Goal: Task Accomplishment & Management: Manage account settings

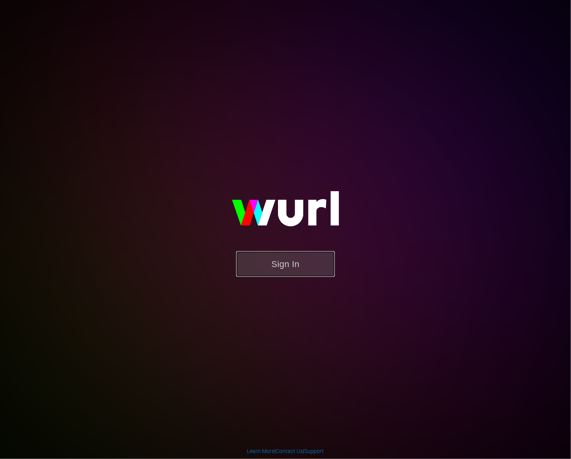
click at [277, 262] on button "Sign In" at bounding box center [285, 264] width 99 height 26
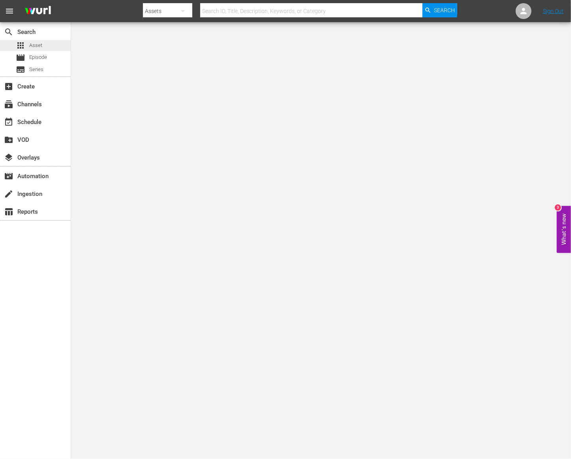
click at [32, 42] on span "Asset" at bounding box center [35, 45] width 13 height 8
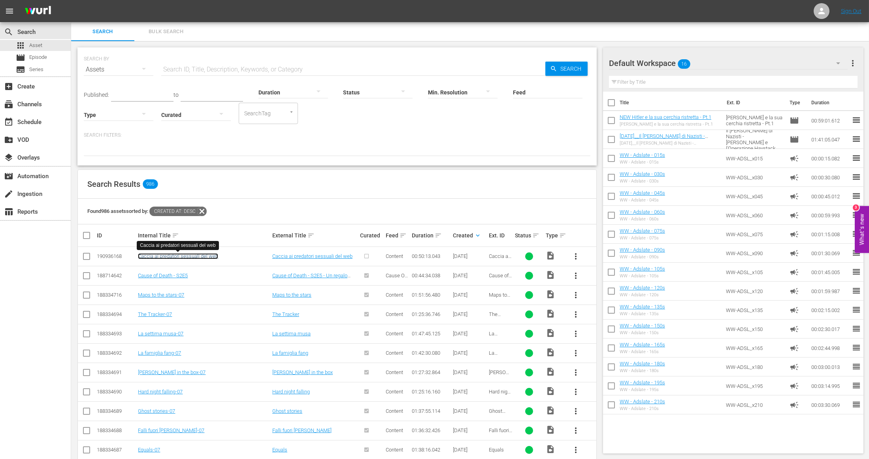
click at [176, 256] on link "Caccia ai predatori sessuali del web" at bounding box center [178, 256] width 80 height 6
click at [88, 258] on input "checkbox" at bounding box center [86, 257] width 9 height 9
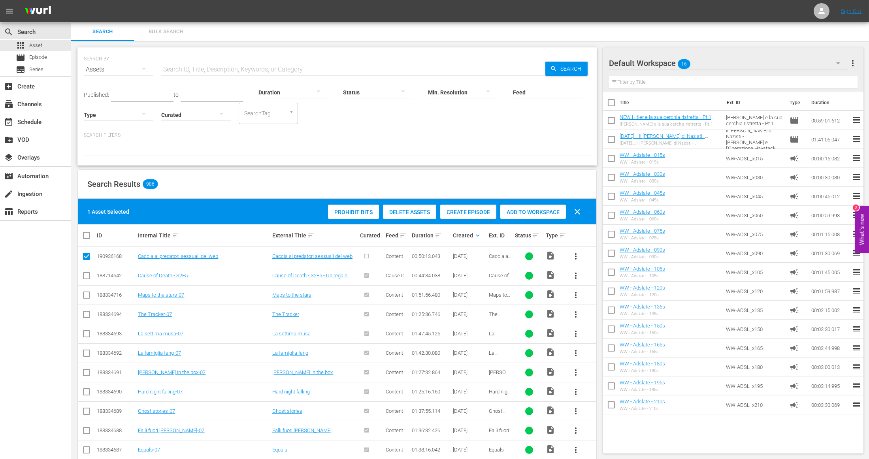
click at [448, 213] on span "Create Episode" at bounding box center [468, 212] width 56 height 6
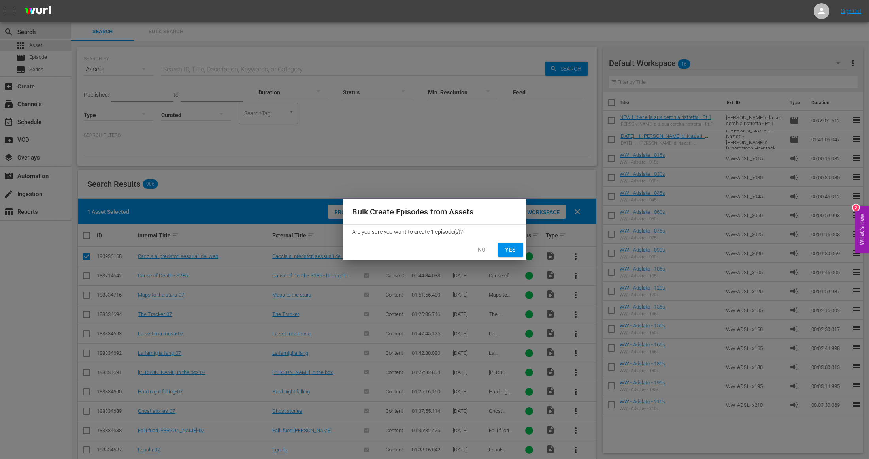
click at [515, 250] on span "Yes" at bounding box center [510, 250] width 13 height 10
checkbox input "false"
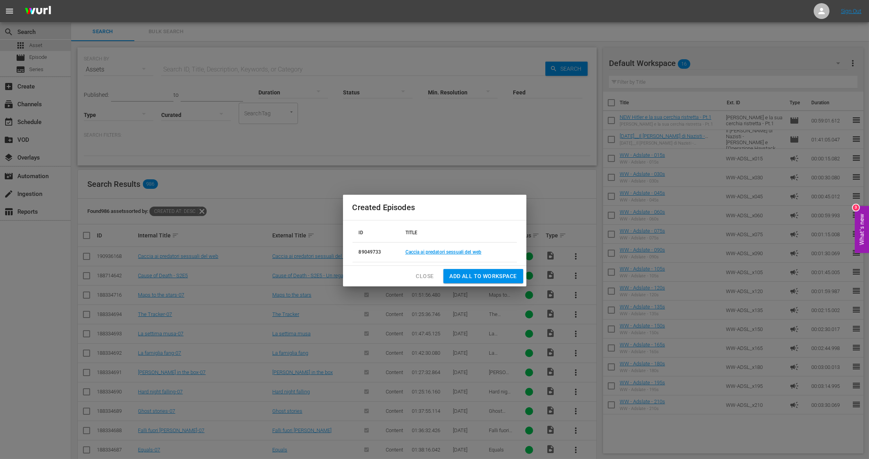
click at [424, 273] on span "Close" at bounding box center [425, 277] width 18 height 10
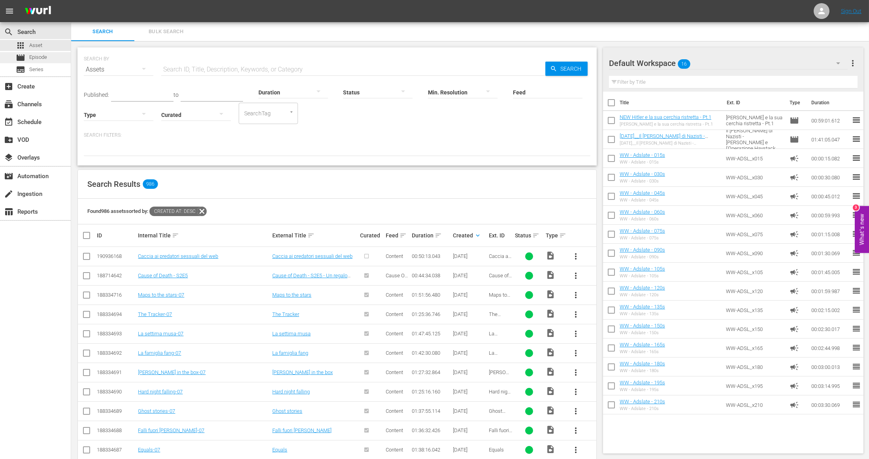
click at [36, 58] on span "Episode" at bounding box center [38, 57] width 18 height 8
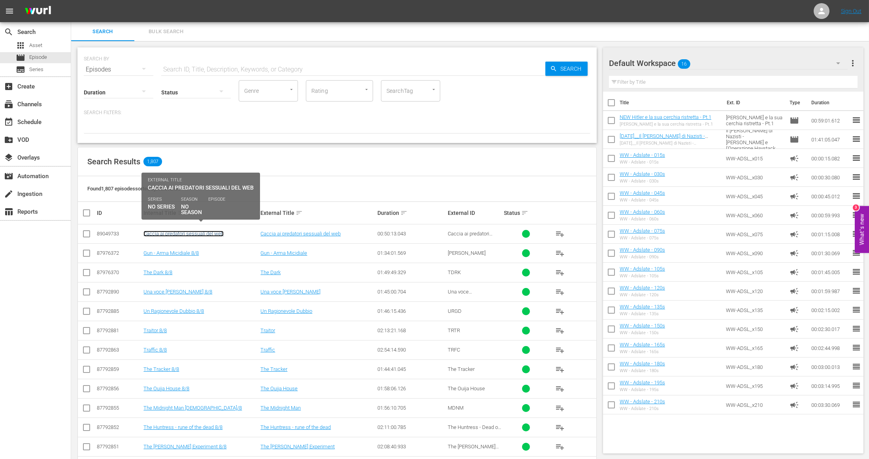
click at [173, 233] on link "Caccia ai predatori sessuali del web" at bounding box center [183, 234] width 80 height 6
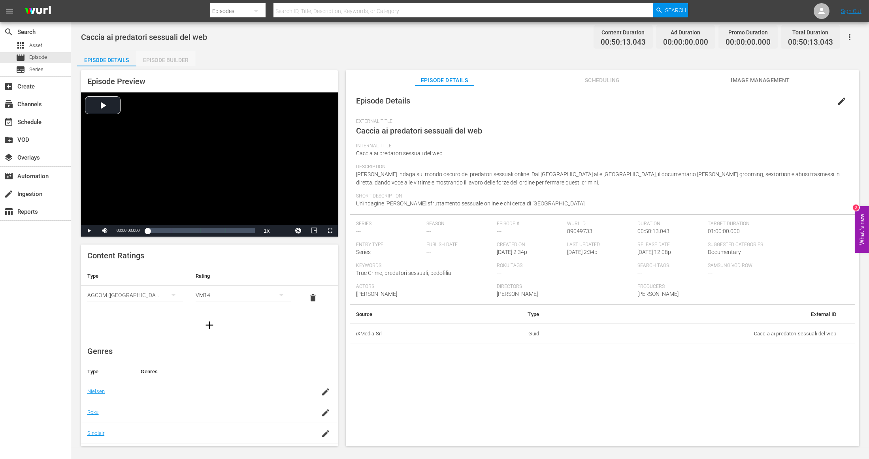
click at [164, 58] on div "Episode Builder" at bounding box center [165, 60] width 59 height 19
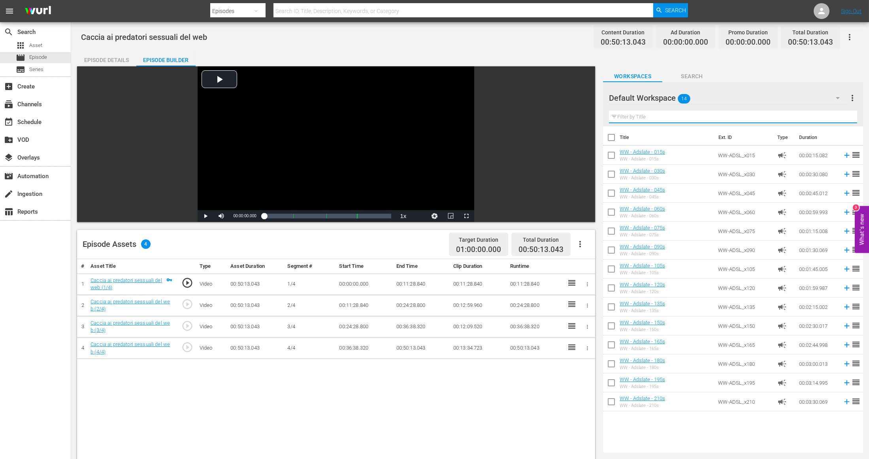
click at [571, 118] on input "text" at bounding box center [733, 117] width 248 height 13
click at [571, 71] on button "Search" at bounding box center [691, 74] width 59 height 16
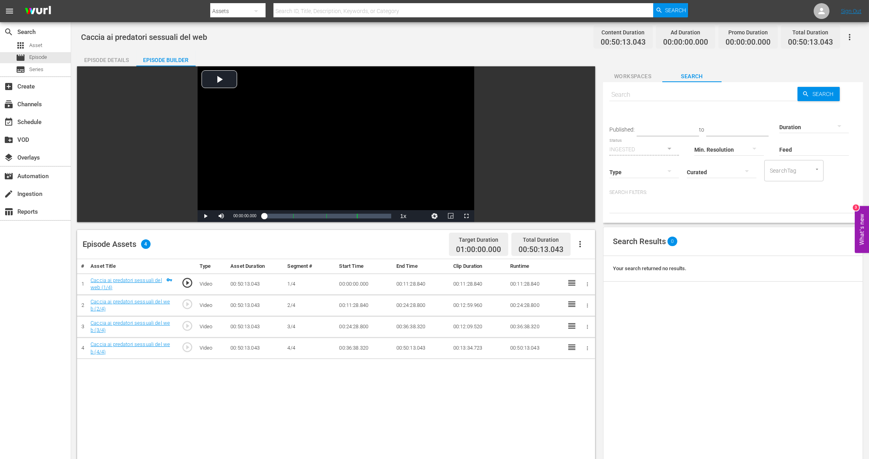
click at [571, 96] on input "text" at bounding box center [703, 94] width 188 height 19
type input "true"
type input "c"
click at [42, 57] on span "Episode" at bounding box center [38, 57] width 18 height 8
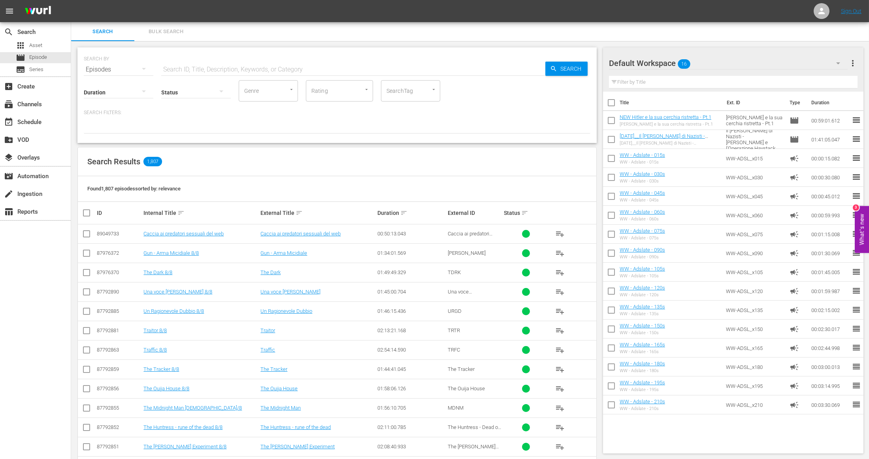
click at [192, 70] on input "text" at bounding box center [353, 69] width 384 height 19
type input "cause of death"
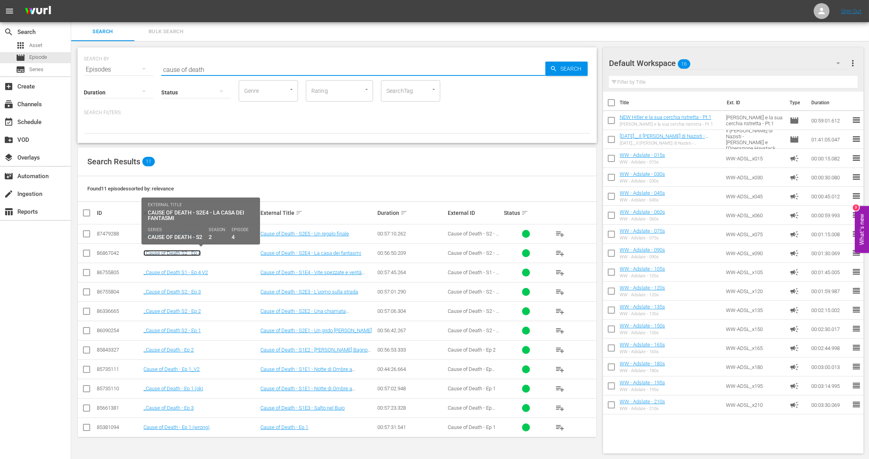
click at [174, 254] on link "_Cause of Death S2 - Ep 4" at bounding box center [171, 253] width 57 height 6
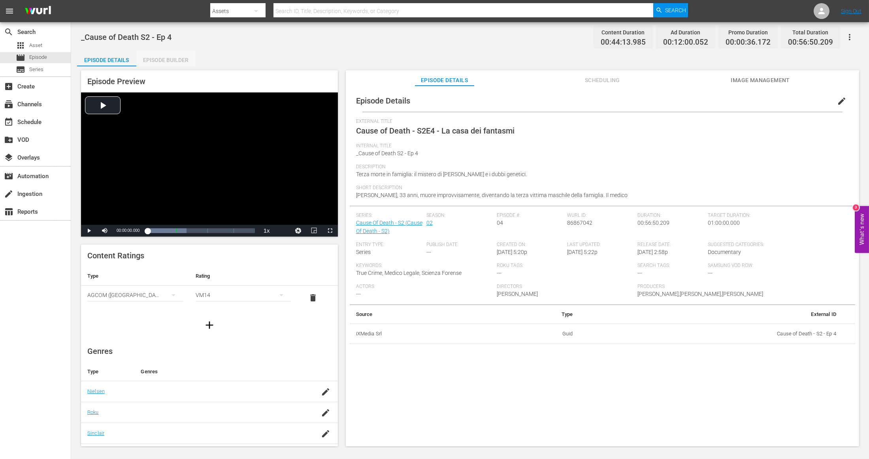
click at [153, 64] on div "Episode Builder" at bounding box center [165, 60] width 59 height 19
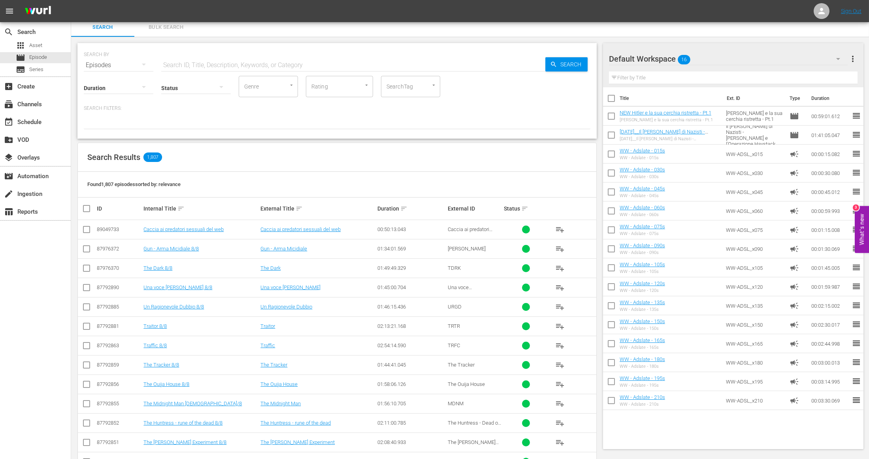
click at [197, 58] on input "text" at bounding box center [353, 65] width 384 height 19
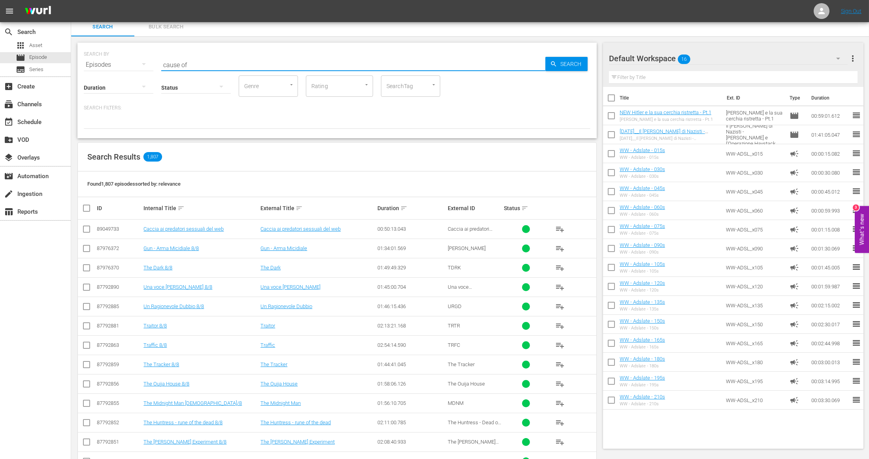
scroll to position [0, 0]
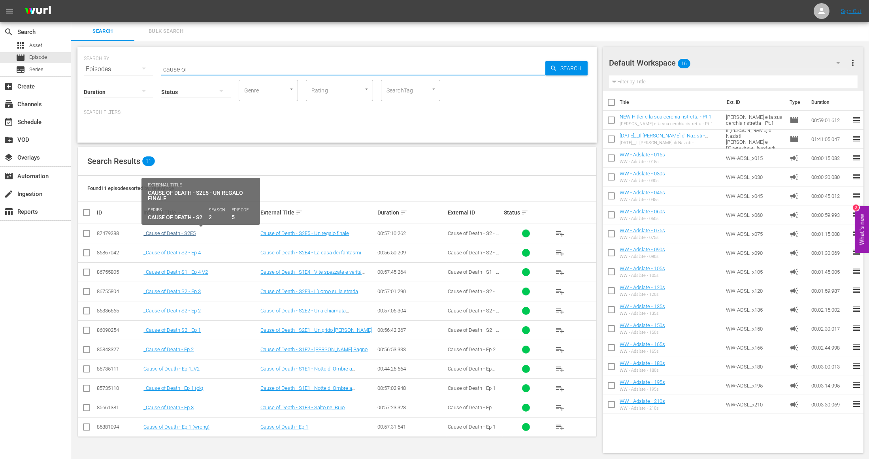
type input "cause of"
click at [185, 232] on link "_Cause of Death - S2E5" at bounding box center [169, 233] width 52 height 6
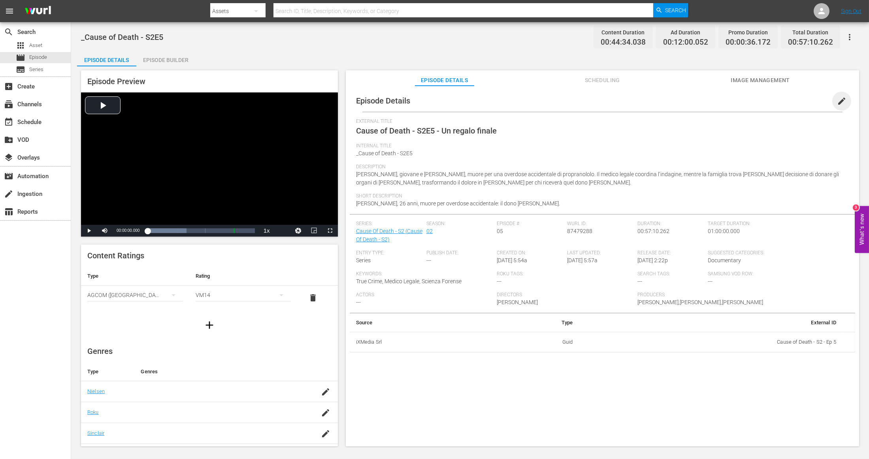
click at [571, 99] on span "edit" at bounding box center [841, 100] width 9 height 9
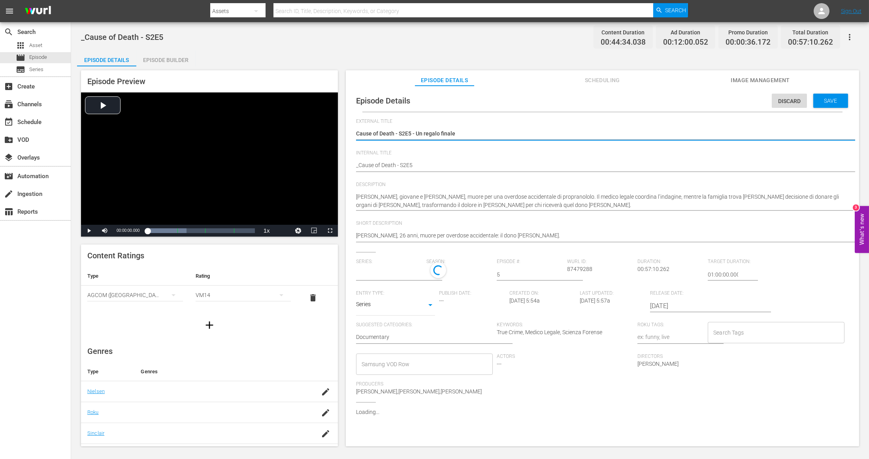
type input "Cause Of Death - S2"
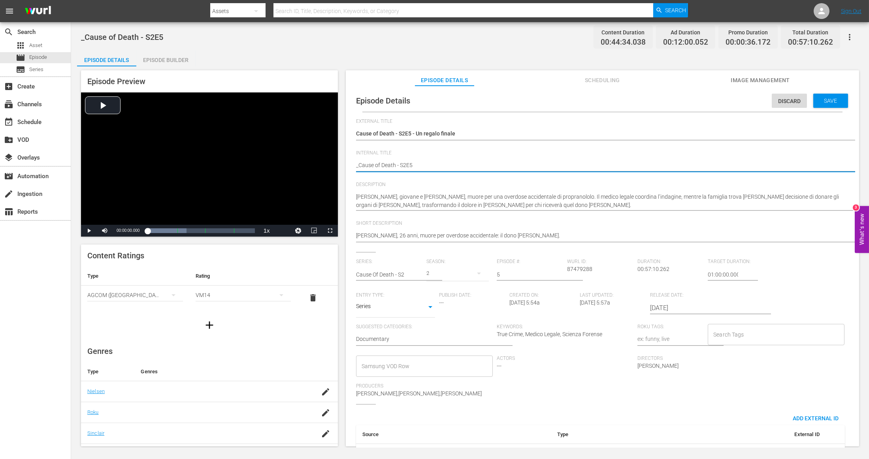
type textarea "_Cause of Death - S2 E5"
type textarea "_Cause of Death - S2 eE5"
type textarea "_Cause of Death - S2 epE5"
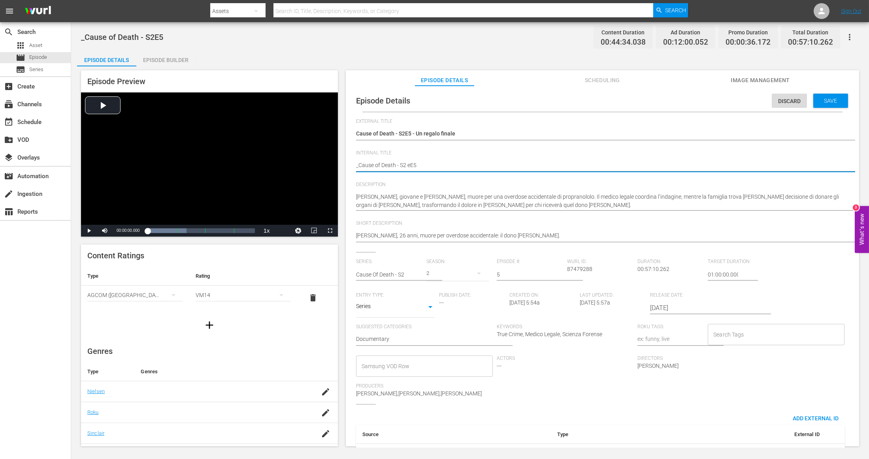
type textarea "_Cause of Death - S2 epE5"
type textarea "_Cause of Death - S2 ep.E5"
type textarea "_Cause of Death - S2 epE5"
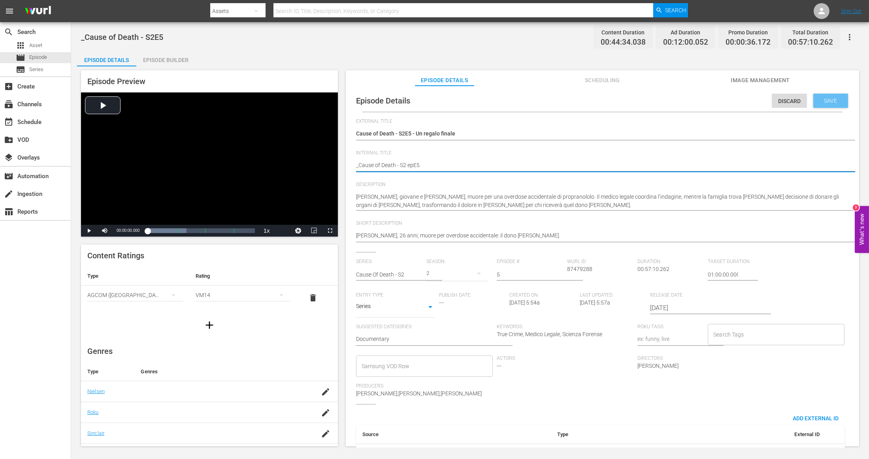
click at [571, 102] on span "Save" at bounding box center [831, 101] width 26 height 6
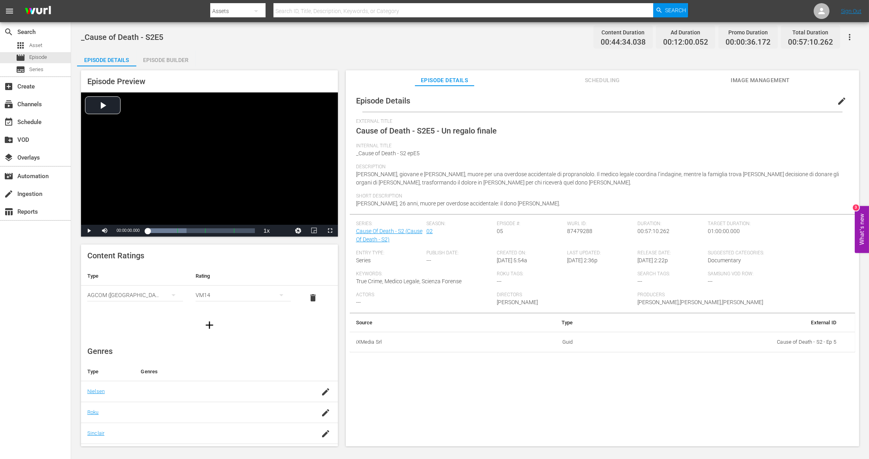
click at [164, 61] on div "Episode Builder" at bounding box center [165, 60] width 59 height 19
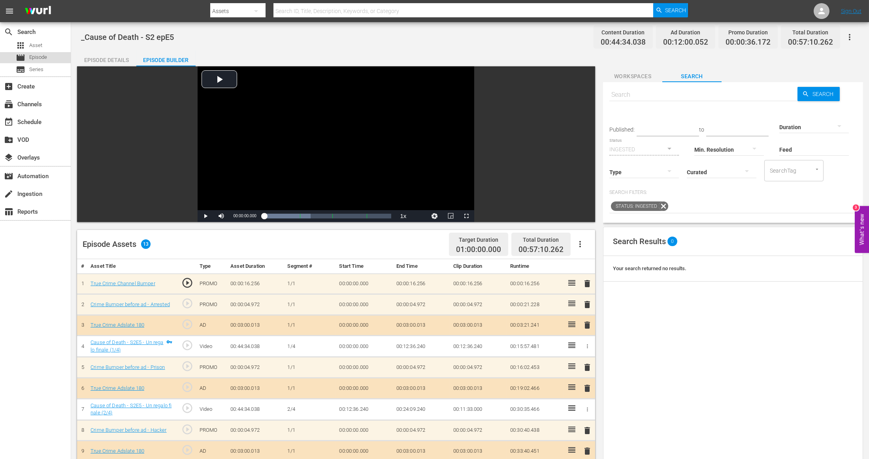
click at [33, 55] on span "Episode" at bounding box center [38, 57] width 18 height 8
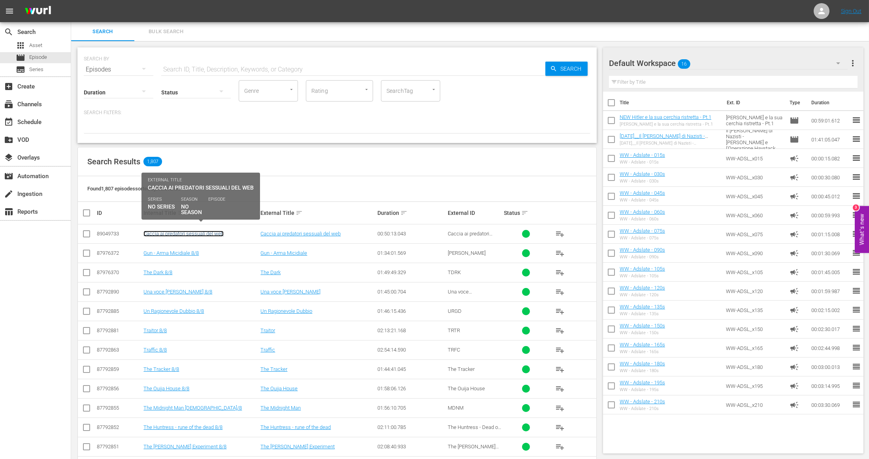
click at [170, 233] on link "Caccia ai predatori sessuali del web" at bounding box center [183, 234] width 80 height 6
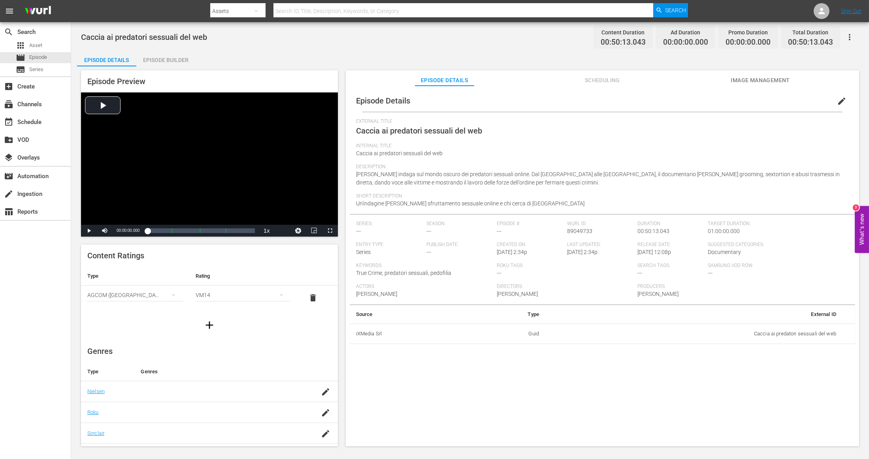
click at [160, 55] on div "Episode Builder" at bounding box center [165, 60] width 59 height 19
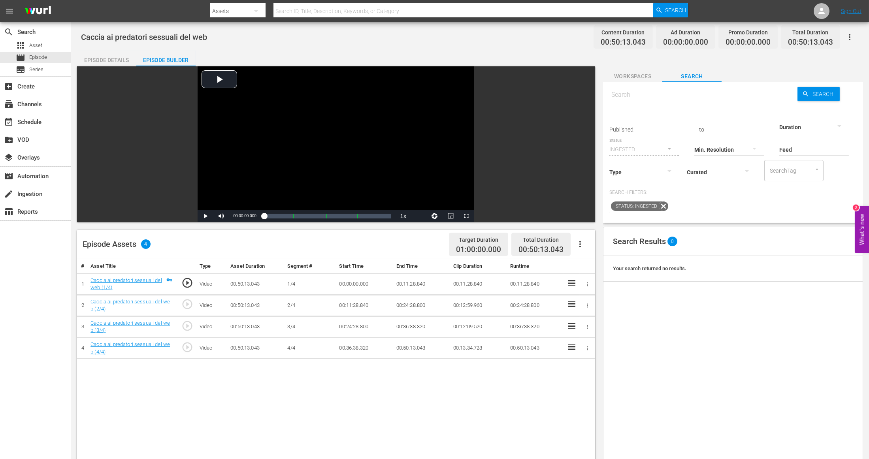
click at [571, 94] on input "text" at bounding box center [703, 94] width 188 height 19
type input "true crime"
type input "true crime adslate"
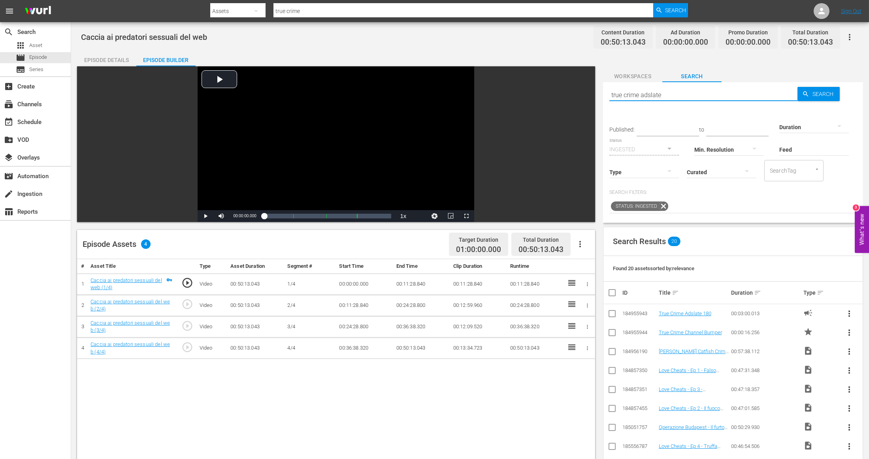
type input "true crime adslate"
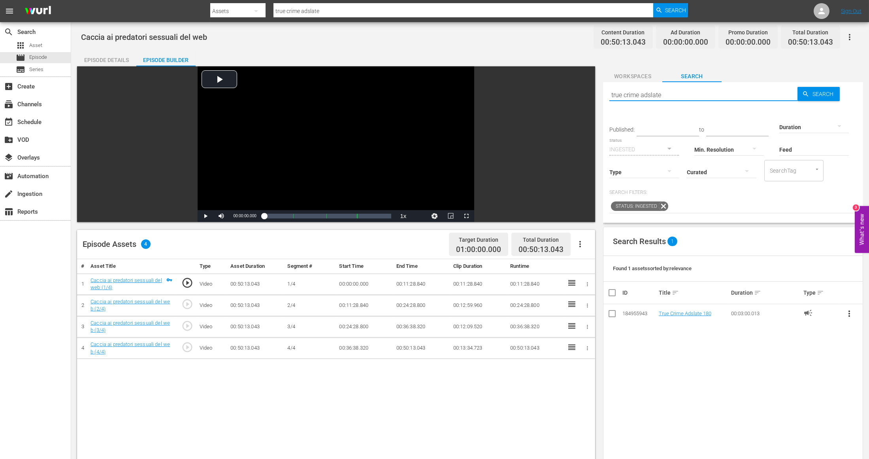
drag, startPoint x: 642, startPoint y: 95, endPoint x: 681, endPoint y: 97, distance: 39.6
click at [571, 97] on input "true crime adslate" at bounding box center [703, 94] width 188 height 19
type input "true crime"
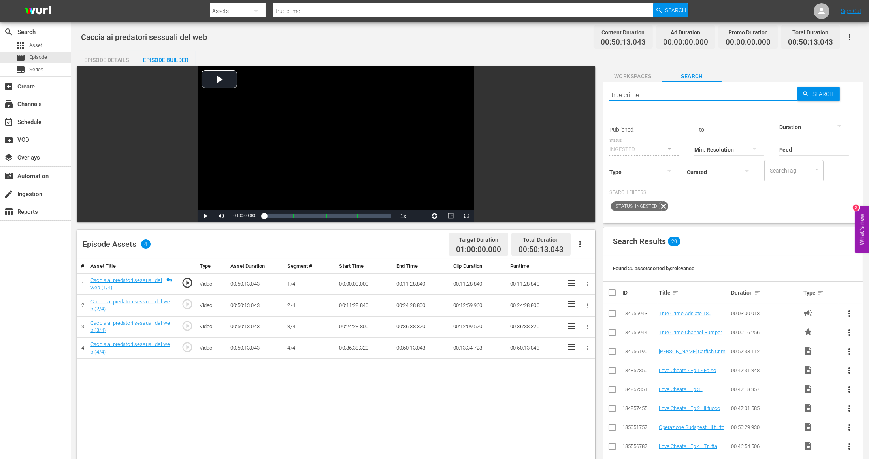
type input "true crime"
click at [571, 334] on input "checkbox" at bounding box center [611, 334] width 9 height 9
checkbox input "true"
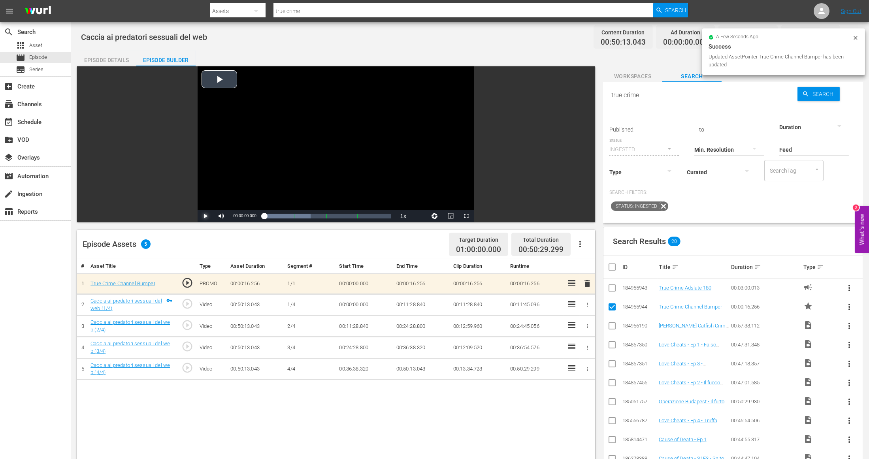
click at [206, 216] on span "Video Player" at bounding box center [206, 216] width 0 height 0
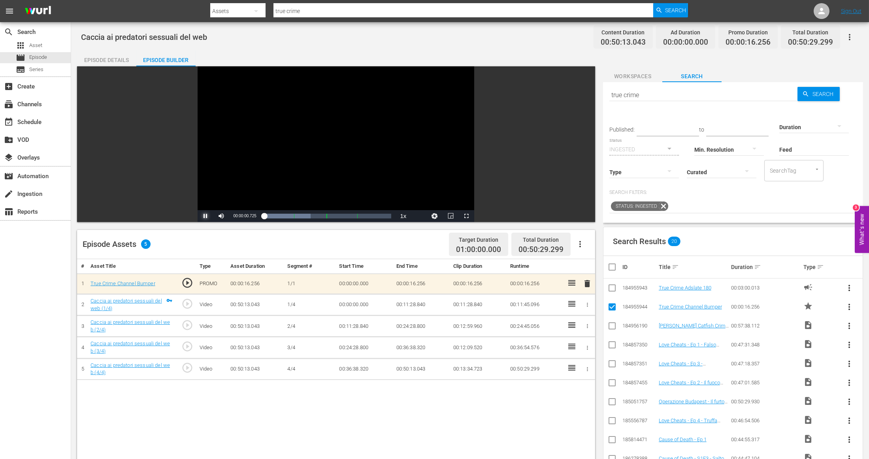
click at [206, 216] on span "Video Player" at bounding box center [206, 216] width 0 height 0
drag, startPoint x: 655, startPoint y: 92, endPoint x: 586, endPoint y: 92, distance: 69.6
click at [571, 92] on div "Video Player is loading. Play Video Play Mute Current Time 00:00:03.179 / Durat…" at bounding box center [470, 362] width 786 height 593
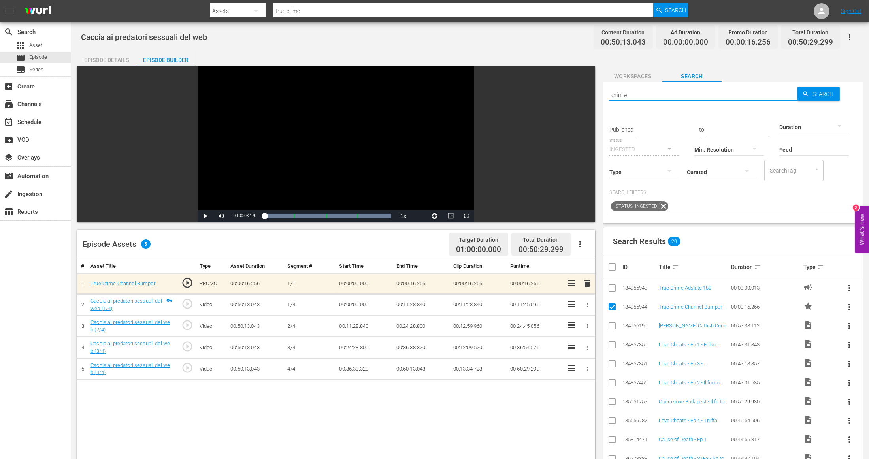
type input "crime"
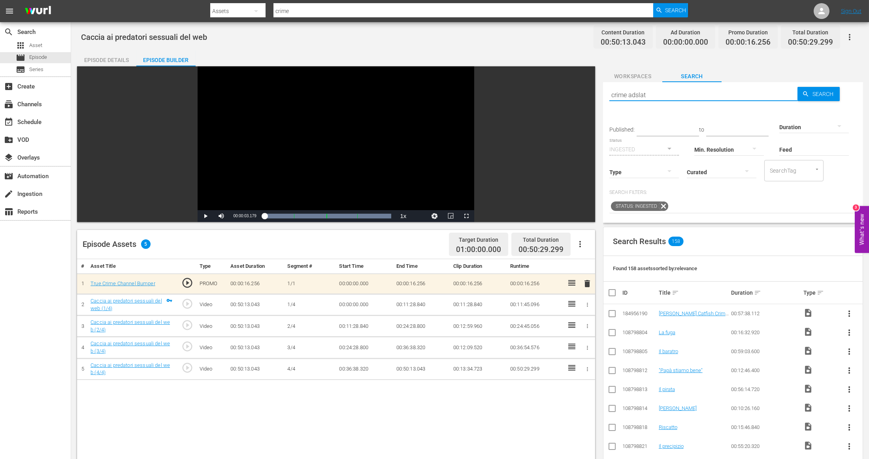
type input "crime adslate"
drag, startPoint x: 629, startPoint y: 94, endPoint x: 689, endPoint y: 95, distance: 59.7
click at [571, 95] on input "crime adslate" at bounding box center [703, 94] width 188 height 19
type input "crime bumper"
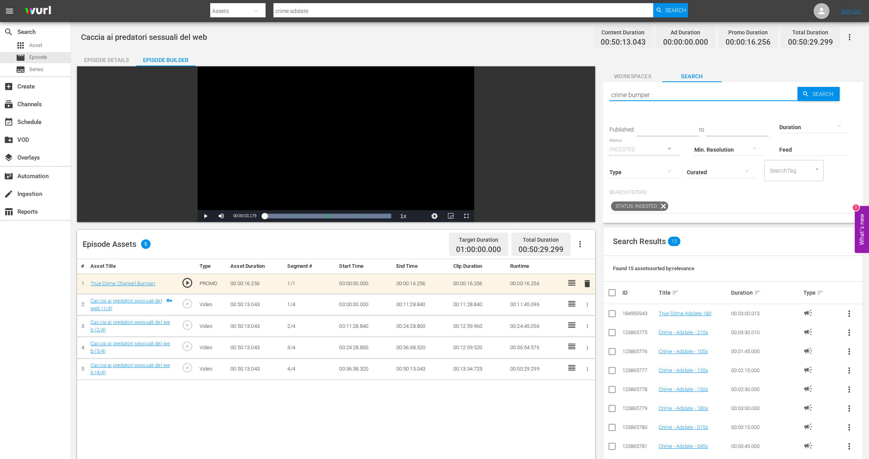
type input "crime bumper"
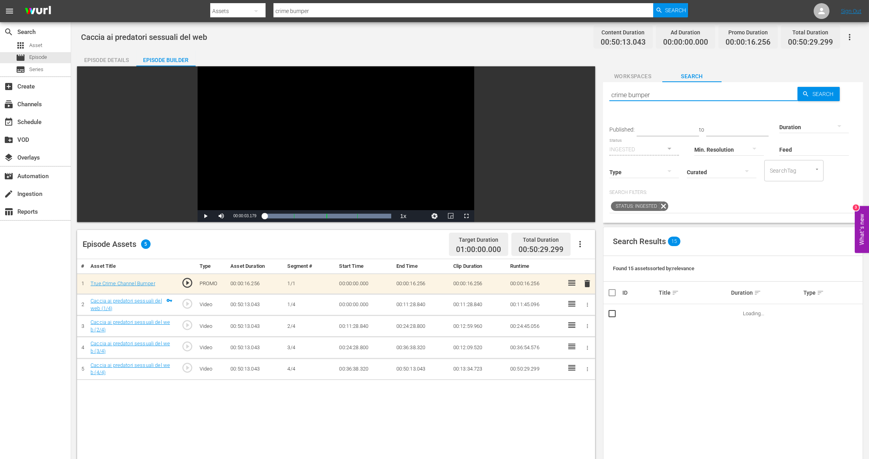
type input "crime bumper ad"
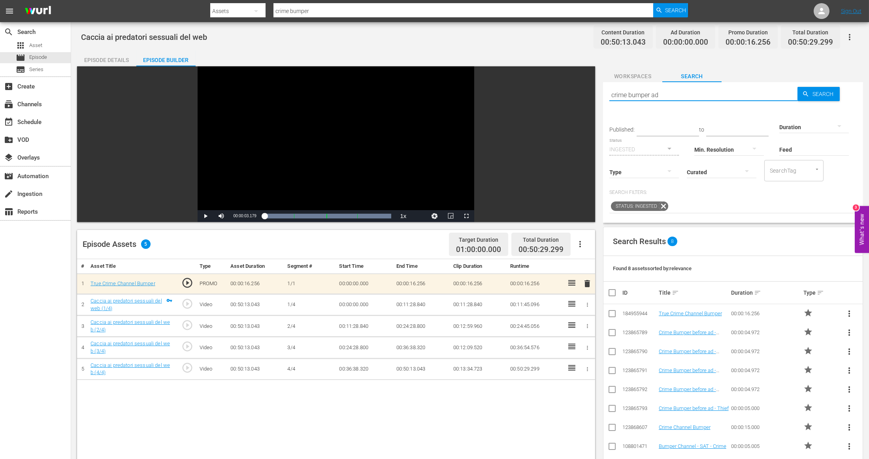
type input "crime bumper ad"
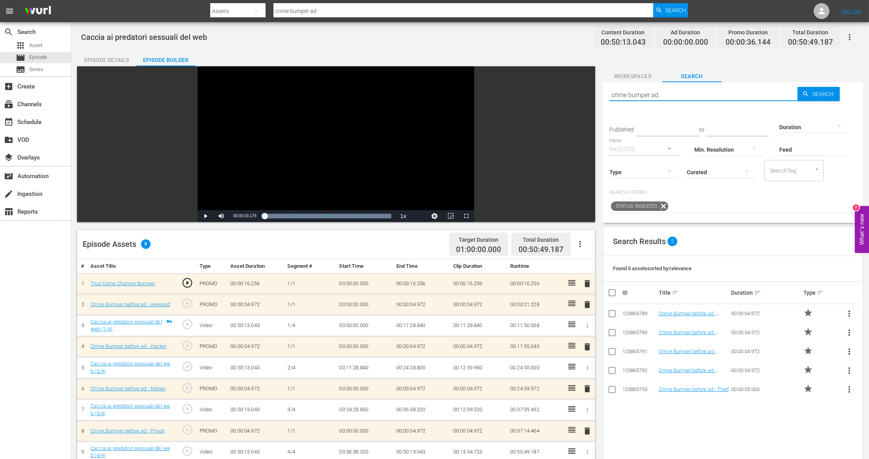
drag, startPoint x: 666, startPoint y: 94, endPoint x: 630, endPoint y: 96, distance: 35.6
click at [571, 96] on input "crime bumper ad" at bounding box center [703, 94] width 188 height 19
type input "crime adslate"
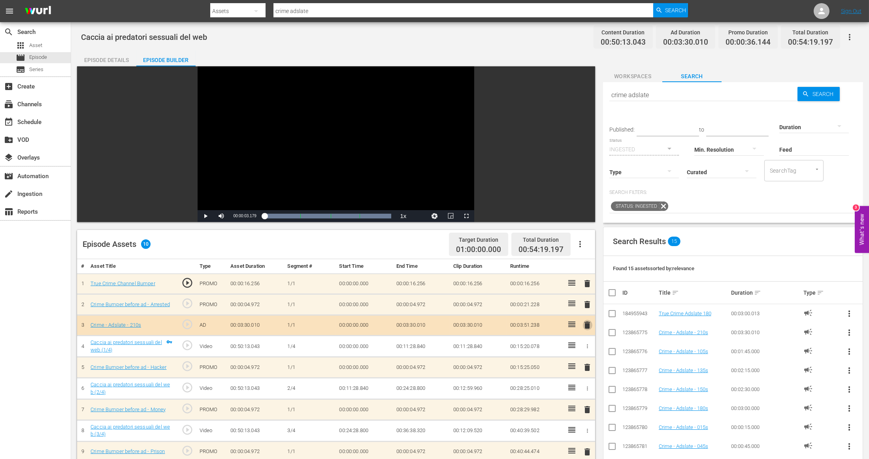
click at [571, 323] on span "delete" at bounding box center [587, 325] width 9 height 9
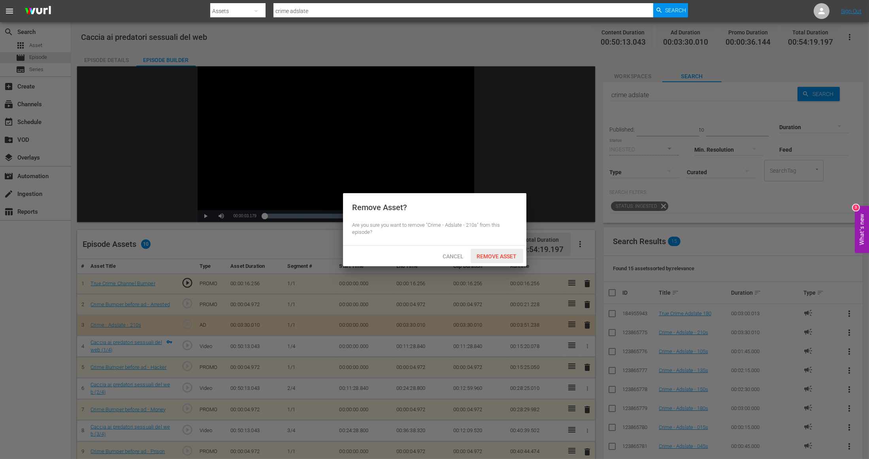
click at [496, 255] on span "Remove Asset" at bounding box center [497, 256] width 53 height 6
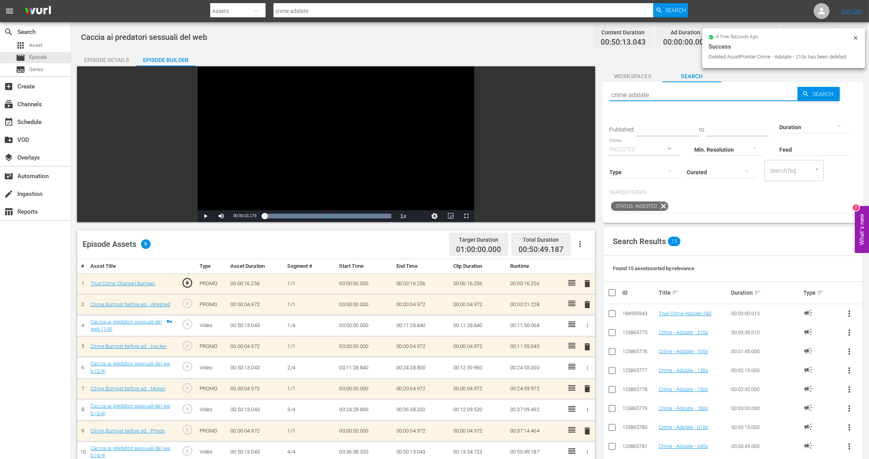
click at [571, 93] on input "crime adslate" at bounding box center [703, 94] width 188 height 19
type input "true crime adslate"
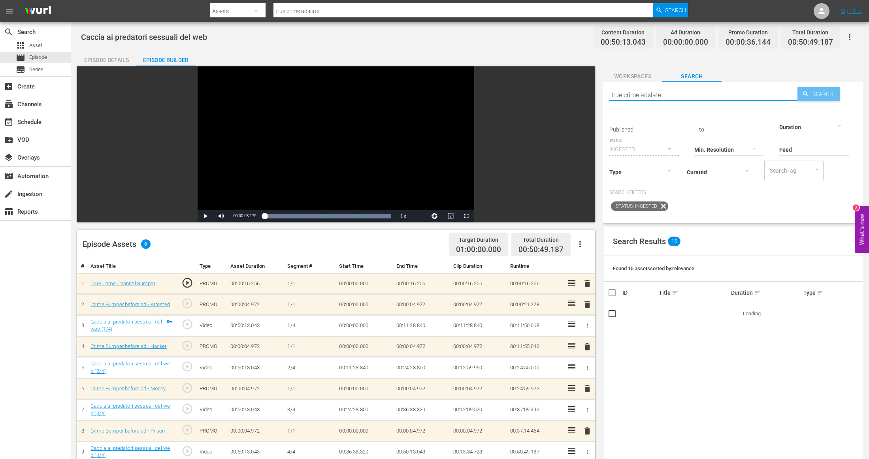
type input "true crime adslate"
click at [571, 92] on span "Search" at bounding box center [824, 94] width 30 height 14
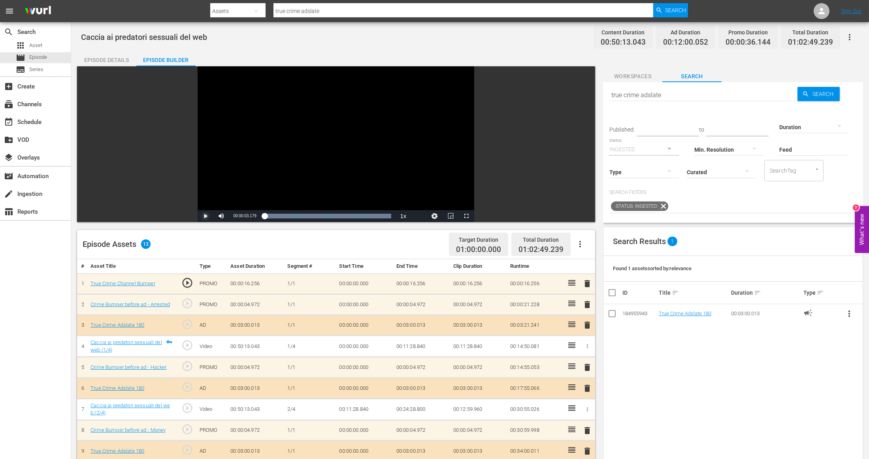
click at [206, 216] on span "Video Player" at bounding box center [206, 216] width 0 height 0
click at [37, 58] on span "Episode" at bounding box center [38, 57] width 18 height 8
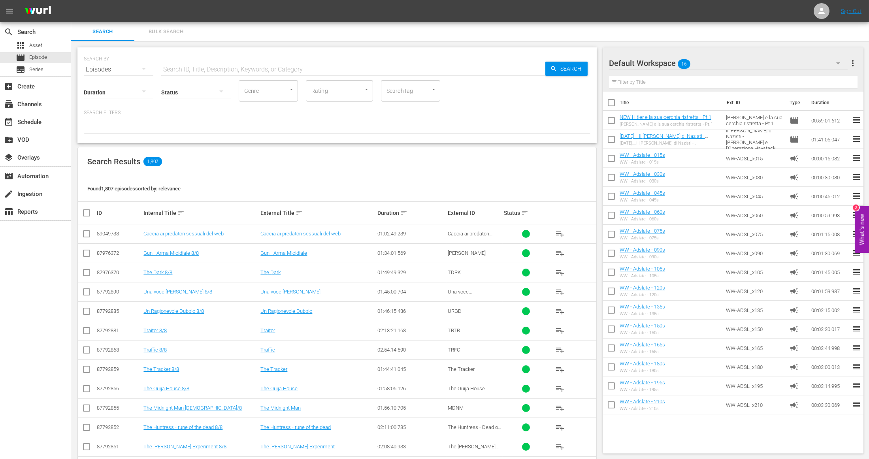
click at [213, 70] on input "text" at bounding box center [353, 69] width 384 height 19
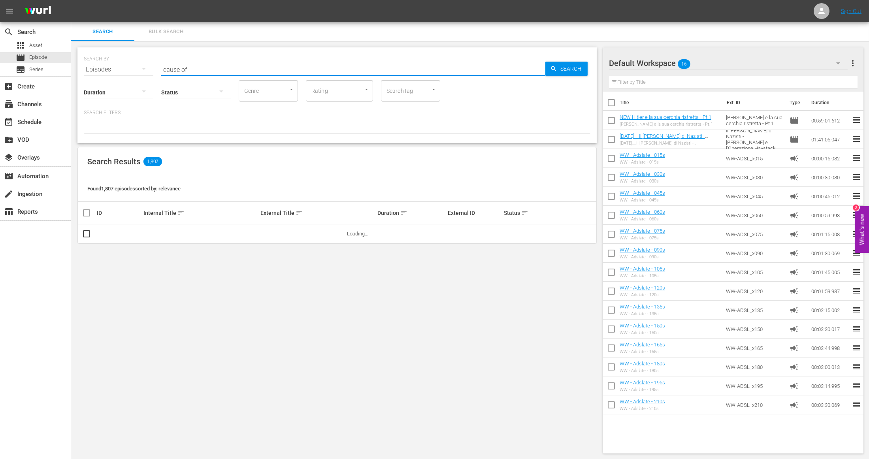
type input "cause of death"
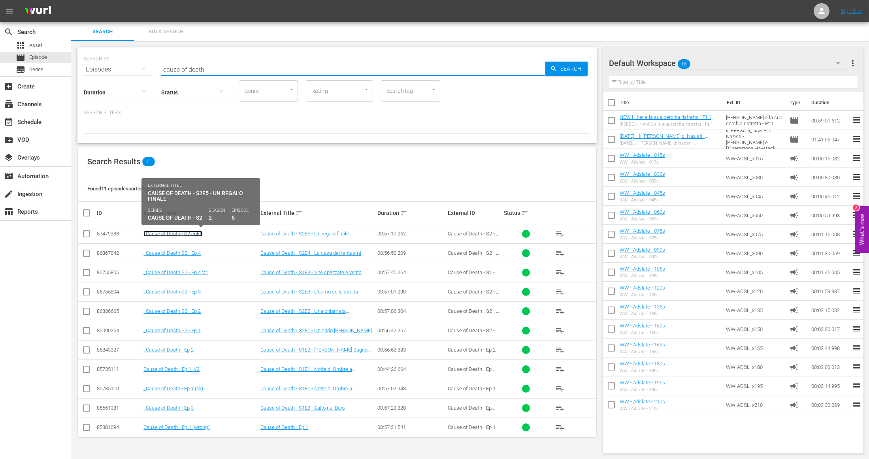
click at [178, 235] on link "_Cause of Death - S2 epE5" at bounding box center [172, 234] width 59 height 6
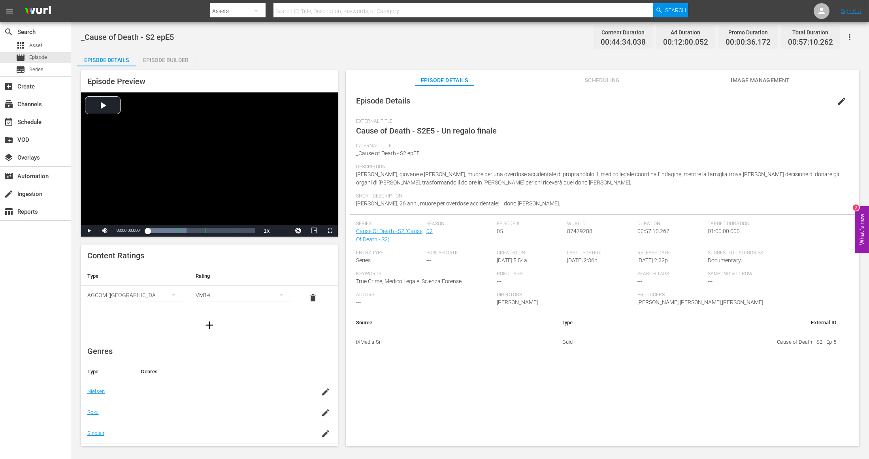
click at [571, 101] on span "edit" at bounding box center [841, 100] width 9 height 9
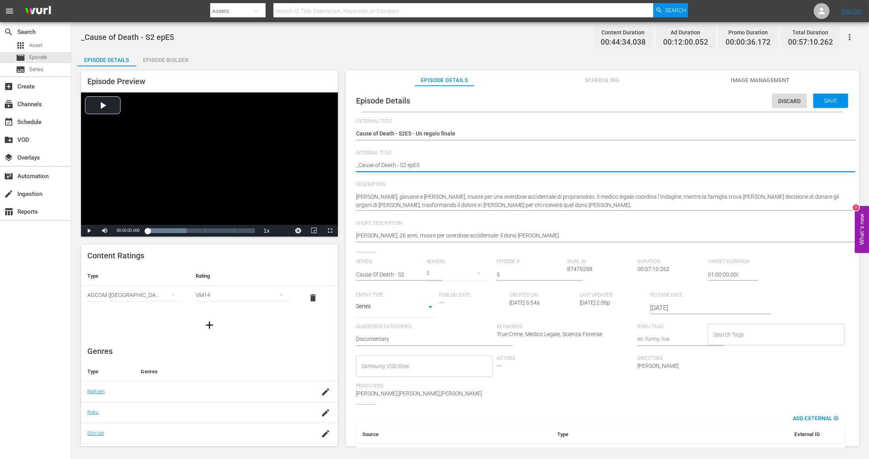
click at [162, 52] on div "Episode Builder" at bounding box center [165, 60] width 59 height 19
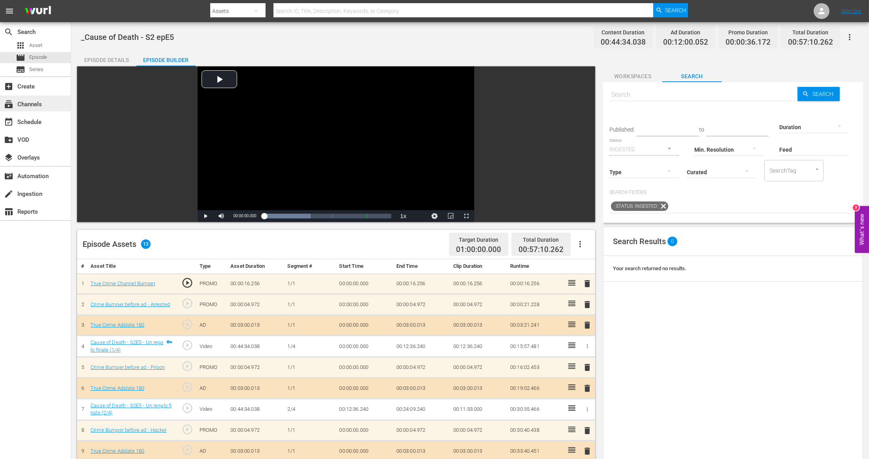
click at [28, 107] on div "subscriptions Channels" at bounding box center [22, 103] width 44 height 7
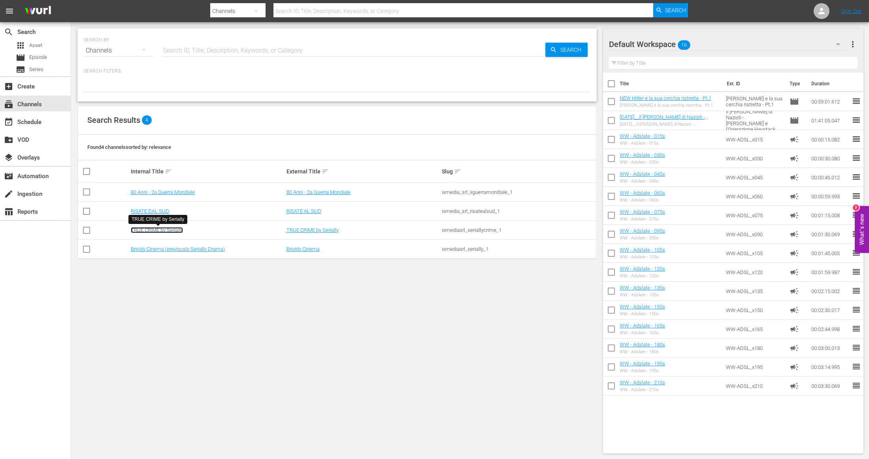
click at [149, 229] on link "TRUE CRIME by Serially" at bounding box center [157, 230] width 52 height 6
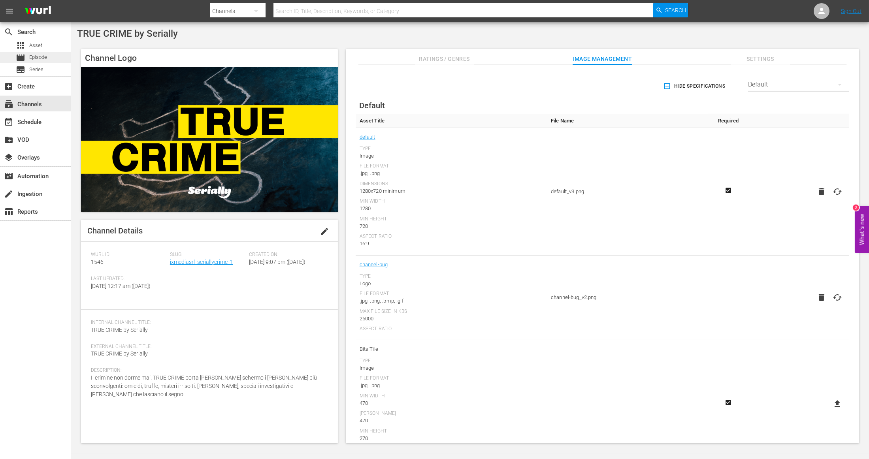
click at [36, 58] on span "Episode" at bounding box center [38, 57] width 18 height 8
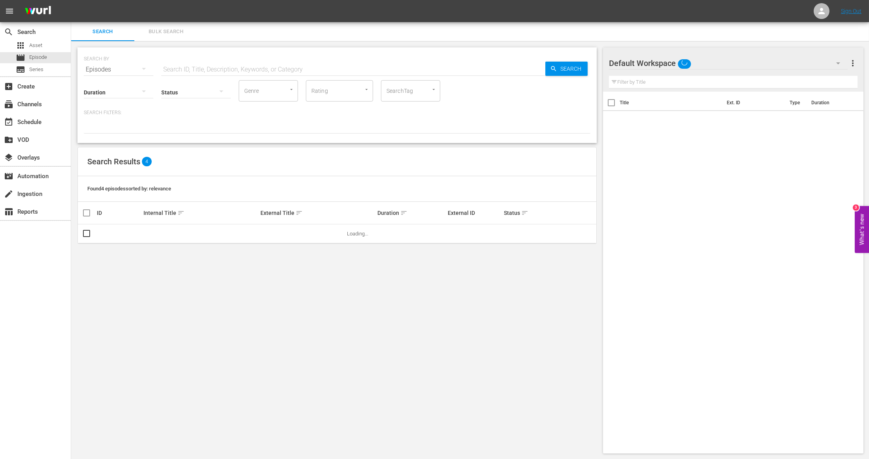
scroll to position [0, 0]
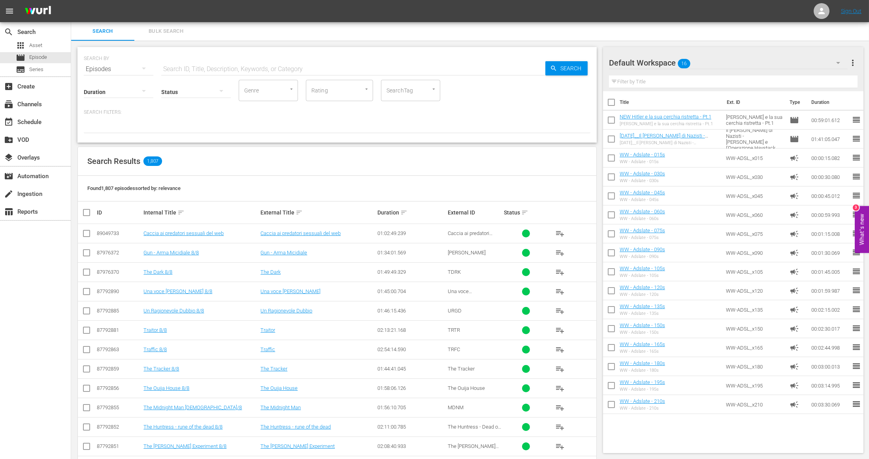
click at [571, 60] on icon "button" at bounding box center [837, 62] width 9 height 9
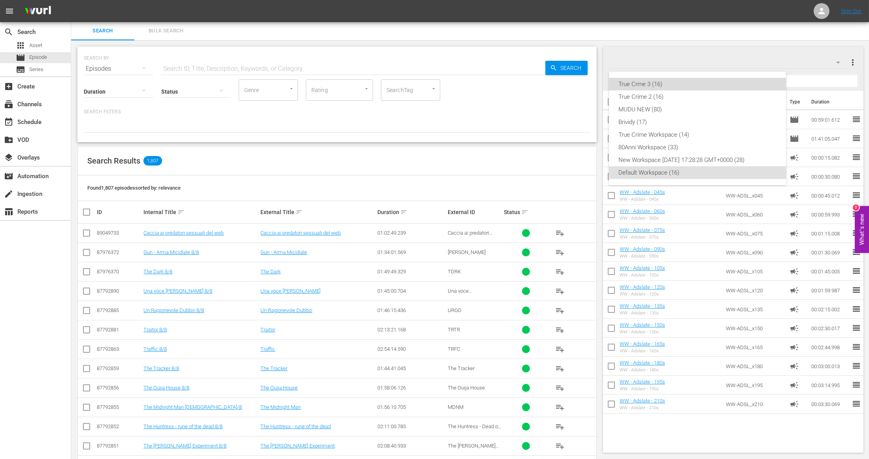
click at [571, 89] on div "True Crme 3 (16)" at bounding box center [697, 84] width 158 height 13
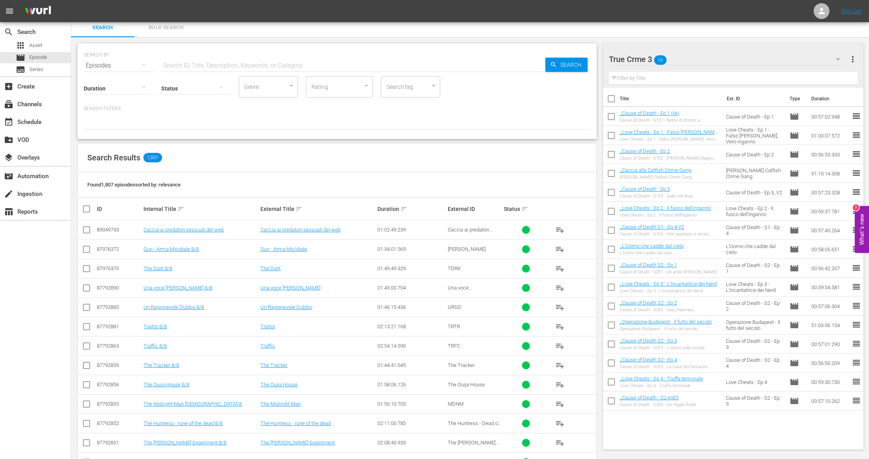
click at [571, 63] on icon "button" at bounding box center [837, 59] width 9 height 9
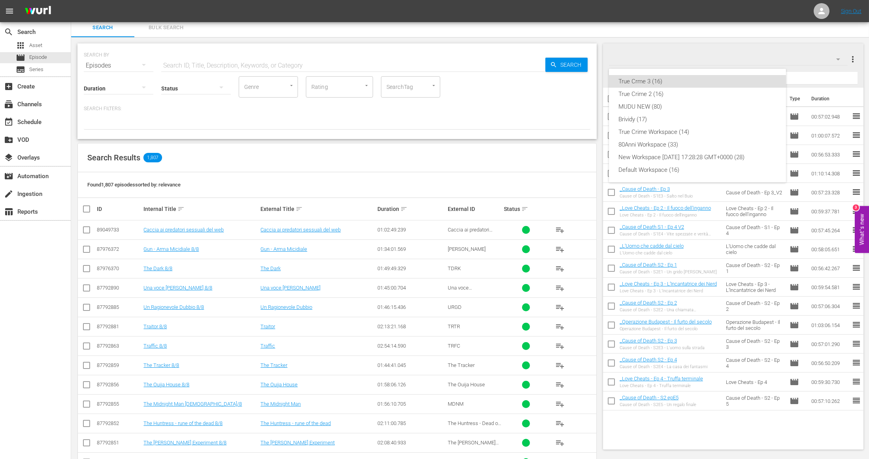
scroll to position [4, 0]
click at [571, 93] on div "True Crime 2 (16)" at bounding box center [697, 93] width 158 height 13
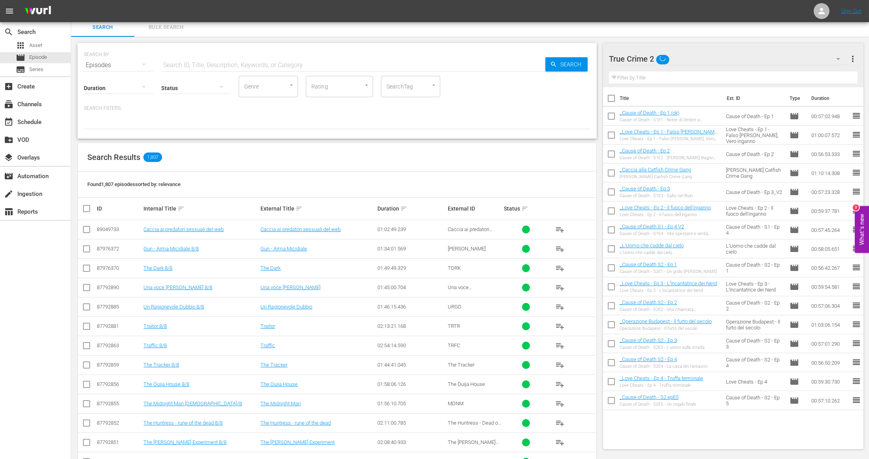
scroll to position [5, 0]
click at [571, 57] on icon "button" at bounding box center [837, 58] width 9 height 9
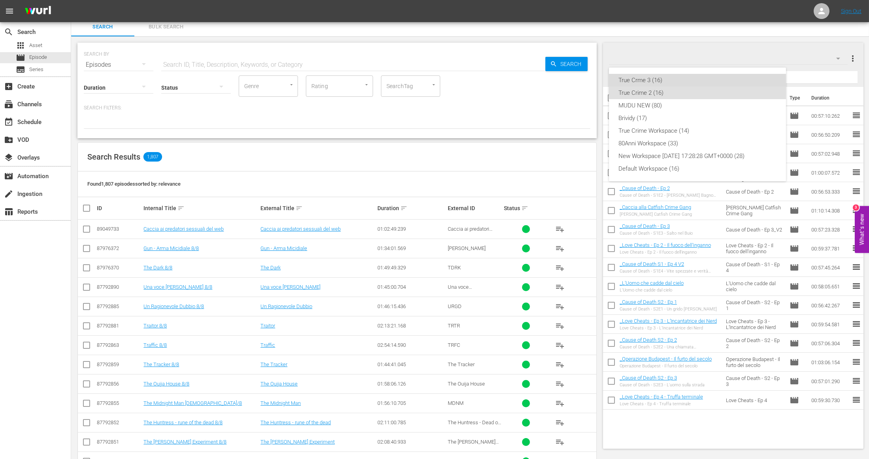
click at [571, 83] on div "True Crme 3 (16)" at bounding box center [697, 80] width 158 height 13
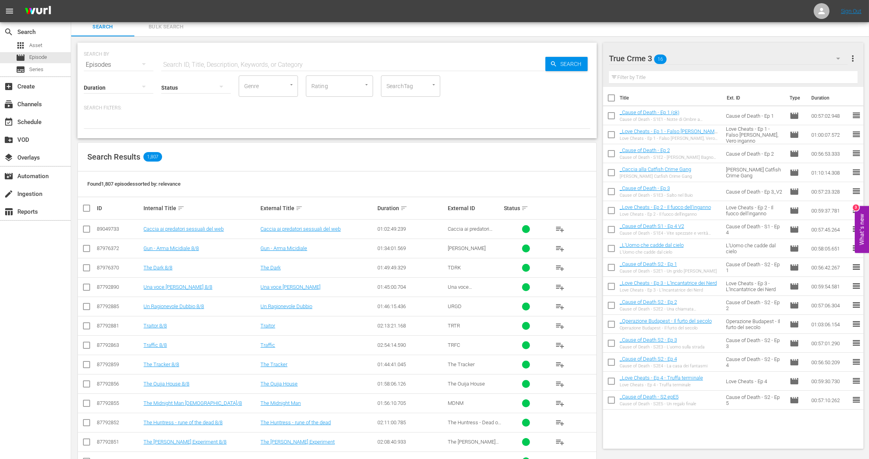
click at [571, 324] on input "checkbox" at bounding box center [611, 326] width 17 height 17
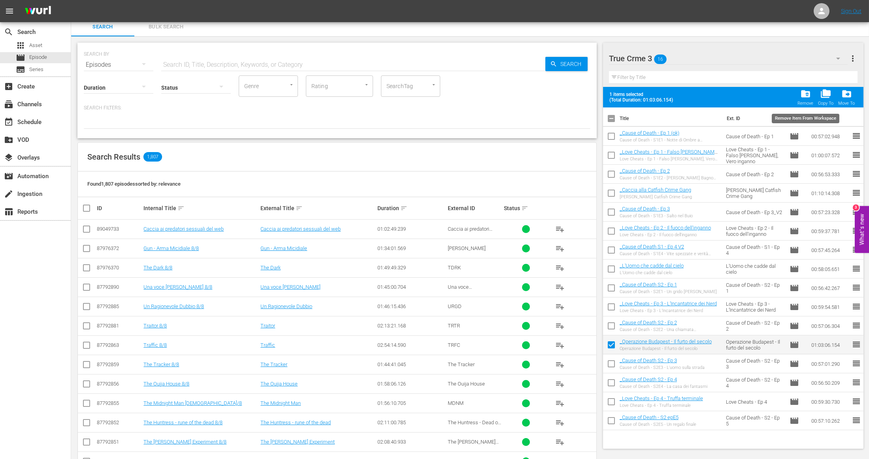
click at [571, 91] on span "folder_delete" at bounding box center [805, 94] width 11 height 11
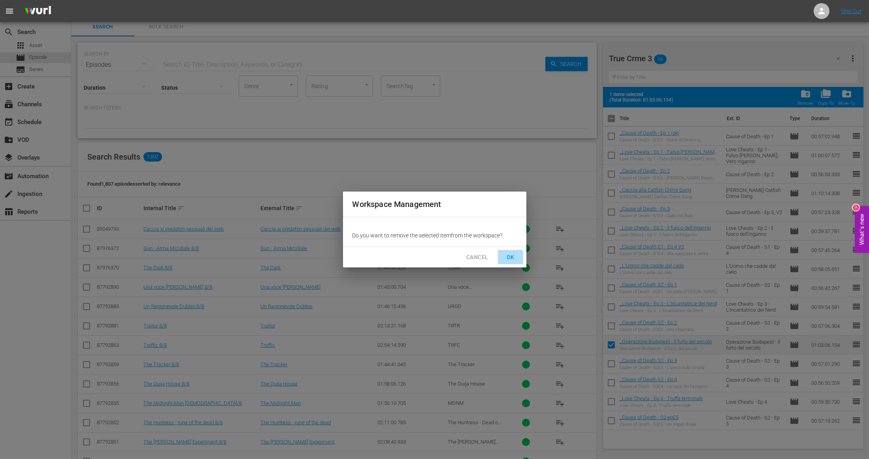
click at [511, 258] on span "OK" at bounding box center [510, 258] width 13 height 10
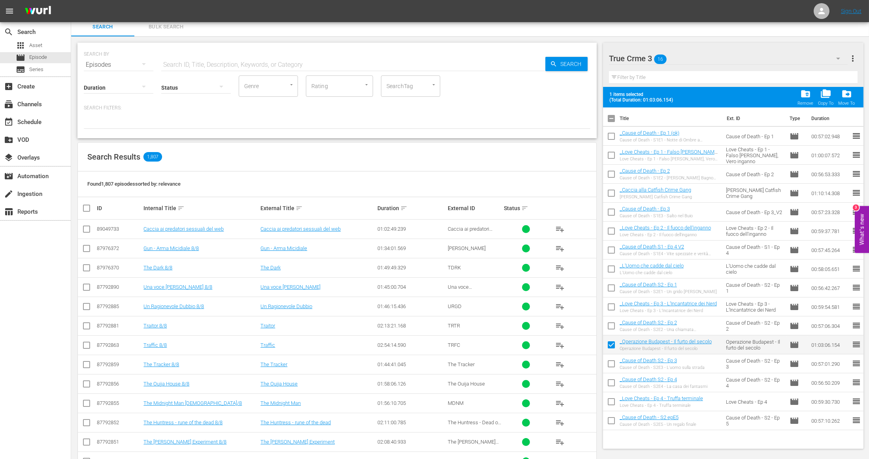
checkbox input "false"
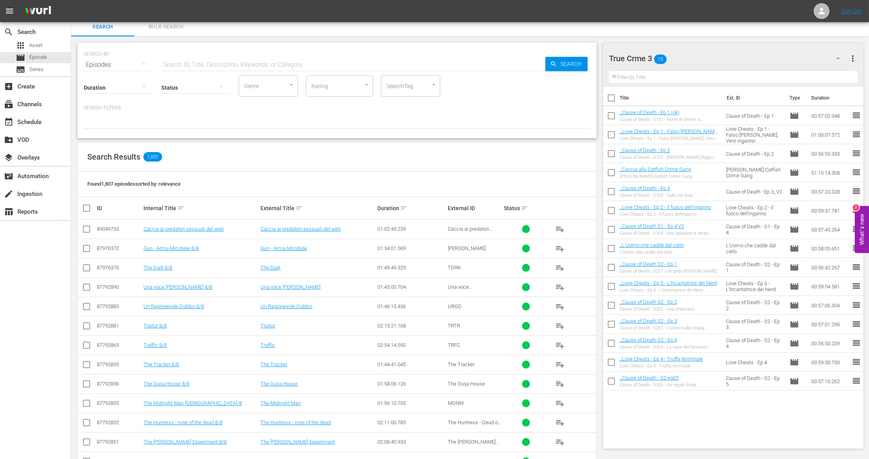
click at [571, 59] on icon "button" at bounding box center [837, 58] width 9 height 9
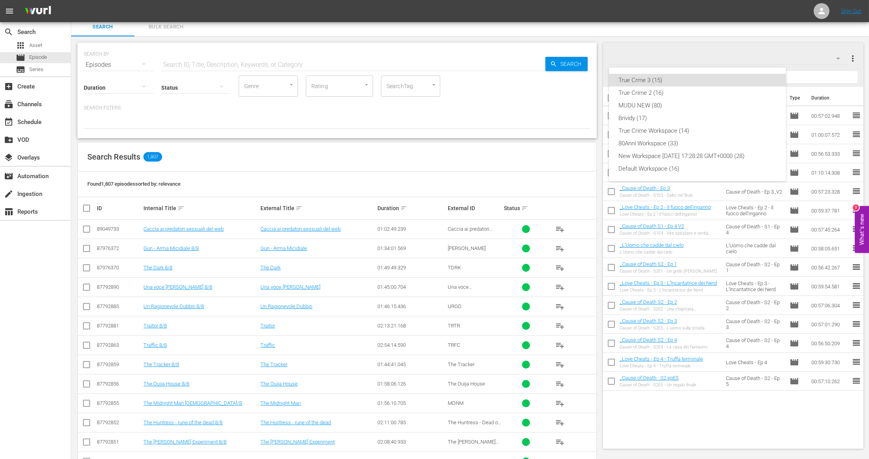
click at [571, 49] on div "True Crme 3 (15) True Crime 2 (16) MUDU NEW (80) Brividy (17) True Crime Worksp…" at bounding box center [434, 229] width 869 height 459
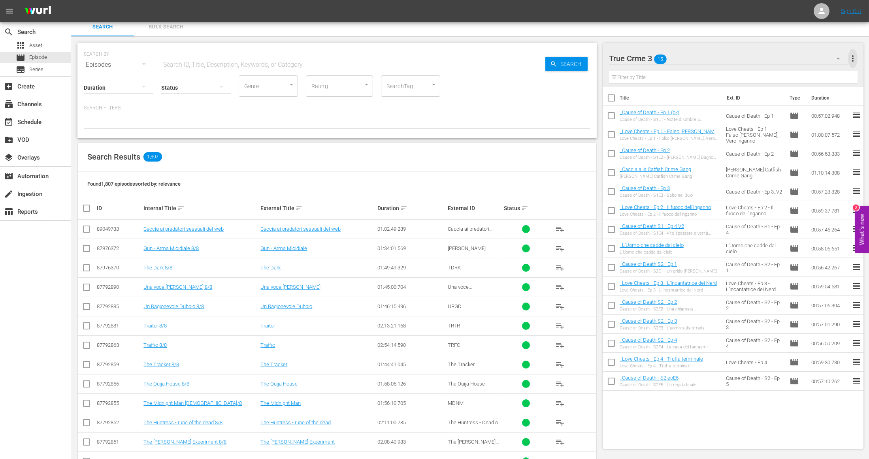
click at [571, 59] on span "more_vert" at bounding box center [852, 58] width 9 height 9
click at [571, 62] on div "Add New Workspace" at bounding box center [801, 59] width 93 height 14
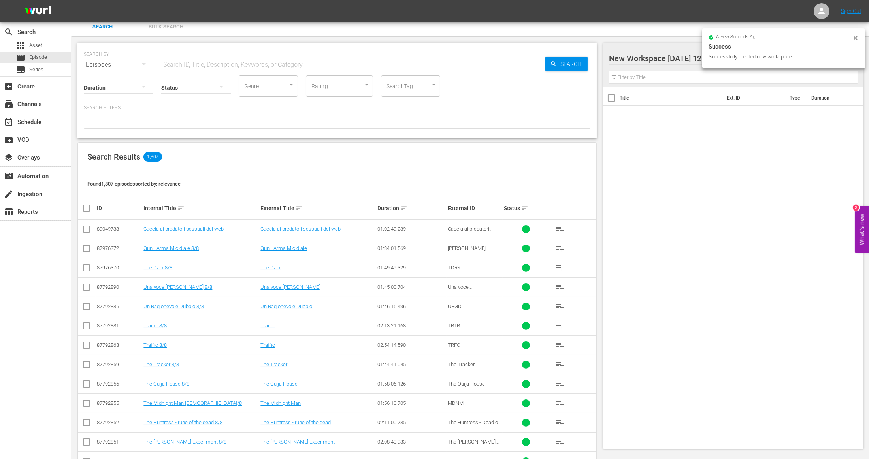
click at [571, 77] on input "text" at bounding box center [733, 77] width 249 height 13
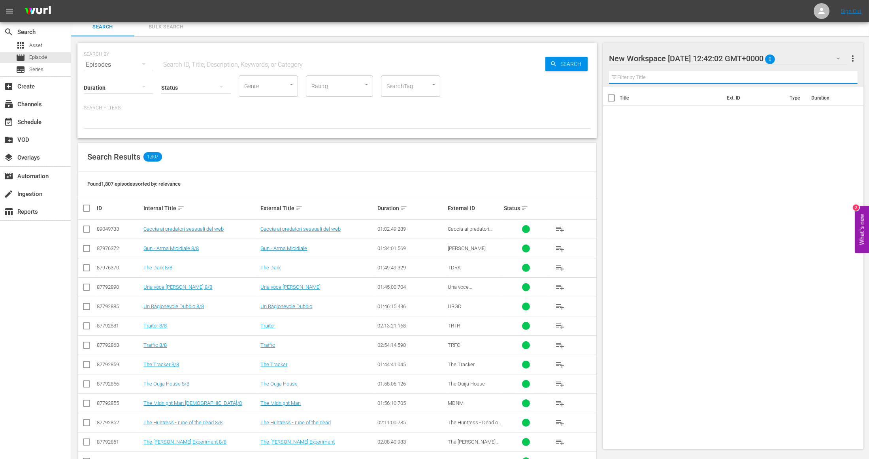
click at [571, 58] on div at bounding box center [676, 59] width 134 height 20
drag, startPoint x: 737, startPoint y: 56, endPoint x: 560, endPoint y: 52, distance: 177.9
click at [560, 52] on div "Search Bulk Search SEARCH BY Search By Episodes Search ID, Title, Description, …" at bounding box center [470, 280] width 798 height 526
type input "TrueCrime 4"
click at [185, 65] on input "text" at bounding box center [353, 64] width 384 height 19
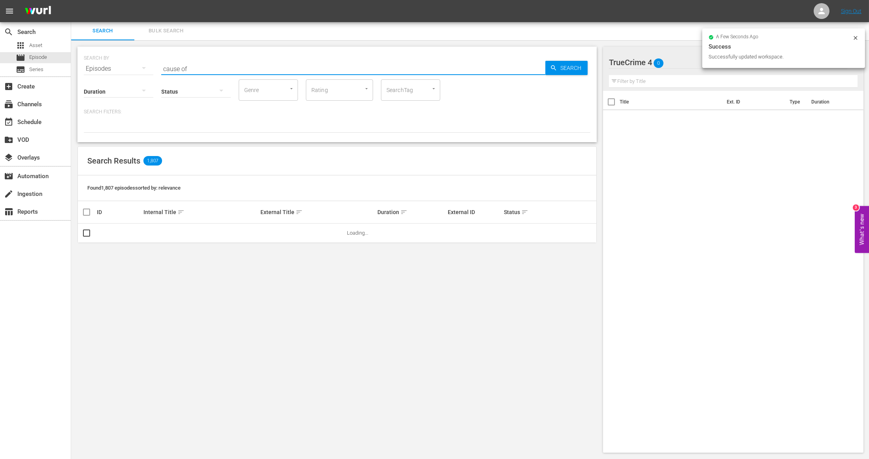
scroll to position [0, 0]
click at [226, 83] on button "button" at bounding box center [221, 90] width 19 height 19
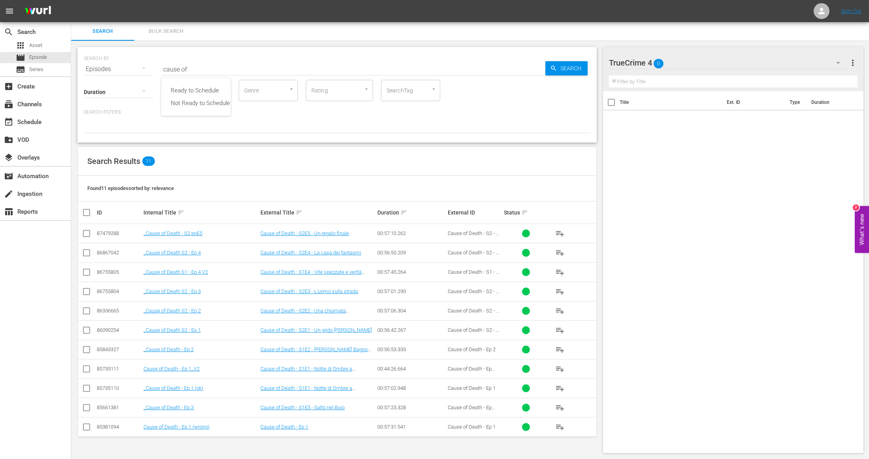
drag, startPoint x: 162, startPoint y: 232, endPoint x: 377, endPoint y: 231, distance: 214.2
click at [565, 210] on div "Ready to Schedule Not Ready to Schedule" at bounding box center [434, 229] width 869 height 459
click at [560, 234] on span "playlist_add" at bounding box center [559, 233] width 9 height 9
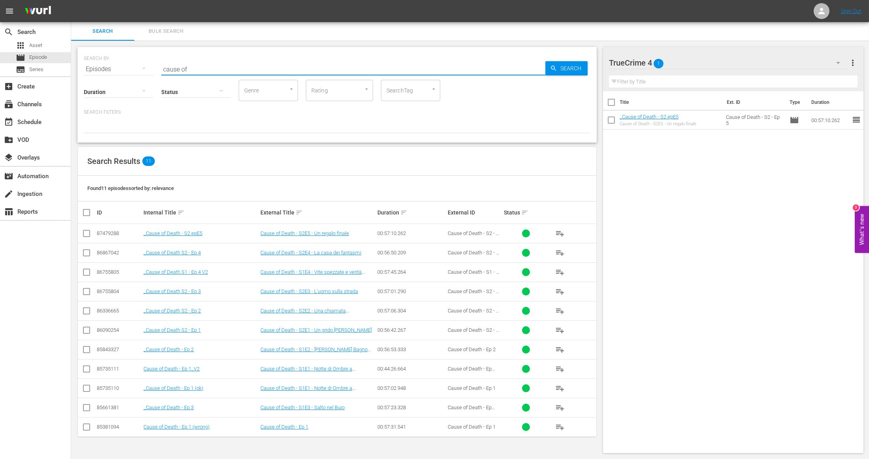
drag, startPoint x: 191, startPoint y: 68, endPoint x: 116, endPoint y: 61, distance: 75.0
click at [116, 61] on div "SEARCH BY Search By Episodes Search ID, Title, Description, Keywords, or Catego…" at bounding box center [337, 64] width 507 height 28
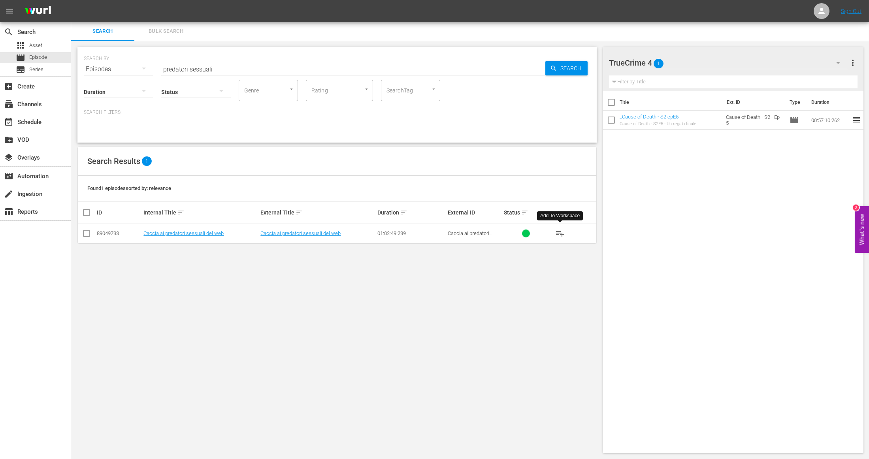
click at [560, 233] on span "playlist_add" at bounding box center [559, 233] width 9 height 9
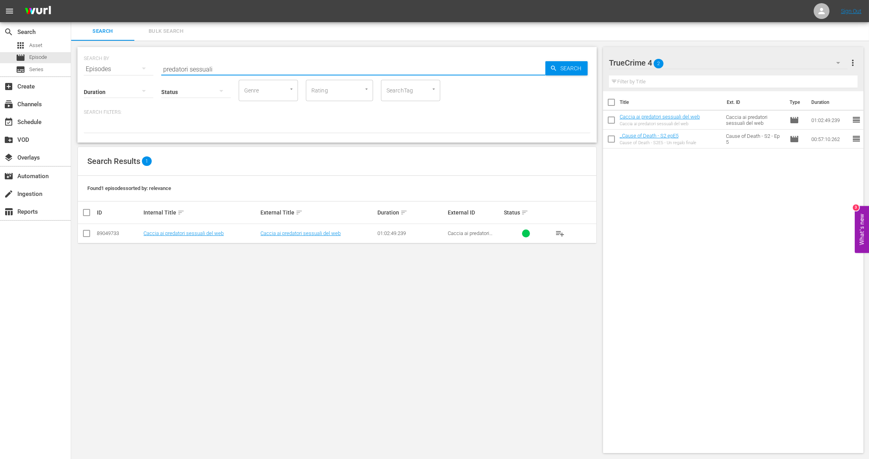
drag, startPoint x: 218, startPoint y: 68, endPoint x: 108, endPoint y: 57, distance: 110.7
click at [108, 57] on div "SEARCH BY Search By Episodes Search ID, Title, Description, Keywords, or Catego…" at bounding box center [337, 64] width 507 height 28
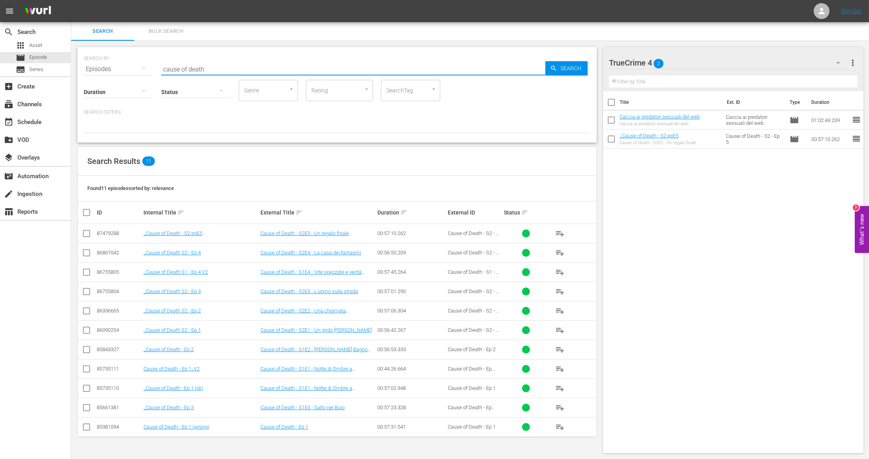
click at [555, 250] on span "playlist_add" at bounding box center [559, 252] width 9 height 9
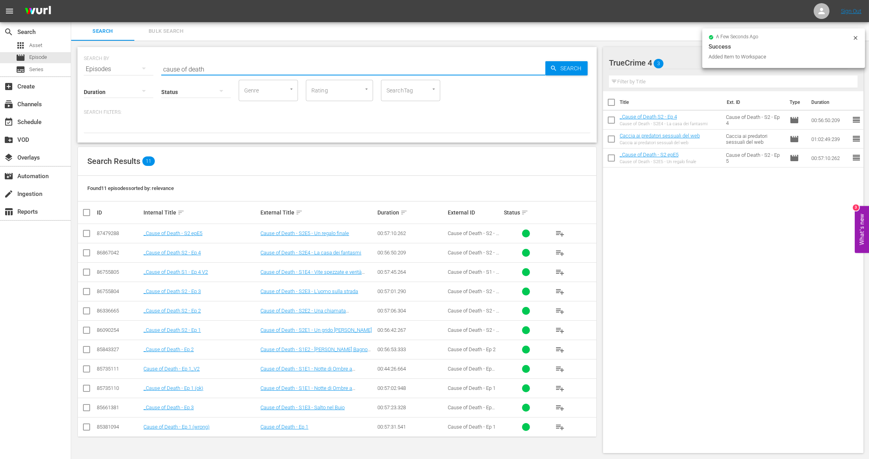
click at [221, 69] on input "cause of death" at bounding box center [353, 69] width 384 height 19
drag, startPoint x: 195, startPoint y: 65, endPoint x: 117, endPoint y: 62, distance: 78.3
click at [117, 62] on div "SEARCH BY Search By Episodes Search ID, Title, Description, Keywords, or Catego…" at bounding box center [337, 64] width 507 height 28
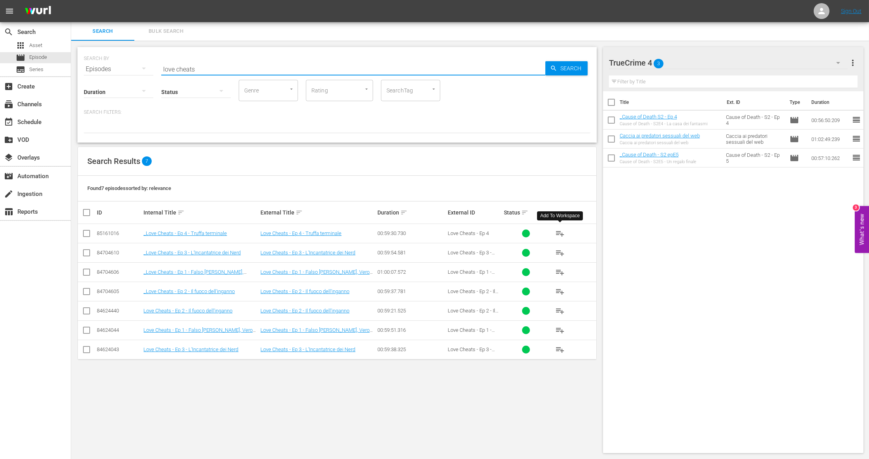
click at [563, 234] on span "playlist_add" at bounding box center [559, 233] width 9 height 9
drag, startPoint x: 208, startPoint y: 68, endPoint x: 115, endPoint y: 60, distance: 93.6
click at [115, 60] on div "SEARCH BY Search By Episodes Search ID, Title, Description, Keywords, or Catego…" at bounding box center [337, 64] width 507 height 28
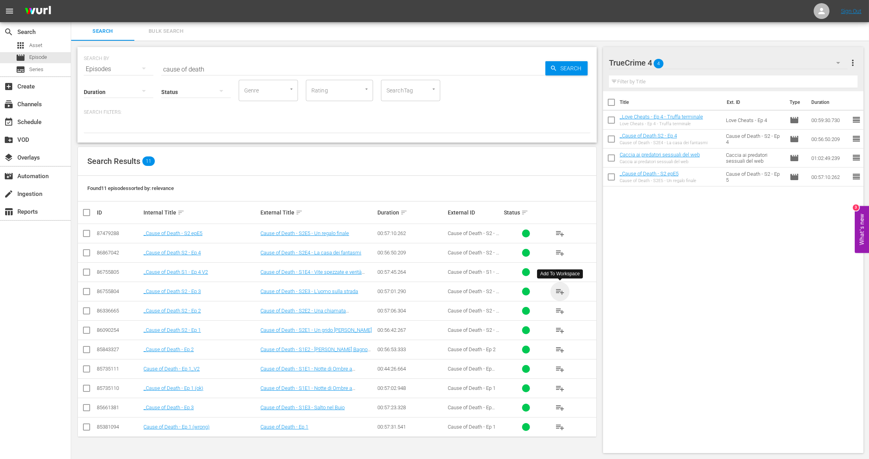
click at [562, 291] on span "playlist_add" at bounding box center [559, 291] width 9 height 9
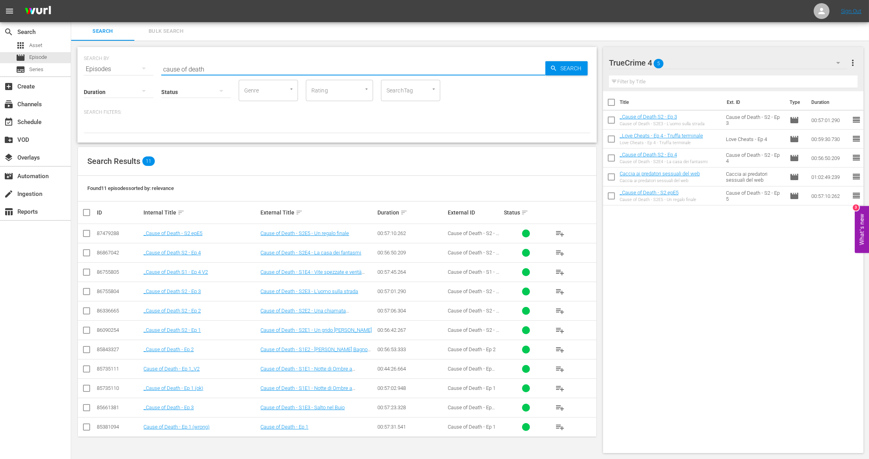
drag, startPoint x: 215, startPoint y: 68, endPoint x: 157, endPoint y: 62, distance: 58.0
click at [164, 66] on input "cause of death" at bounding box center [353, 69] width 384 height 19
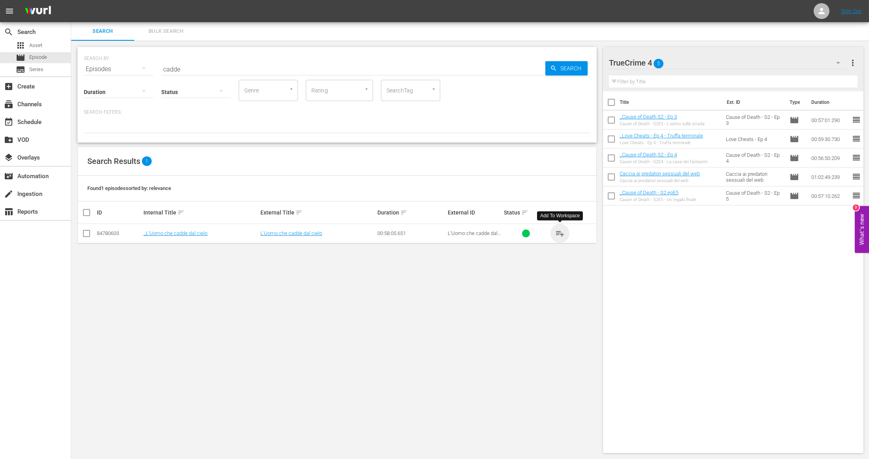
click at [562, 231] on span "playlist_add" at bounding box center [559, 233] width 9 height 9
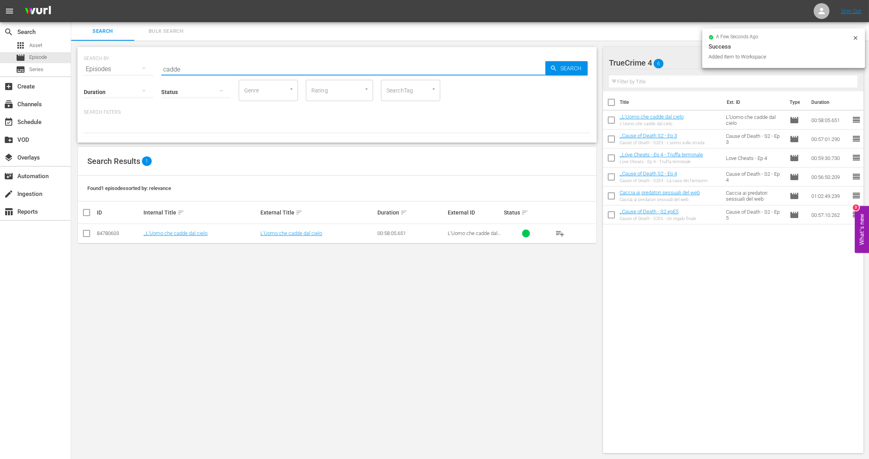
drag, startPoint x: 190, startPoint y: 68, endPoint x: 145, endPoint y: 65, distance: 45.5
click at [145, 65] on div "SEARCH BY Search By Episodes Search ID, Title, Description, Keywords, or Catego…" at bounding box center [337, 64] width 507 height 28
drag, startPoint x: 181, startPoint y: 65, endPoint x: 123, endPoint y: 59, distance: 58.0
click at [123, 59] on div "SEARCH BY Search By Episodes Search ID, Title, Description, Keywords, or Catego…" at bounding box center [337, 64] width 507 height 28
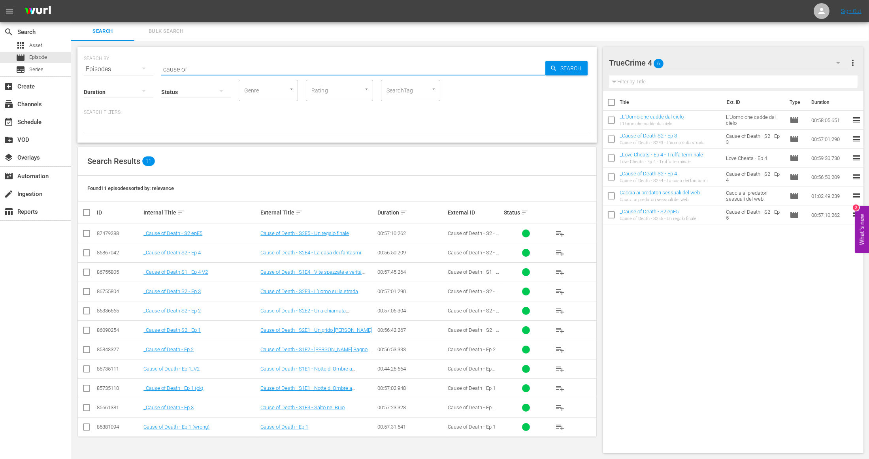
click at [560, 310] on span "playlist_add" at bounding box center [559, 310] width 9 height 9
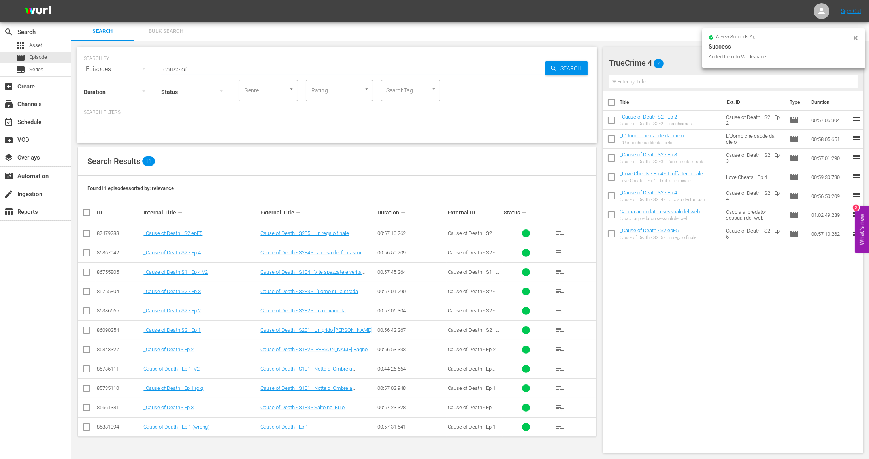
drag, startPoint x: 211, startPoint y: 69, endPoint x: 117, endPoint y: 56, distance: 95.0
click at [117, 56] on div "SEARCH BY Search By Episodes Search ID, Title, Description, Keywords, or Catego…" at bounding box center [337, 64] width 507 height 28
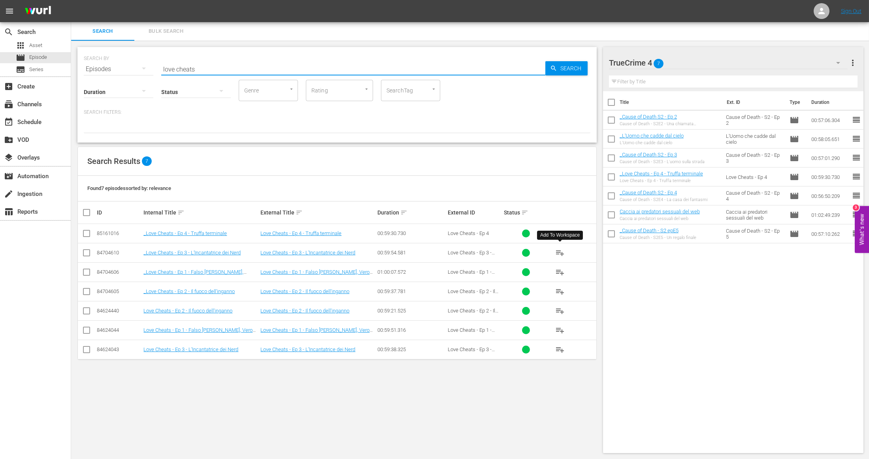
click at [560, 251] on span "playlist_add" at bounding box center [559, 252] width 9 height 9
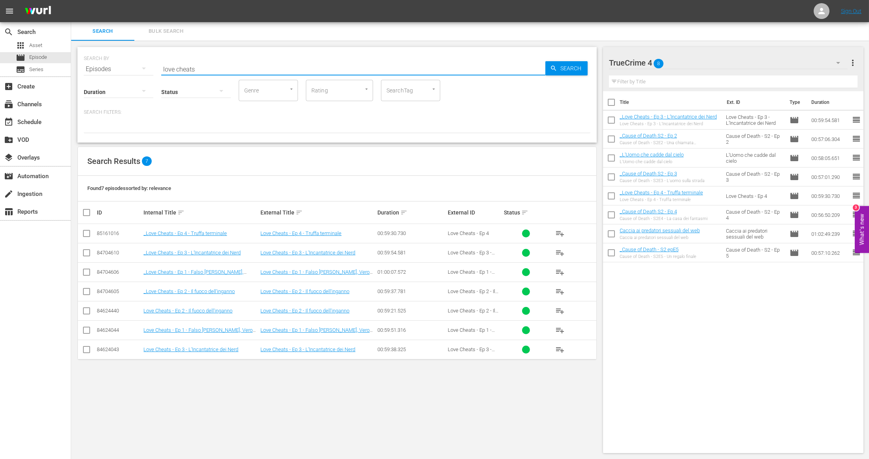
drag, startPoint x: 210, startPoint y: 71, endPoint x: 126, endPoint y: 60, distance: 84.6
click at [126, 60] on div "SEARCH BY Search By Episodes Search ID, Title, Description, Keywords, or Catego…" at bounding box center [337, 64] width 507 height 28
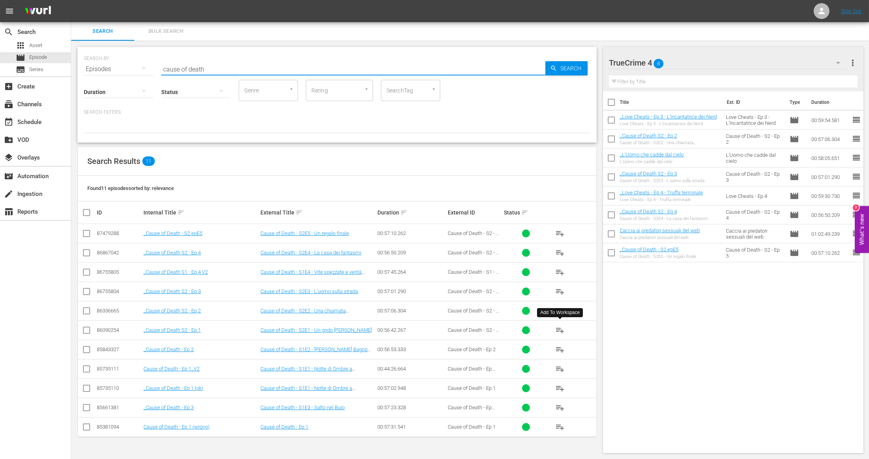
click at [559, 331] on span "playlist_add" at bounding box center [559, 330] width 9 height 9
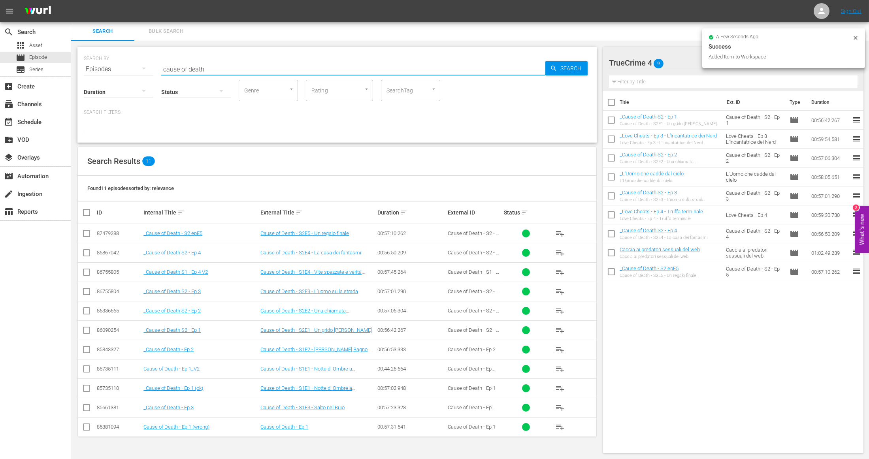
drag, startPoint x: 211, startPoint y: 68, endPoint x: 126, endPoint y: 60, distance: 86.2
click at [125, 60] on div "SEARCH BY Search By Episodes Search ID, Title, Description, Keywords, or Catego…" at bounding box center [337, 64] width 507 height 28
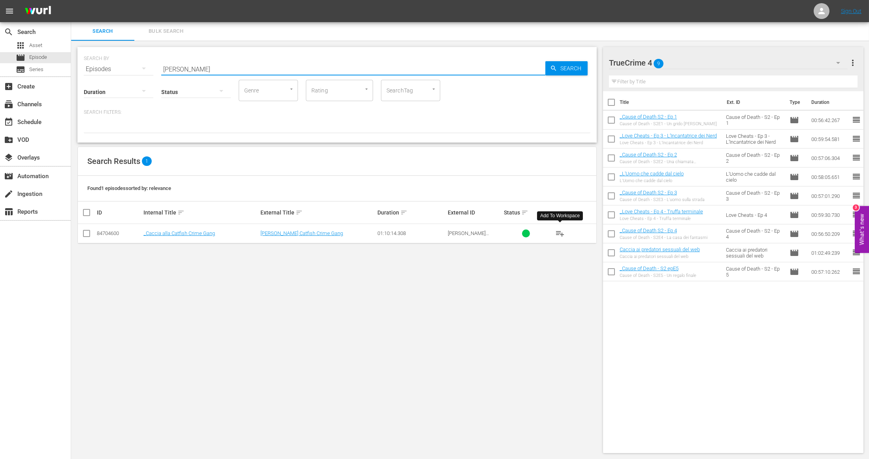
click at [560, 230] on span "playlist_add" at bounding box center [559, 233] width 9 height 9
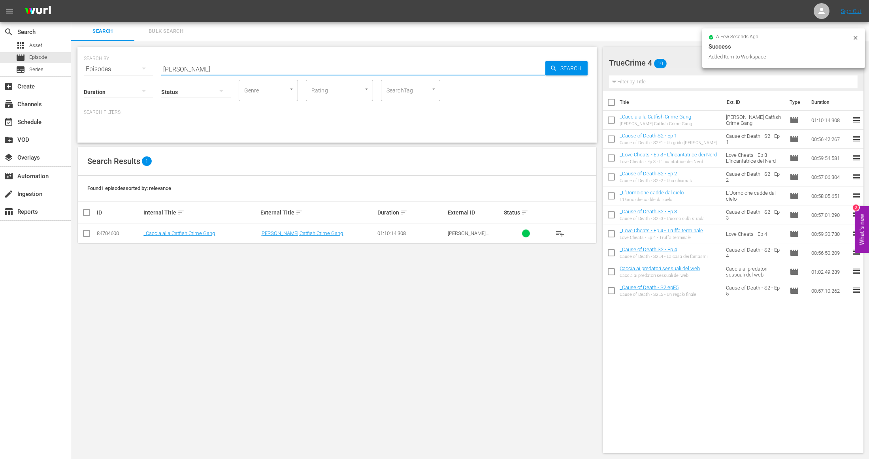
drag, startPoint x: 243, startPoint y: 72, endPoint x: 102, endPoint y: 53, distance: 142.4
click at [102, 53] on div "SEARCH BY Search By Episodes Search ID, Title, Description, Keywords, or Catego…" at bounding box center [337, 64] width 507 height 28
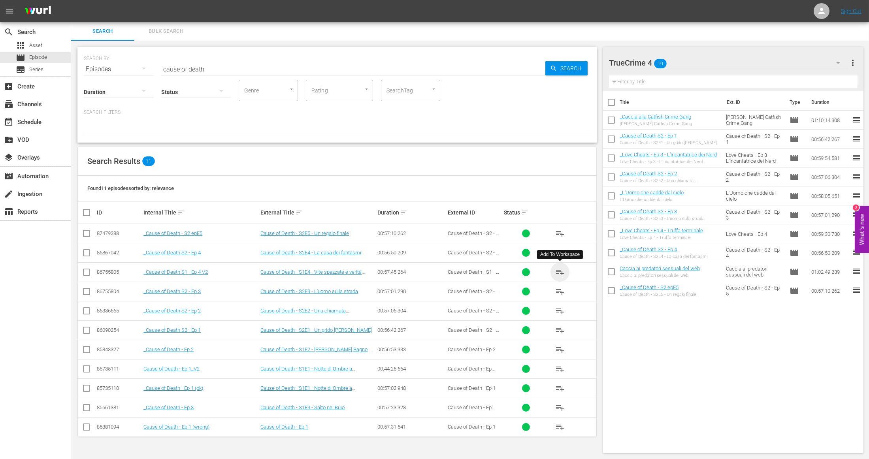
click at [556, 271] on span "playlist_add" at bounding box center [559, 272] width 9 height 9
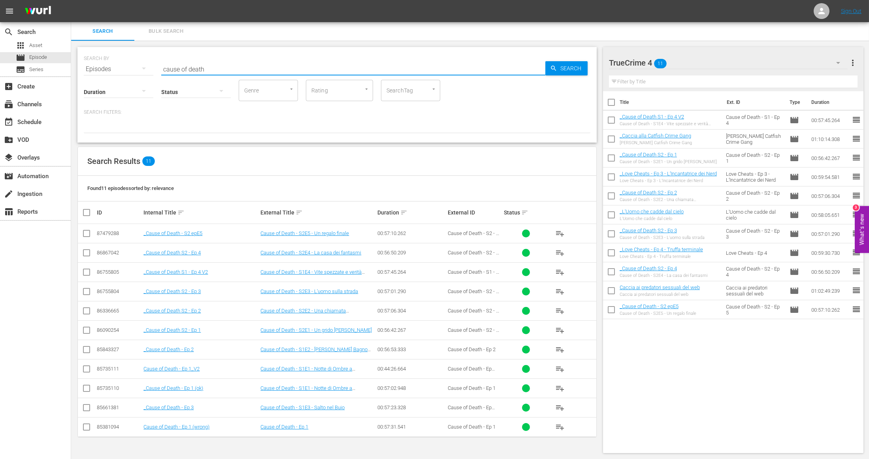
drag, startPoint x: 219, startPoint y: 67, endPoint x: 155, endPoint y: 64, distance: 64.5
click at [155, 64] on div "SEARCH BY Search By Episodes Search ID, Title, Description, Keywords, or Catego…" at bounding box center [337, 64] width 507 height 28
type input "love cheats"
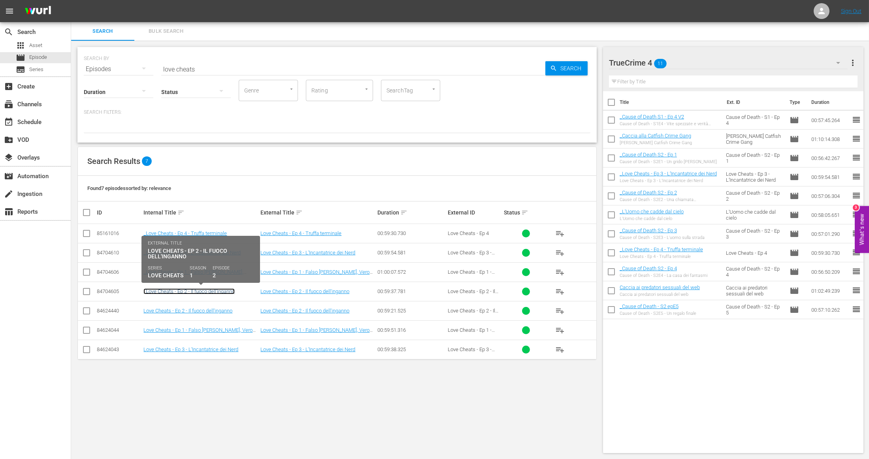
click at [170, 292] on link "_Love Cheats - Ep 2 - Il fuoco dell'inganno" at bounding box center [188, 291] width 91 height 6
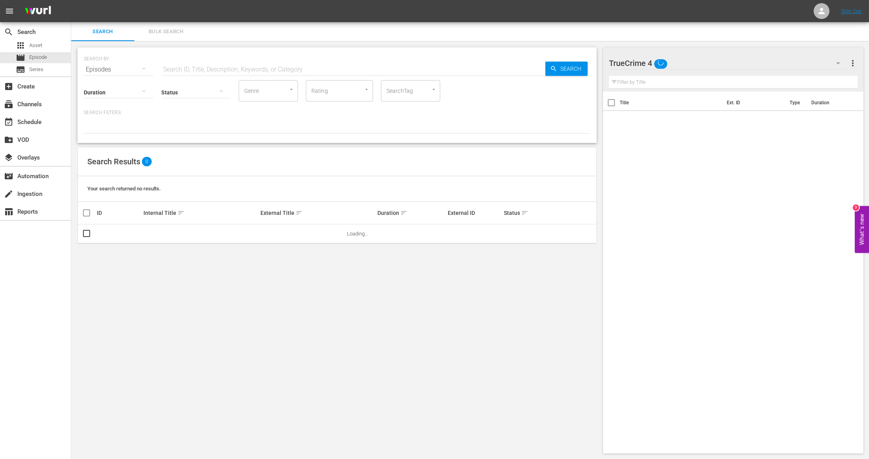
scroll to position [0, 0]
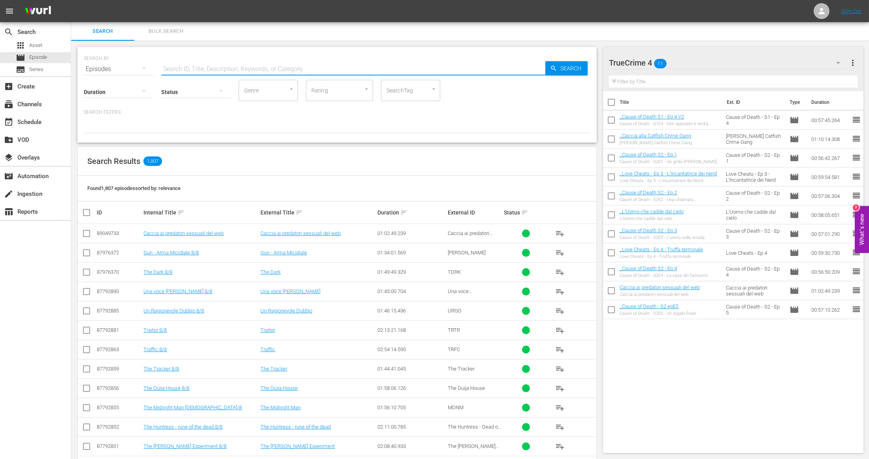
click at [216, 60] on input "text" at bounding box center [353, 69] width 384 height 19
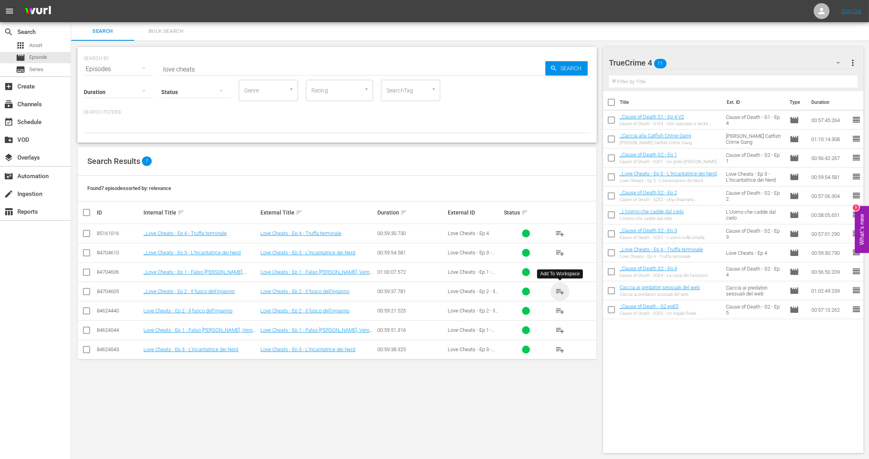
click at [560, 292] on span "playlist_add" at bounding box center [559, 291] width 9 height 9
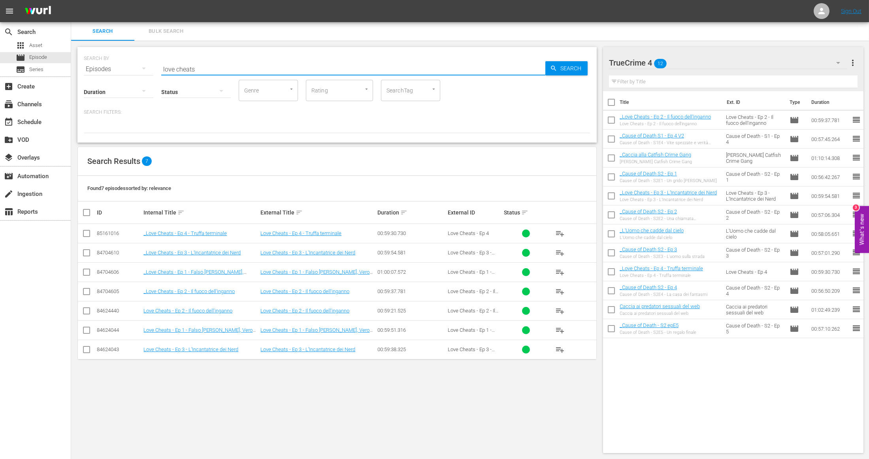
drag, startPoint x: 183, startPoint y: 69, endPoint x: 117, endPoint y: 66, distance: 66.5
click at [117, 68] on div "SEARCH BY Search By Episodes Search ID, Title, Description, Keywords, or Catego…" at bounding box center [337, 64] width 507 height 28
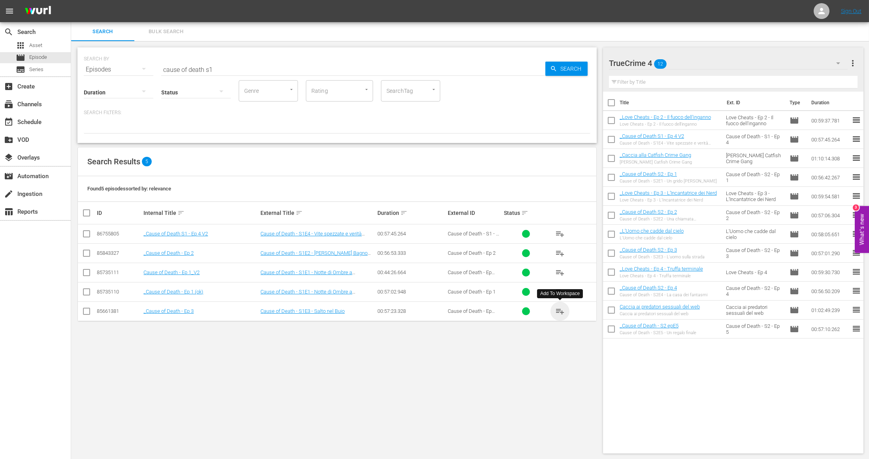
click at [561, 311] on span "playlist_add" at bounding box center [559, 311] width 9 height 9
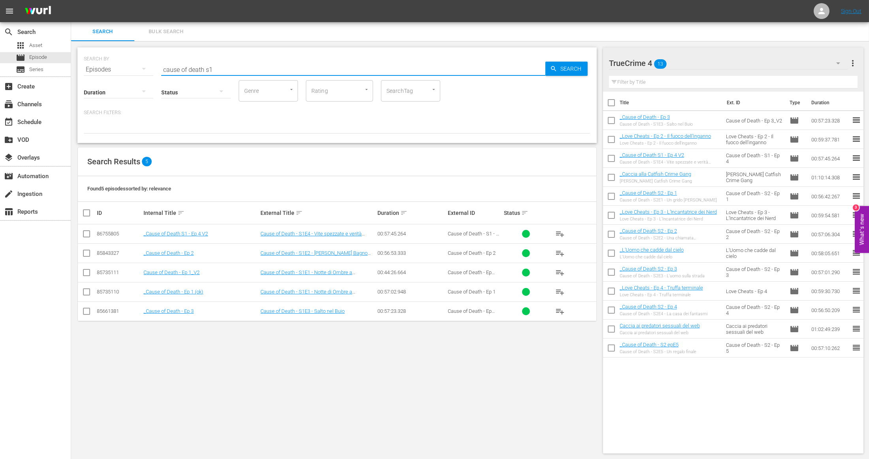
drag, startPoint x: 228, startPoint y: 68, endPoint x: 108, endPoint y: 58, distance: 120.6
click at [108, 58] on div "SEARCH BY Search By Episodes Search ID, Title, Description, Keywords, or Catego…" at bounding box center [337, 65] width 507 height 28
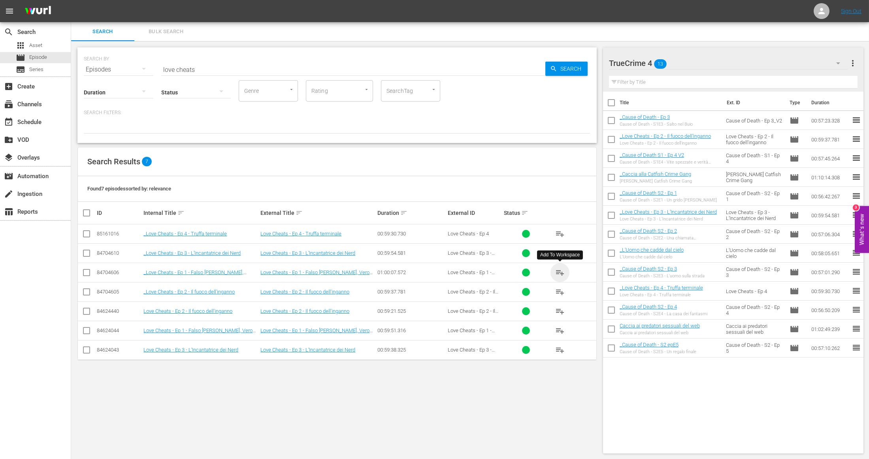
click at [556, 271] on span "playlist_add" at bounding box center [559, 272] width 9 height 9
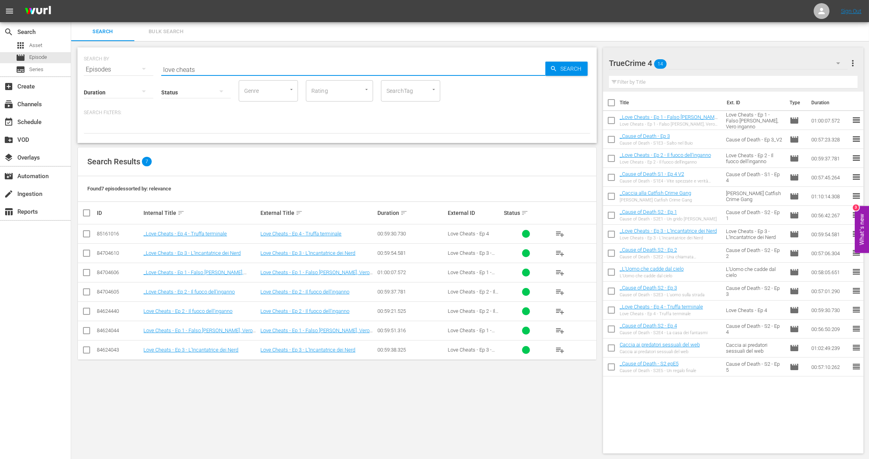
drag, startPoint x: 207, startPoint y: 73, endPoint x: 136, endPoint y: 65, distance: 71.5
click at [136, 65] on div "SEARCH BY Search By Episodes Search ID, Title, Description, Keywords, or Catego…" at bounding box center [337, 65] width 507 height 28
type input "cause of death s1"
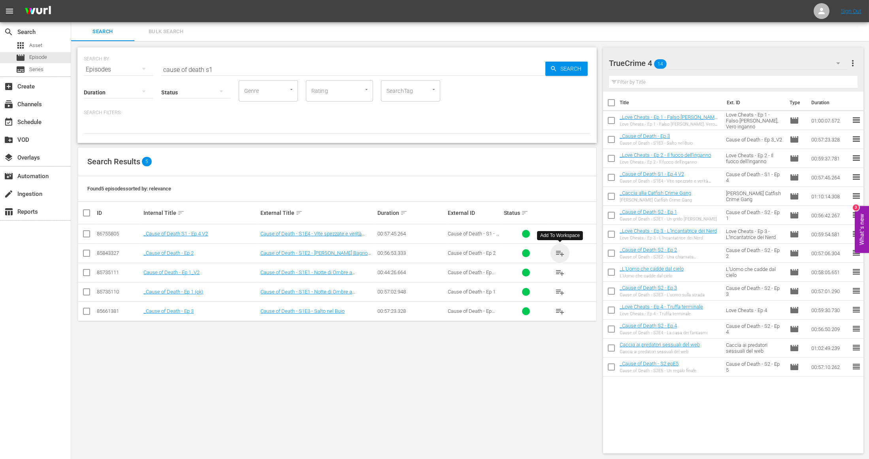
click at [562, 250] on span "playlist_add" at bounding box center [559, 253] width 9 height 9
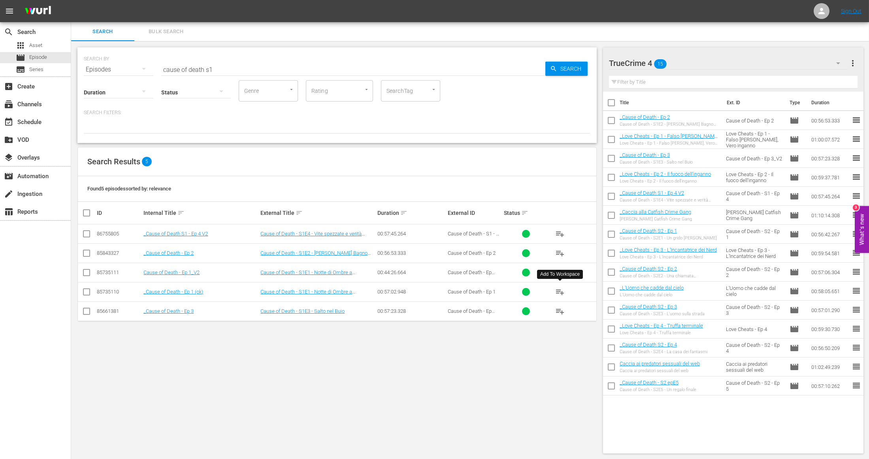
click at [558, 291] on span "playlist_add" at bounding box center [559, 291] width 9 height 9
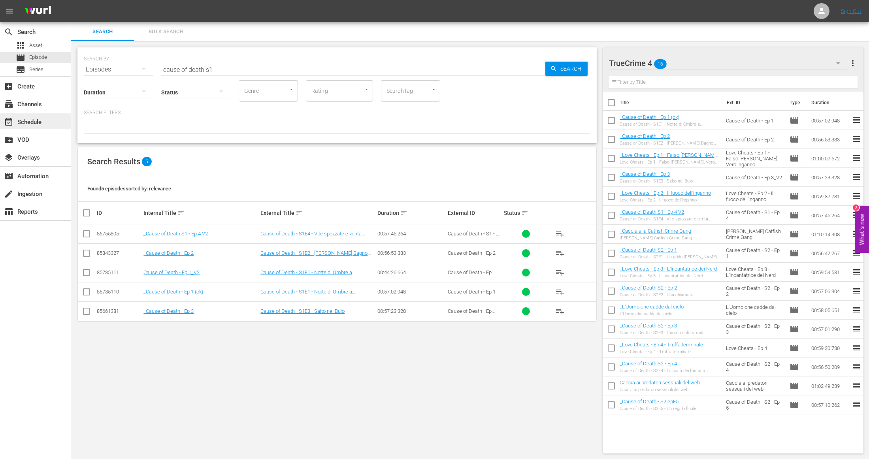
click at [26, 119] on div "event_available Schedule" at bounding box center [22, 120] width 44 height 7
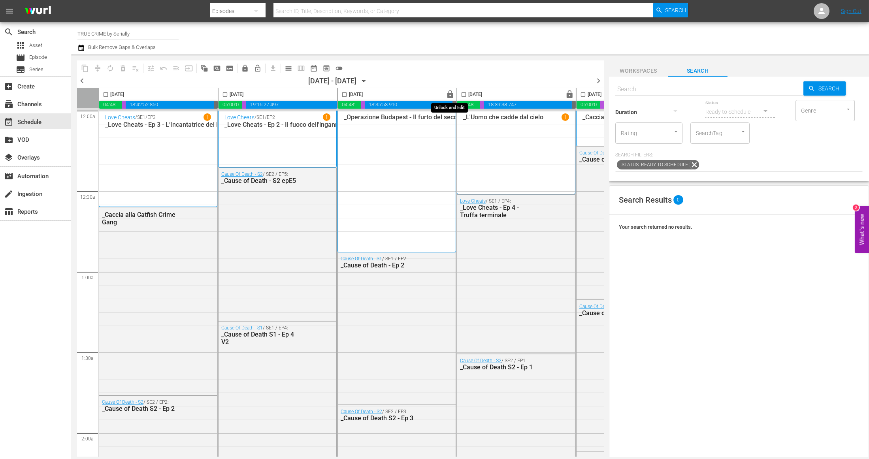
click at [450, 93] on span "lock" at bounding box center [450, 94] width 9 height 9
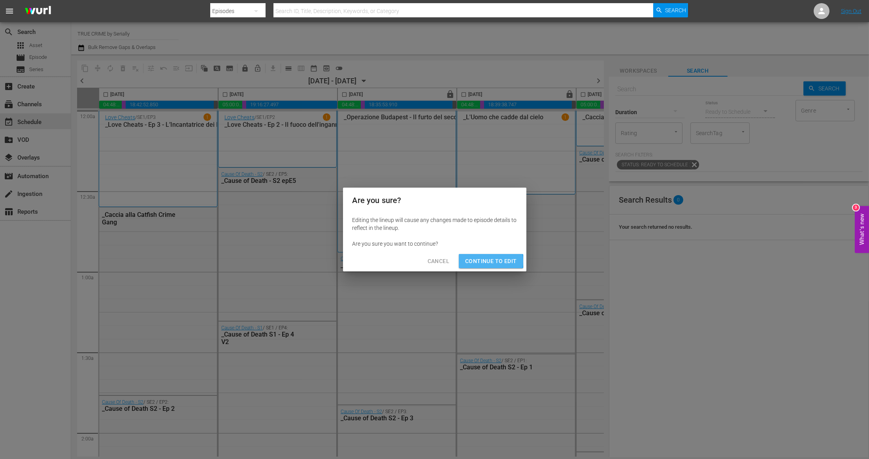
click at [485, 261] on span "Continue to Edit" at bounding box center [490, 261] width 51 height 10
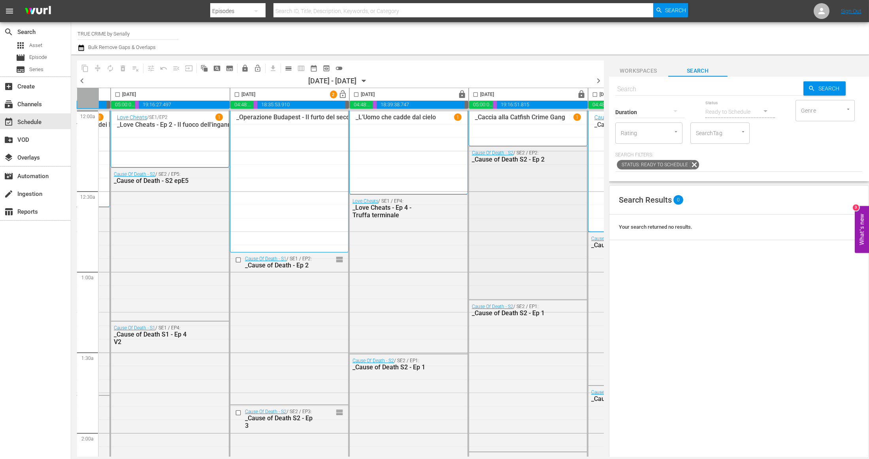
scroll to position [0, 119]
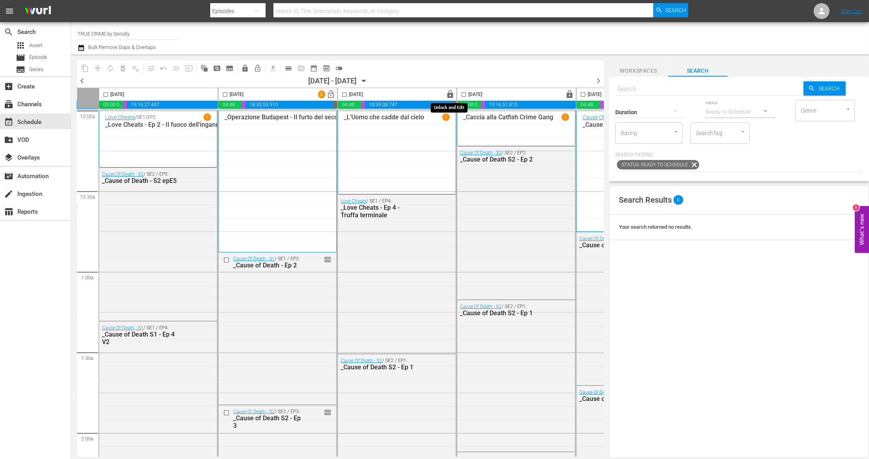
click at [452, 94] on span "lock" at bounding box center [450, 94] width 9 height 9
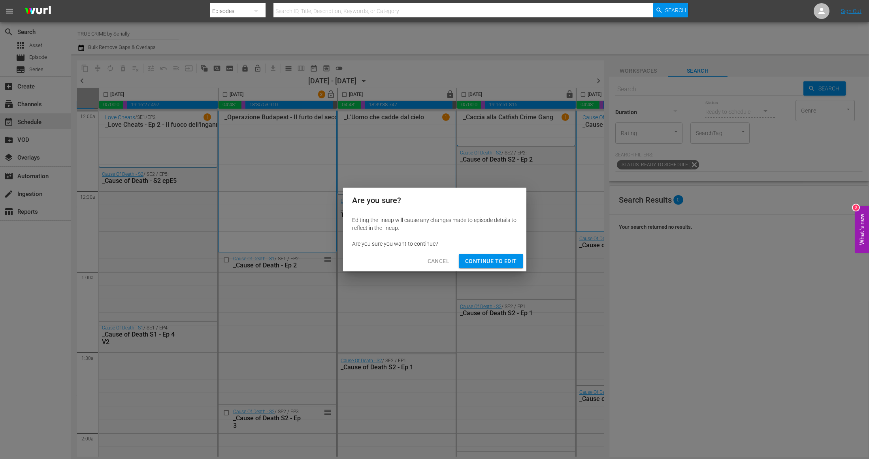
click at [481, 259] on span "Continue to Edit" at bounding box center [490, 261] width 51 height 10
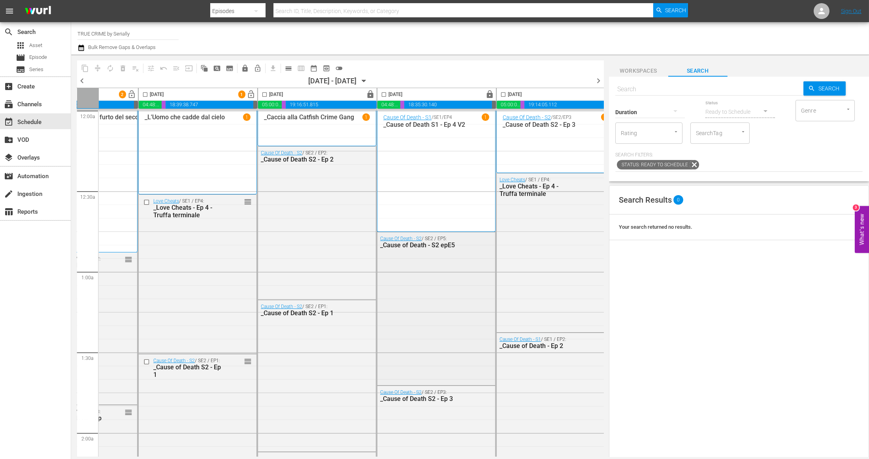
scroll to position [0, 333]
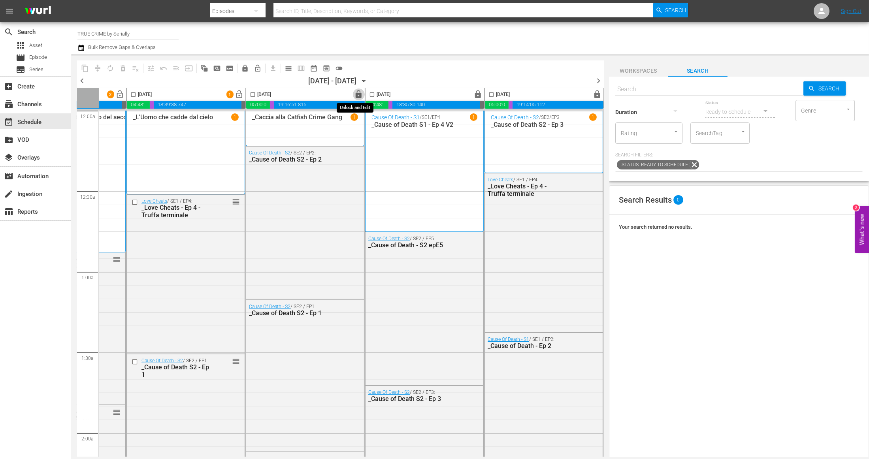
click at [355, 93] on span "lock" at bounding box center [358, 94] width 9 height 9
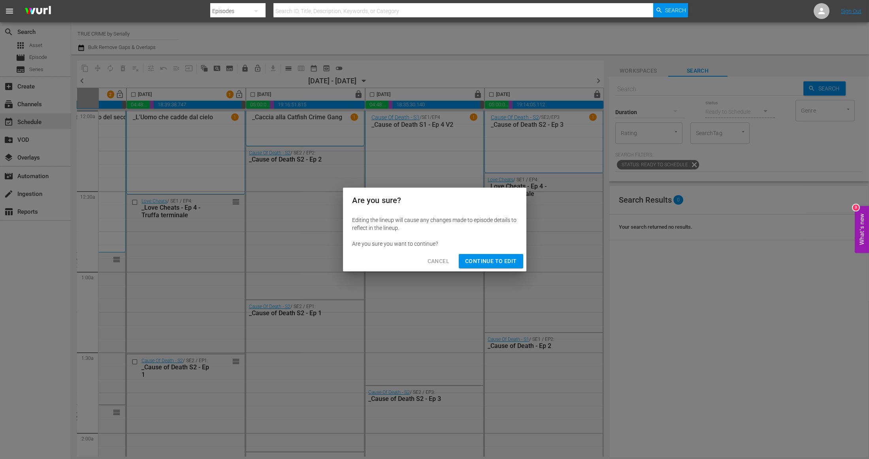
click at [491, 265] on span "Continue to Edit" at bounding box center [490, 261] width 51 height 10
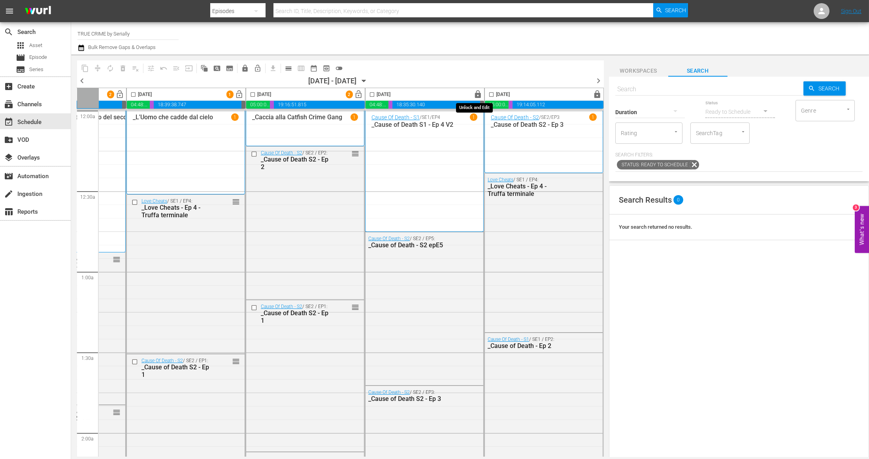
click at [475, 97] on span "lock" at bounding box center [478, 94] width 9 height 9
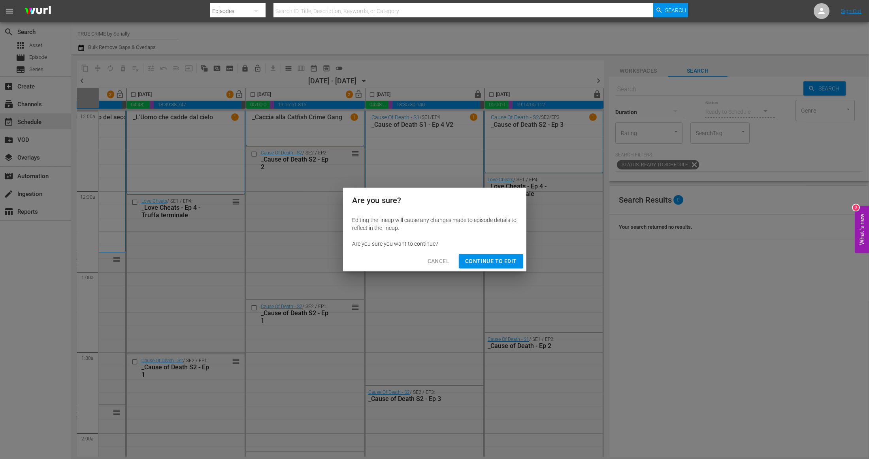
click at [485, 258] on span "Continue to Edit" at bounding box center [490, 261] width 51 height 10
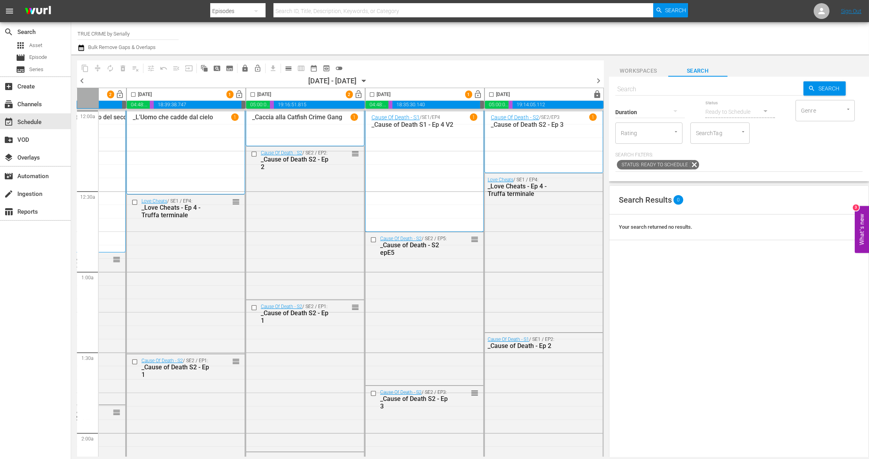
scroll to position [9, 333]
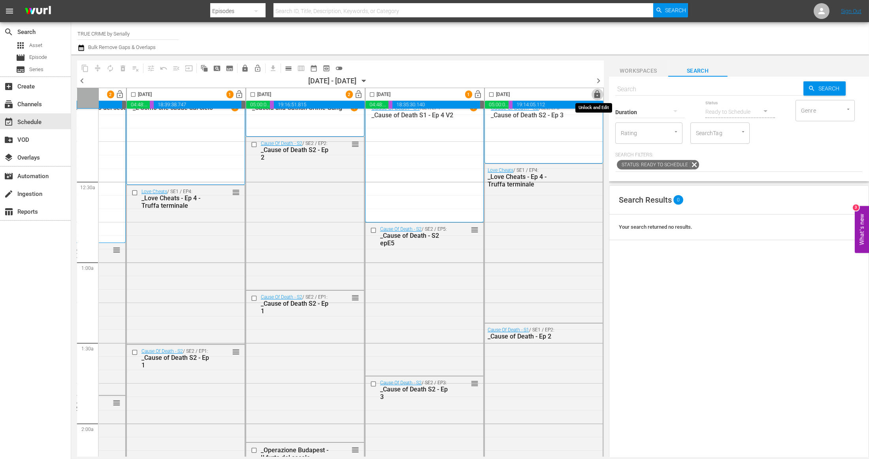
click at [571, 93] on span "lock" at bounding box center [597, 94] width 9 height 9
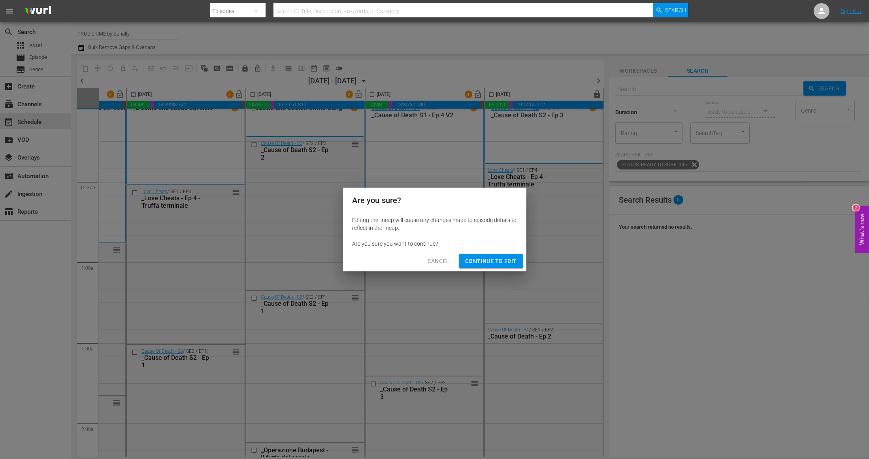
click at [485, 261] on span "Continue to Edit" at bounding box center [490, 261] width 51 height 10
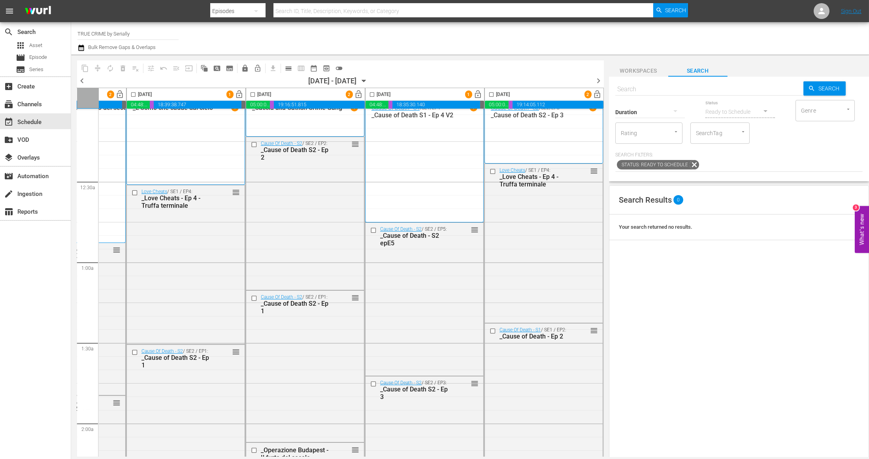
click at [487, 94] on input "checkbox" at bounding box center [491, 96] width 9 height 9
checkbox input "true"
click at [373, 94] on input "checkbox" at bounding box center [372, 96] width 9 height 9
checkbox input "true"
drag, startPoint x: 249, startPoint y: 95, endPoint x: 130, endPoint y: 93, distance: 119.8
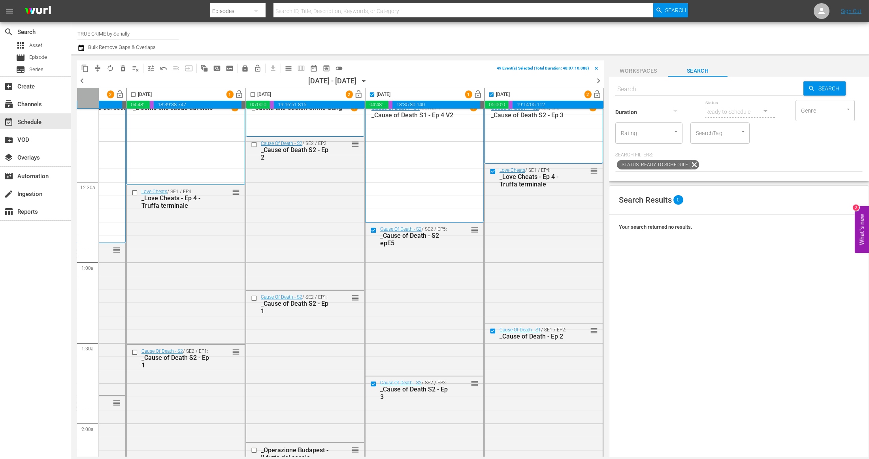
click at [249, 95] on input "checkbox" at bounding box center [252, 96] width 9 height 9
checkbox input "true"
drag, startPoint x: 130, startPoint y: 93, endPoint x: 159, endPoint y: 138, distance: 53.2
click at [130, 93] on input "checkbox" at bounding box center [133, 96] width 9 height 9
checkbox input "true"
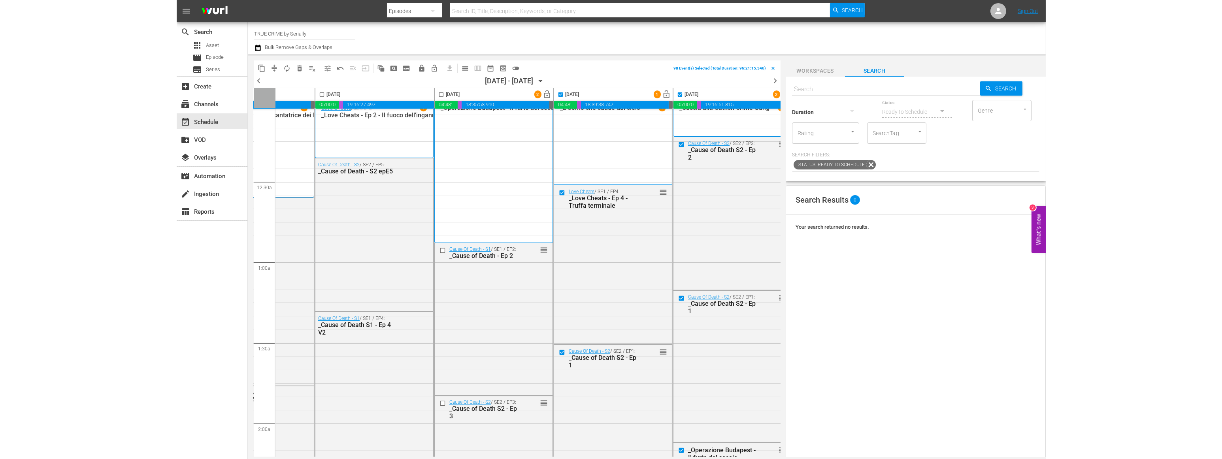
scroll to position [9, 75]
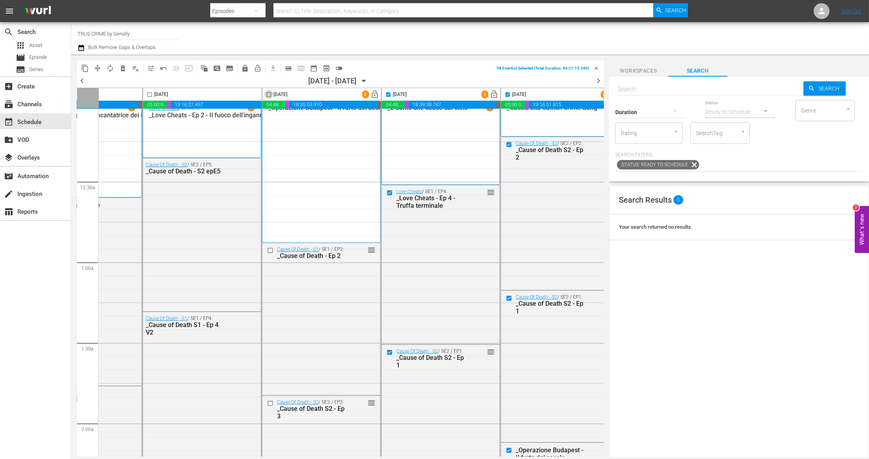
click at [267, 94] on input "checkbox" at bounding box center [268, 96] width 9 height 9
click at [123, 68] on span "delete_forever_outlined" at bounding box center [123, 68] width 8 height 8
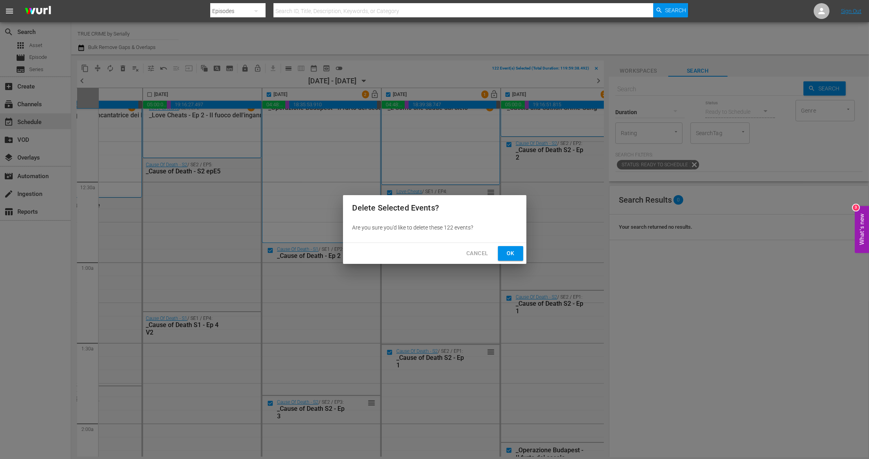
click at [510, 251] on span "Ok" at bounding box center [510, 254] width 13 height 10
checkbox input "false"
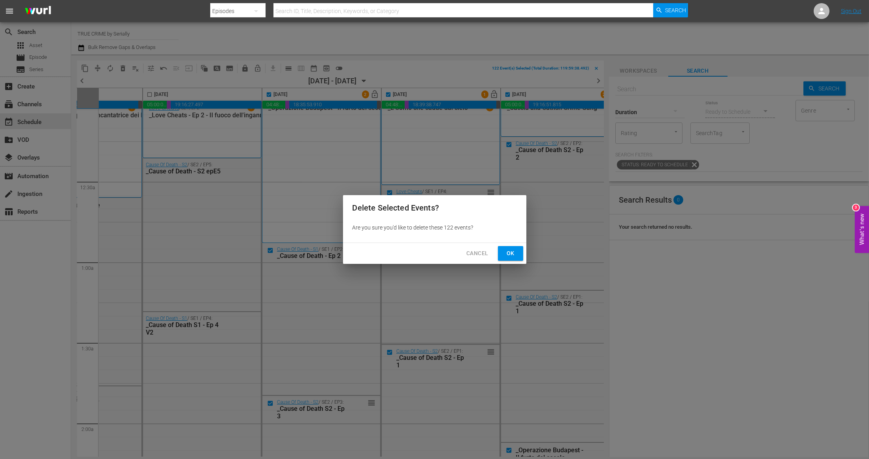
checkbox input "false"
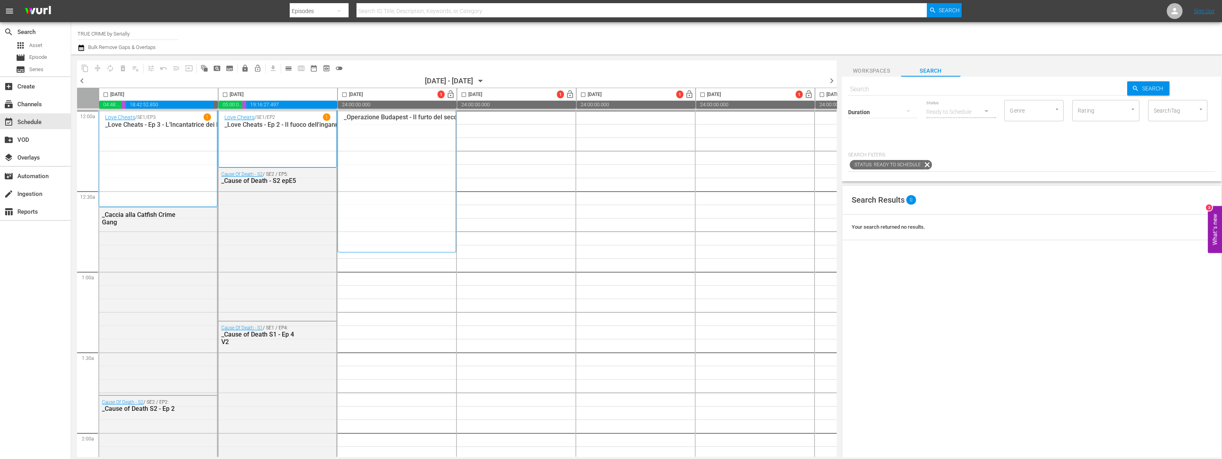
scroll to position [9, 75]
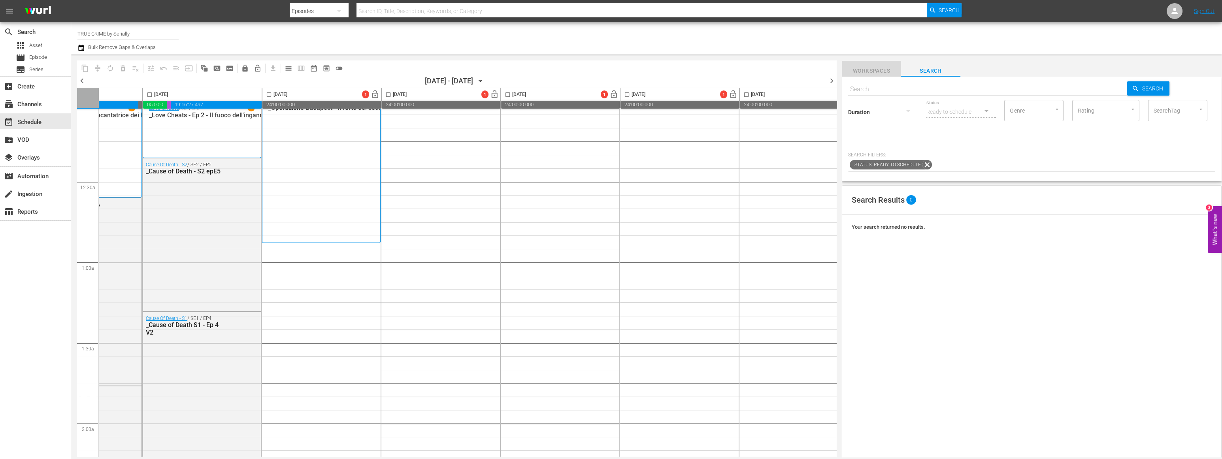
click at [867, 69] on span "Workspaces" at bounding box center [871, 71] width 59 height 10
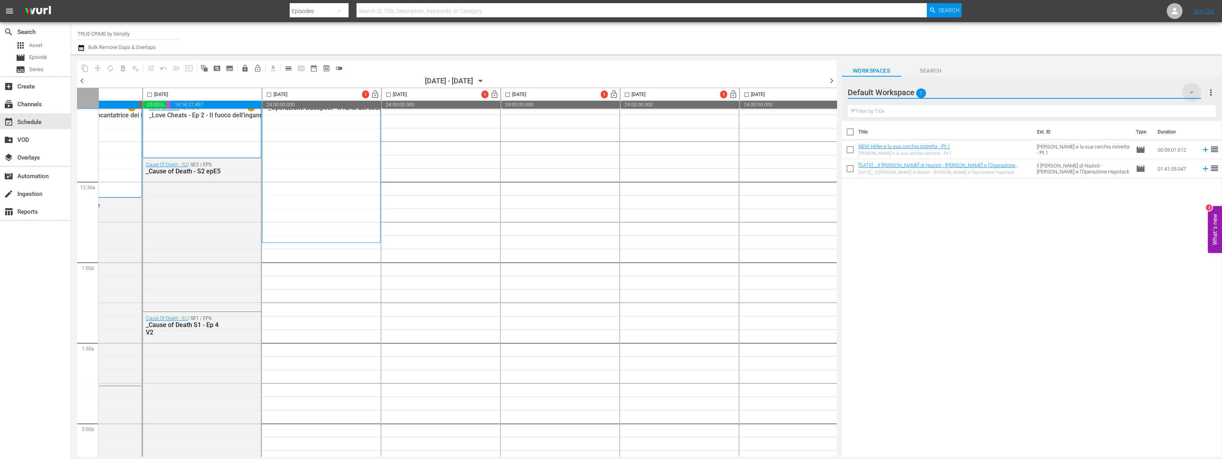
click at [1191, 93] on icon "button" at bounding box center [1192, 93] width 4 height 2
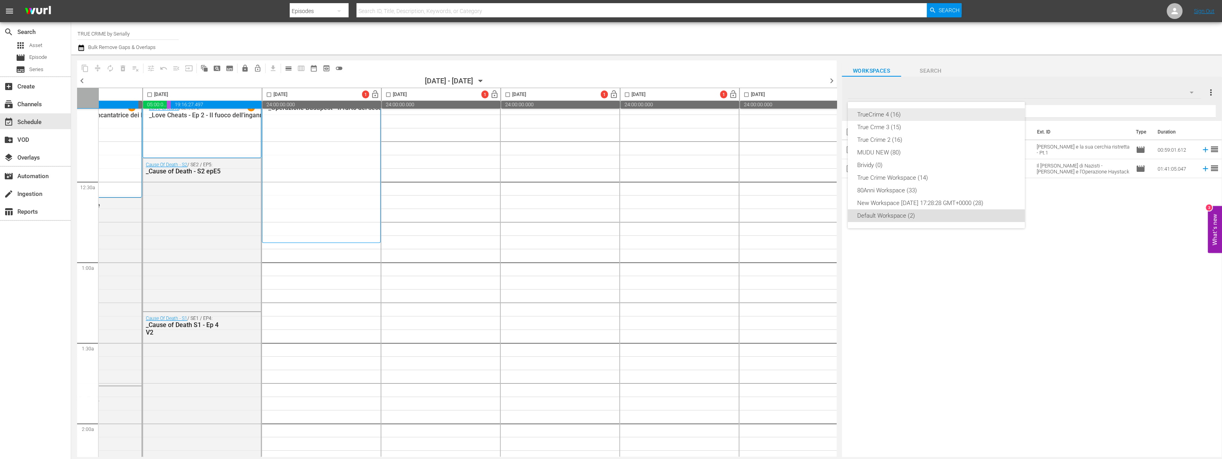
drag, startPoint x: 897, startPoint y: 113, endPoint x: 605, endPoint y: 124, distance: 292.3
click at [897, 113] on div "TrueCrime 4 (16)" at bounding box center [936, 114] width 158 height 13
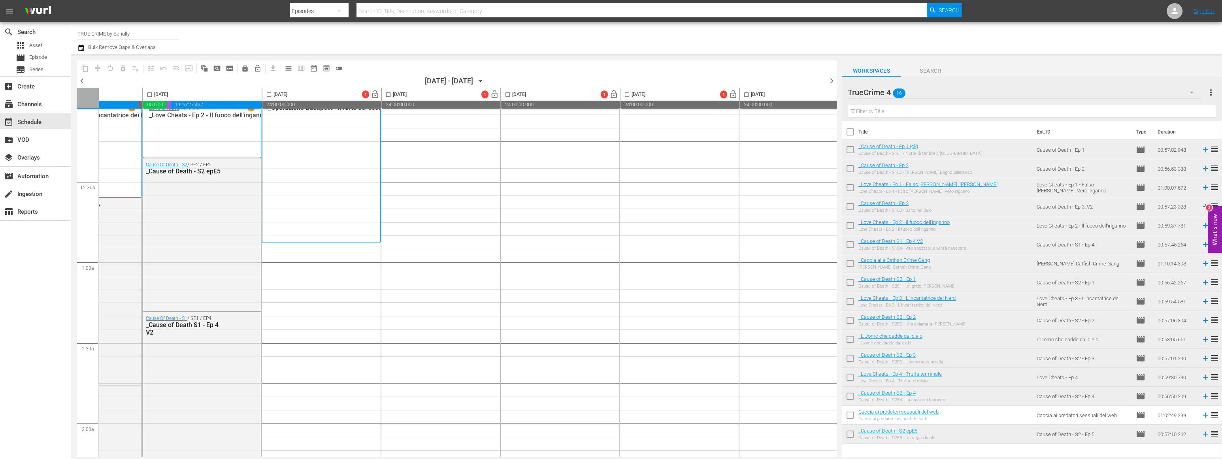
click at [847, 132] on input "checkbox" at bounding box center [850, 133] width 17 height 17
checkbox input "true"
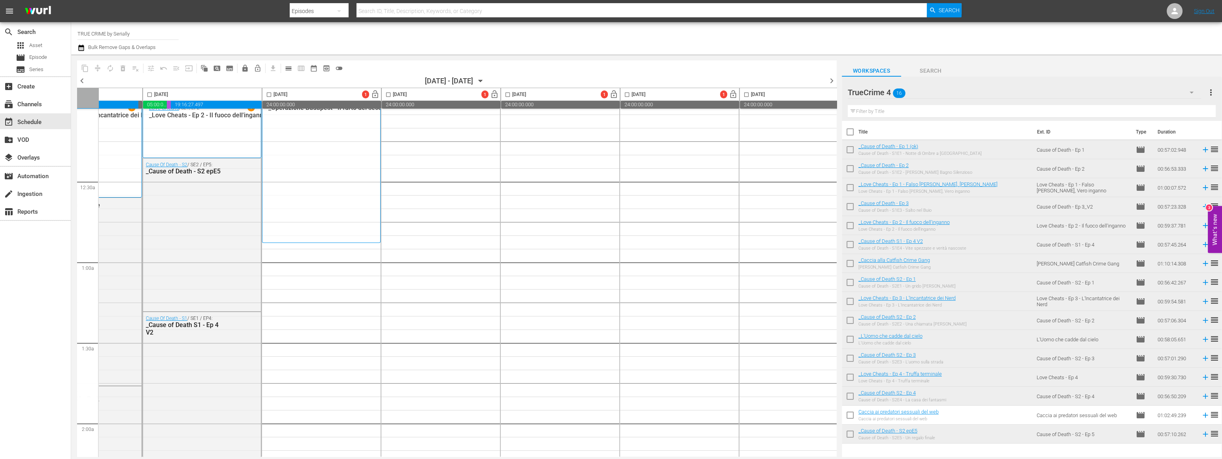
checkbox input "true"
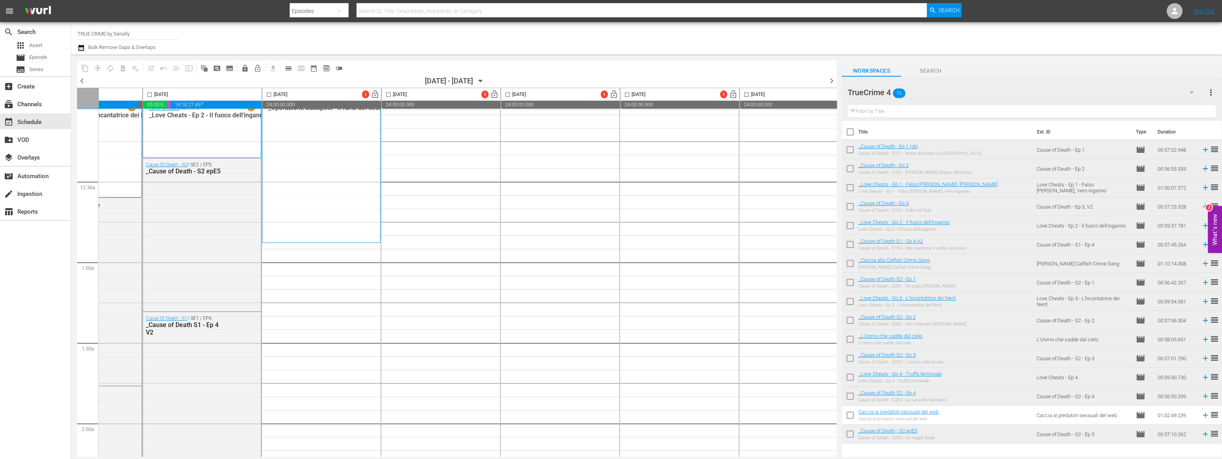
checkbox input "true"
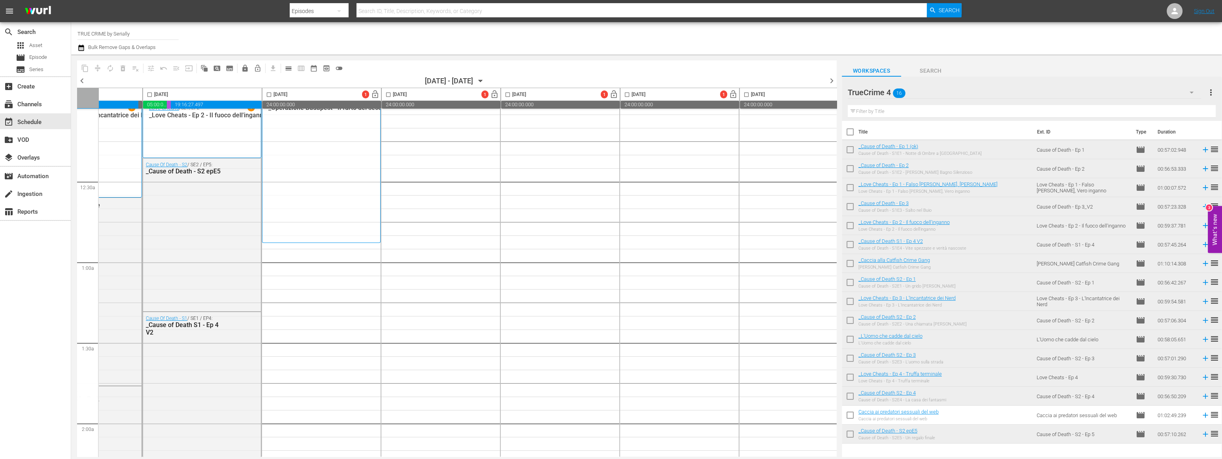
checkbox input "true"
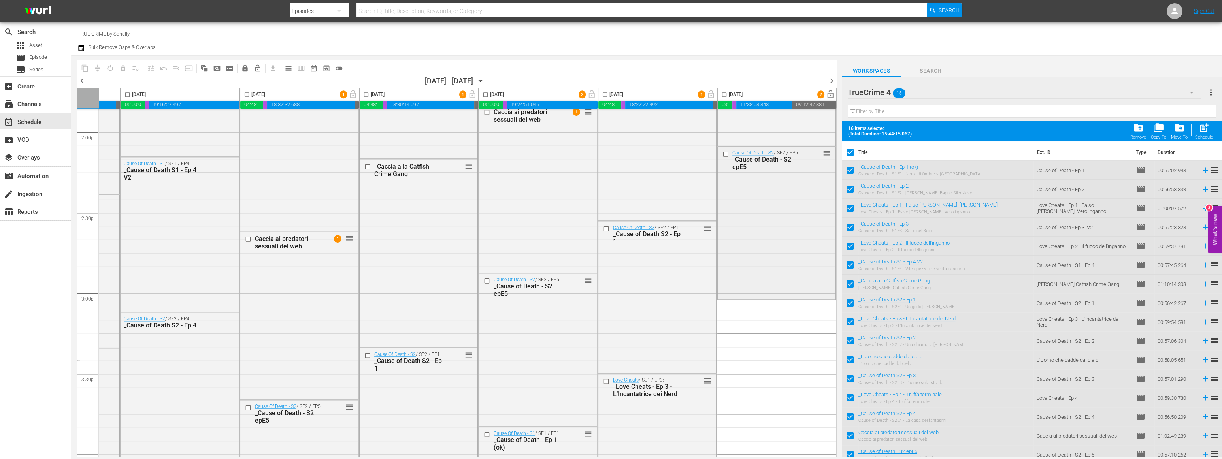
scroll to position [2328, 100]
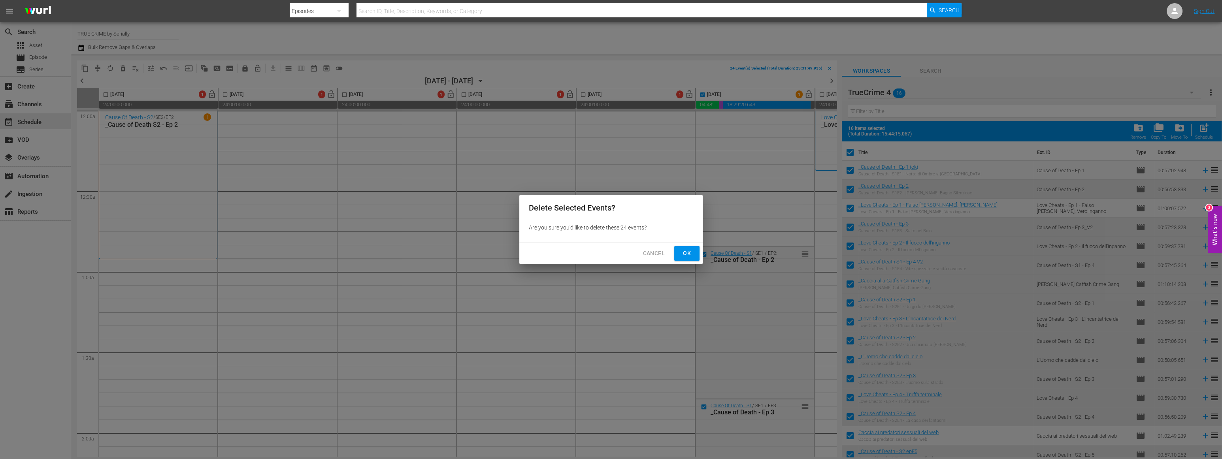
scroll to position [684, 100]
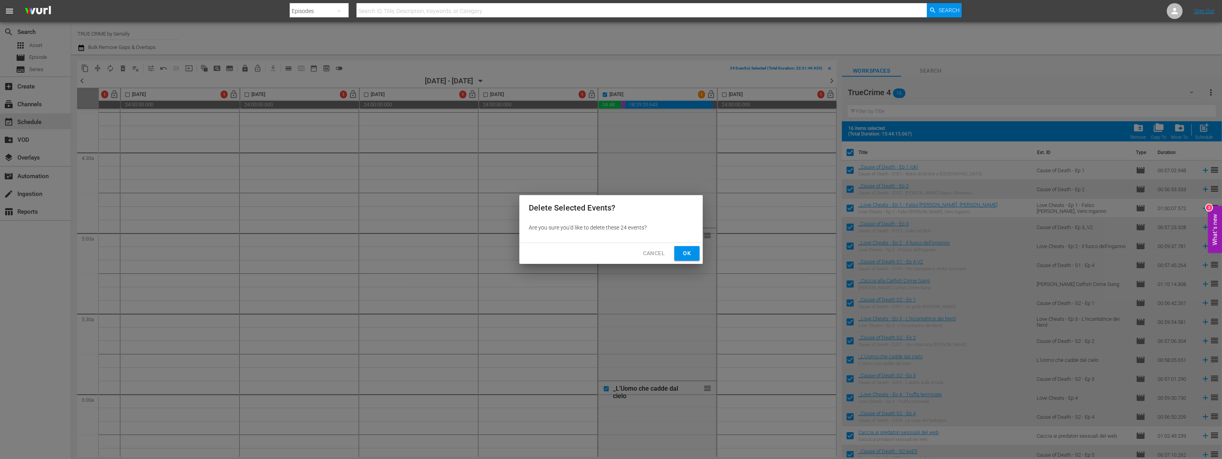
click at [677, 255] on button "Ok" at bounding box center [686, 253] width 25 height 15
checkbox input "false"
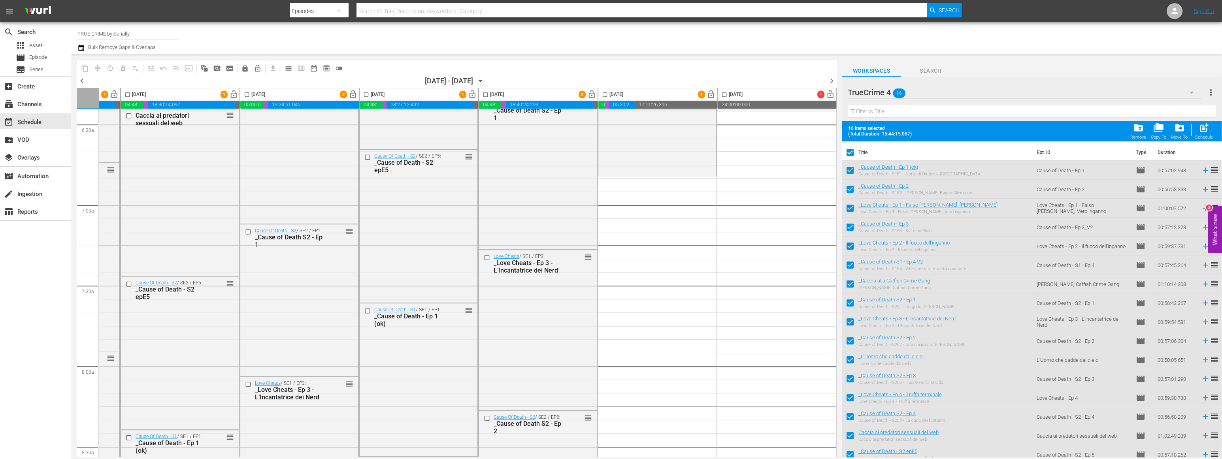
scroll to position [1026, 100]
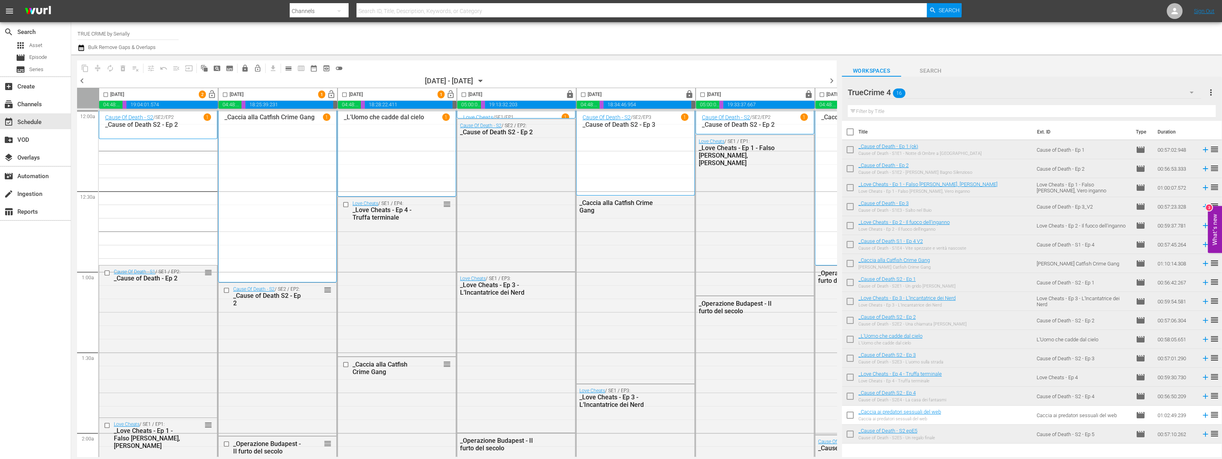
scroll to position [2036, 0]
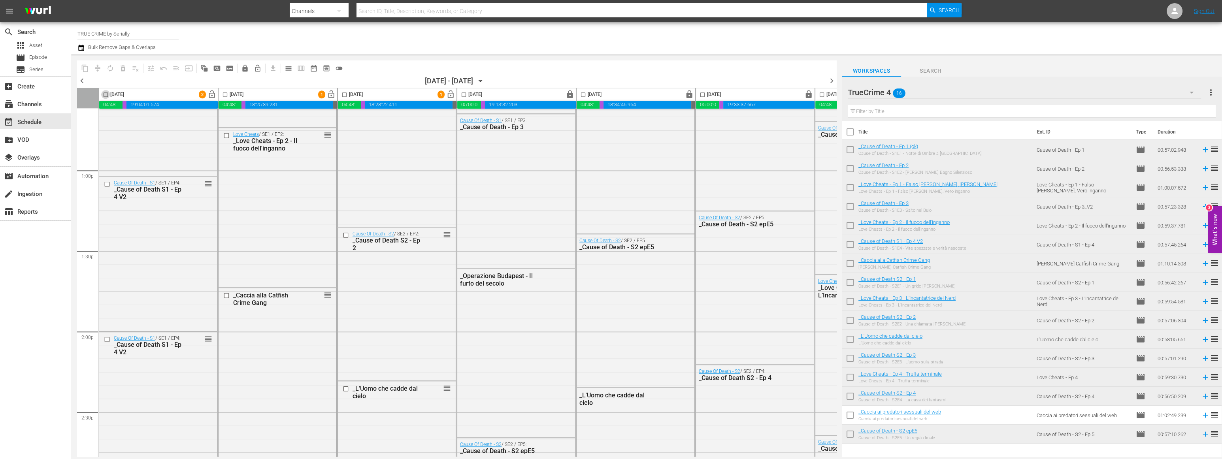
click at [107, 93] on input "checkbox" at bounding box center [105, 96] width 9 height 9
checkbox input "true"
click at [226, 94] on input "checkbox" at bounding box center [225, 96] width 9 height 9
checkbox input "true"
click at [344, 94] on input "checkbox" at bounding box center [344, 96] width 9 height 9
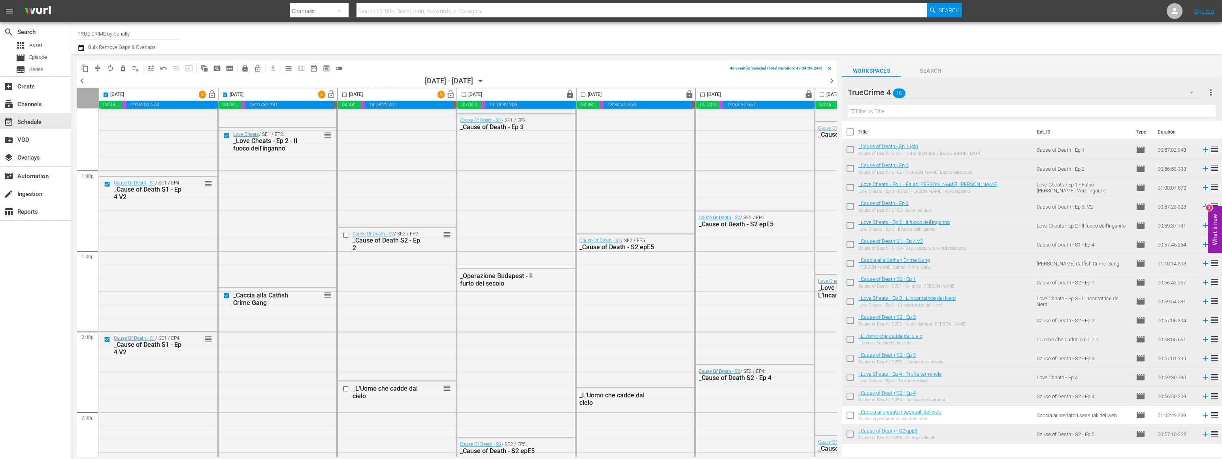
checkbox input "true"
click at [124, 69] on span "delete_forever_outlined" at bounding box center [123, 68] width 8 height 8
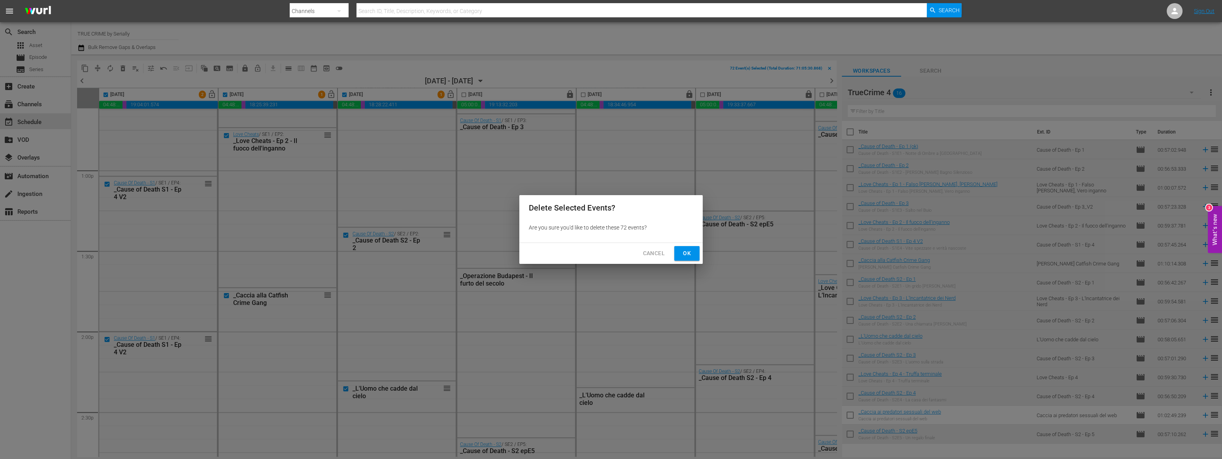
click at [686, 255] on span "Ok" at bounding box center [687, 254] width 13 height 10
checkbox input "false"
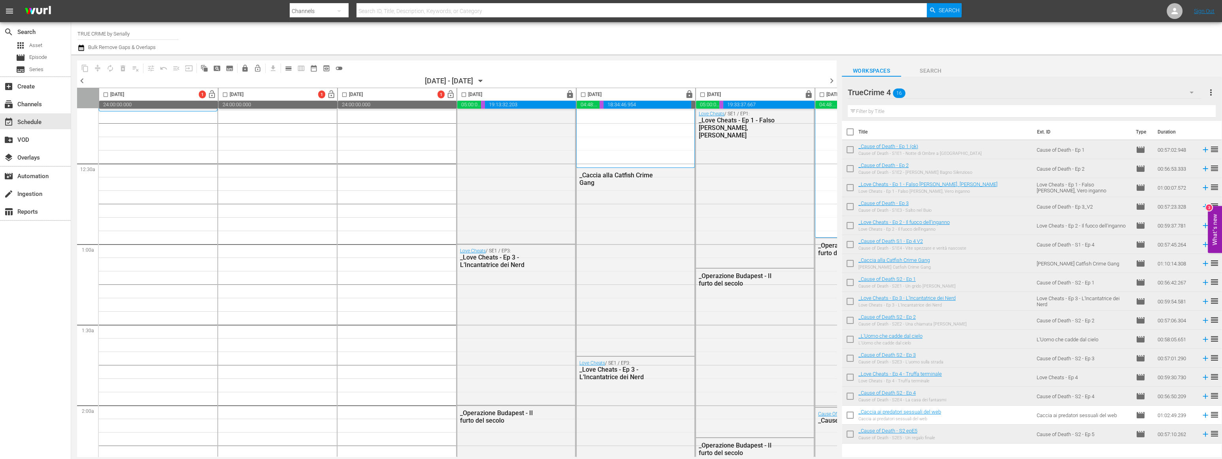
scroll to position [0, 0]
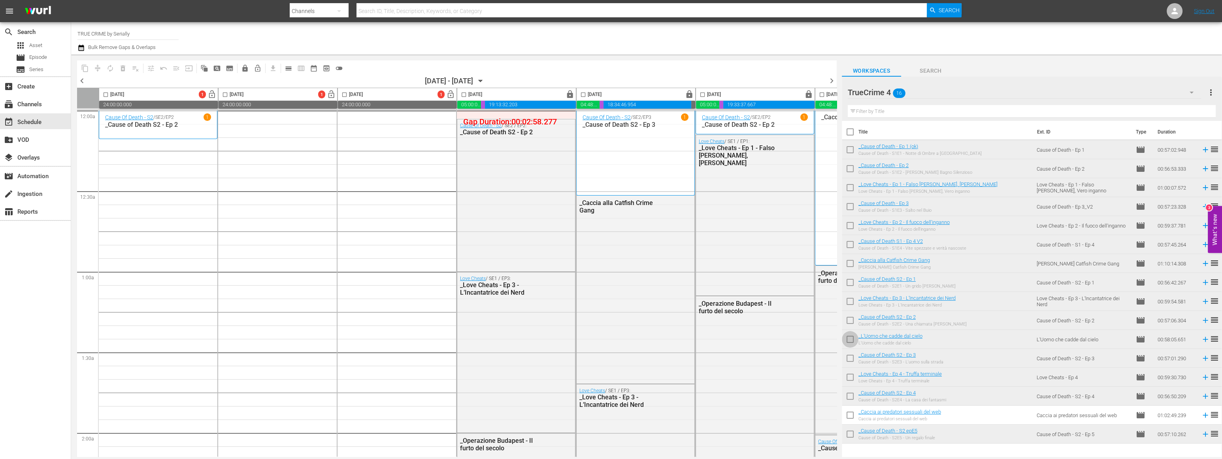
click at [848, 339] on input "checkbox" at bounding box center [850, 341] width 17 height 17
checkbox input "true"
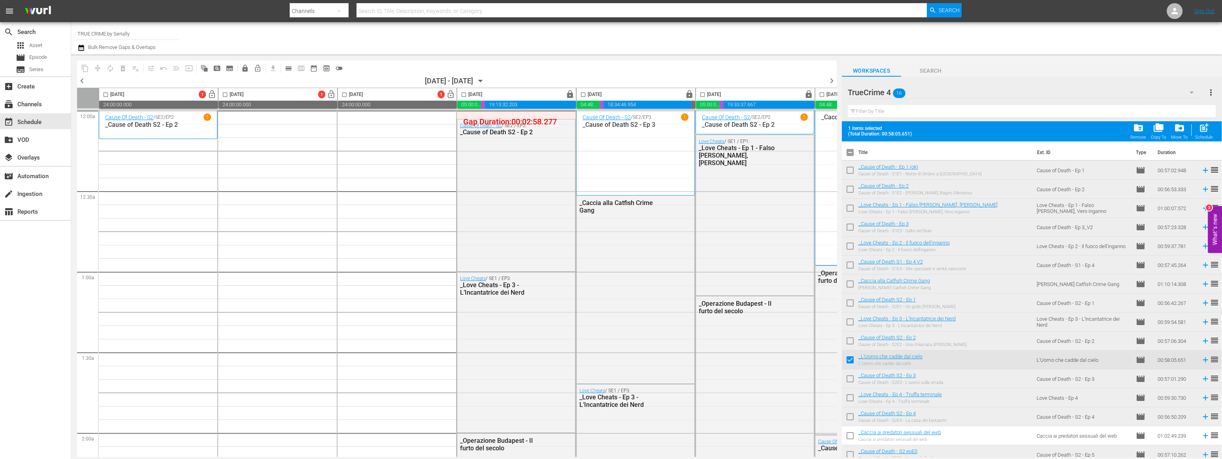
scroll to position [6, 0]
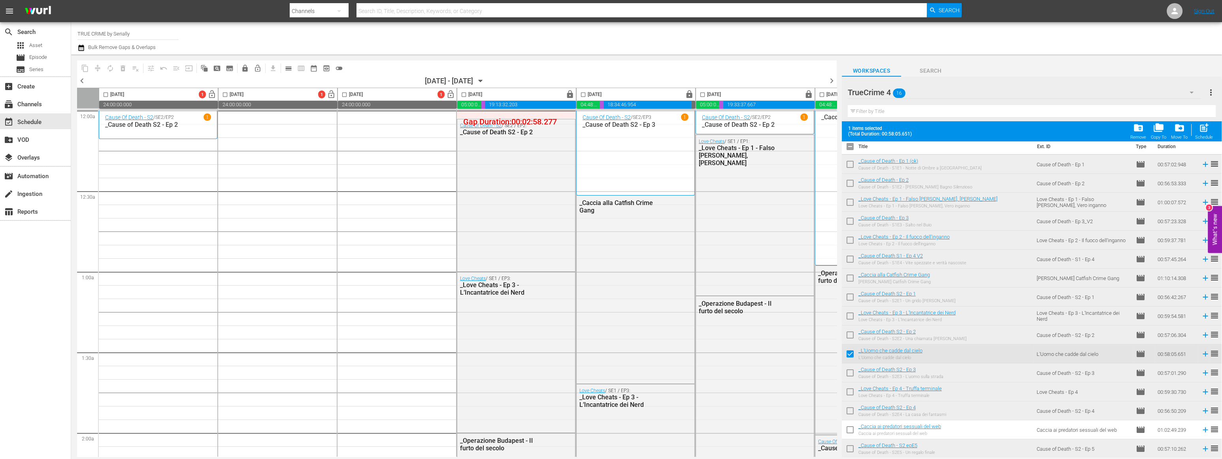
click at [851, 373] on input "checkbox" at bounding box center [850, 374] width 17 height 17
checkbox input "true"
drag, startPoint x: 852, startPoint y: 392, endPoint x: 851, endPoint y: 399, distance: 6.7
click at [852, 392] on input "checkbox" at bounding box center [850, 393] width 17 height 17
checkbox input "true"
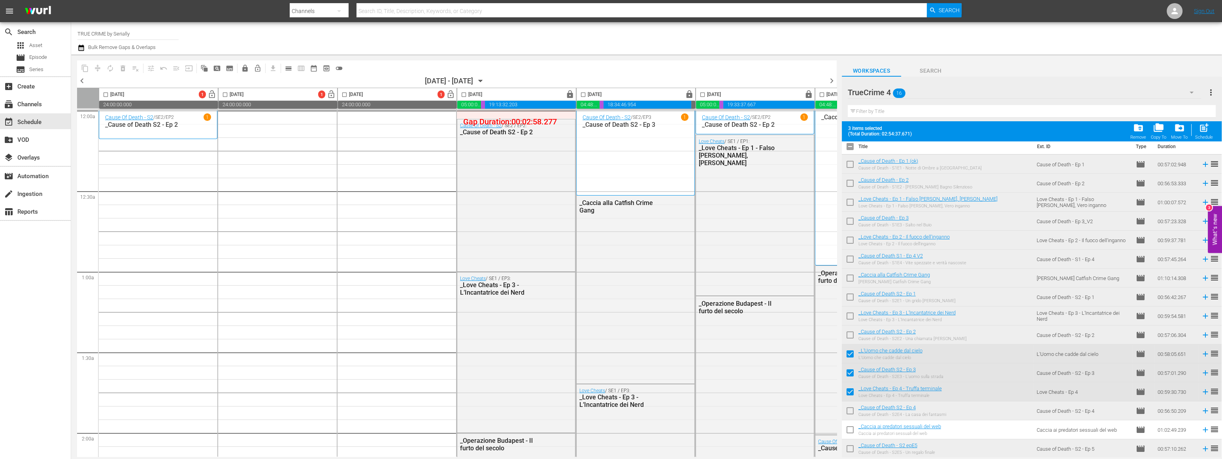
click at [851, 412] on input "checkbox" at bounding box center [850, 412] width 17 height 17
checkbox input "true"
click at [851, 432] on input "checkbox" at bounding box center [850, 431] width 17 height 17
checkbox input "true"
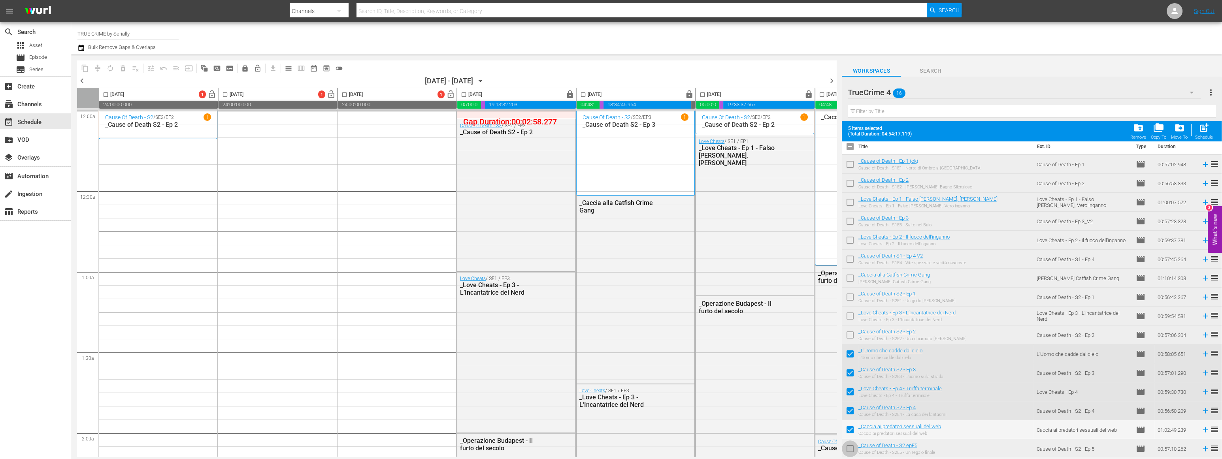
click at [852, 447] on input "checkbox" at bounding box center [850, 450] width 17 height 17
checkbox input "true"
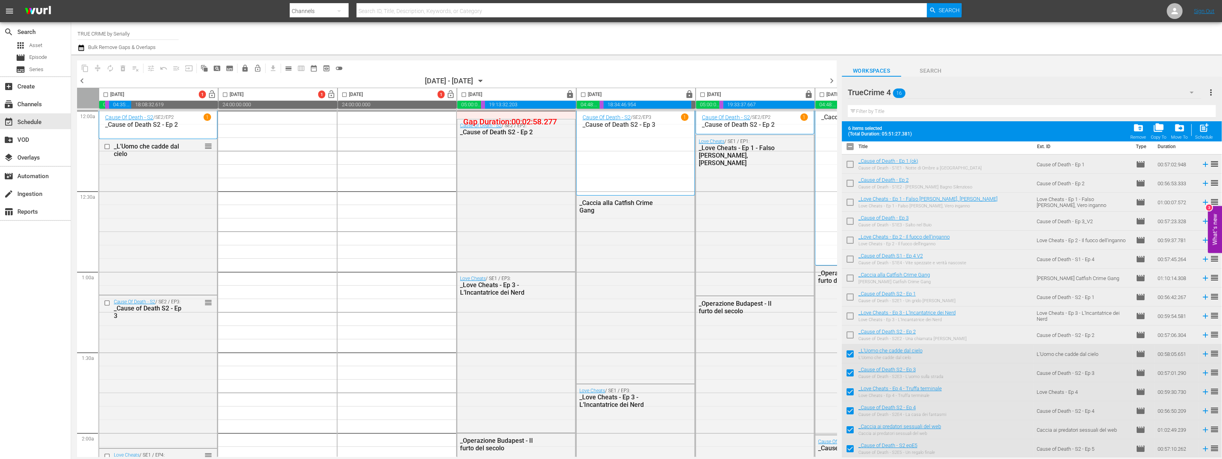
click at [850, 147] on input "checkbox" at bounding box center [850, 148] width 17 height 17
checkbox input "true"
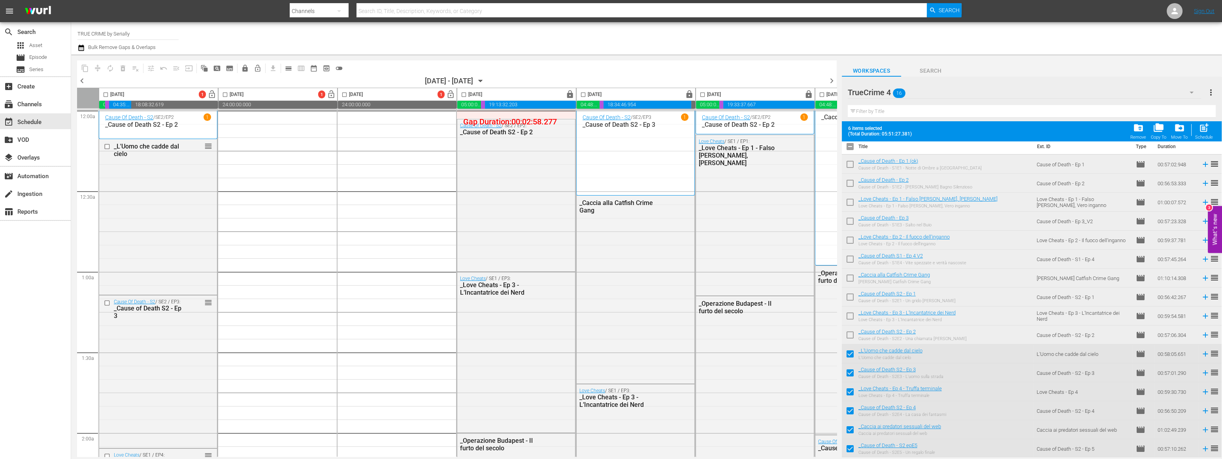
checkbox input "true"
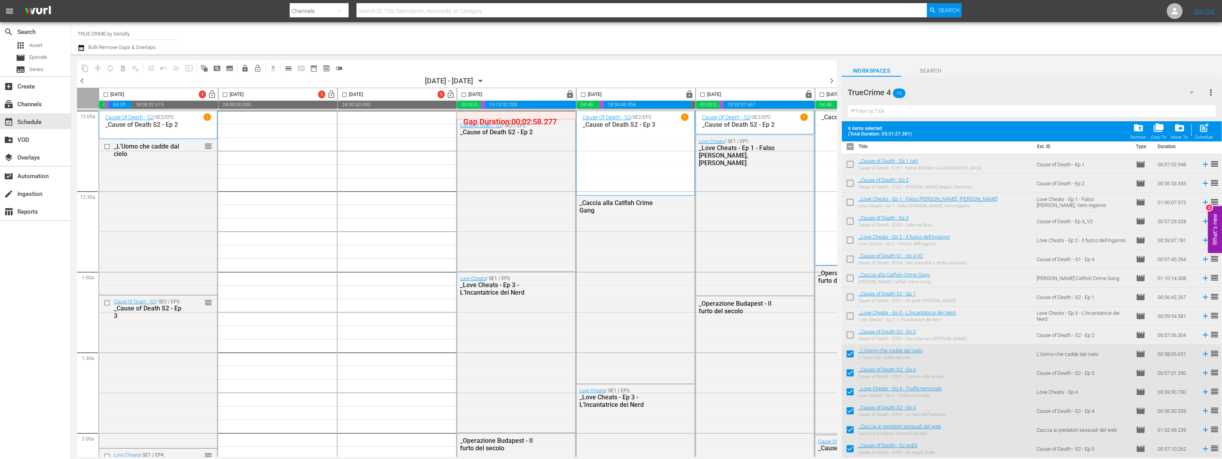
checkbox input "true"
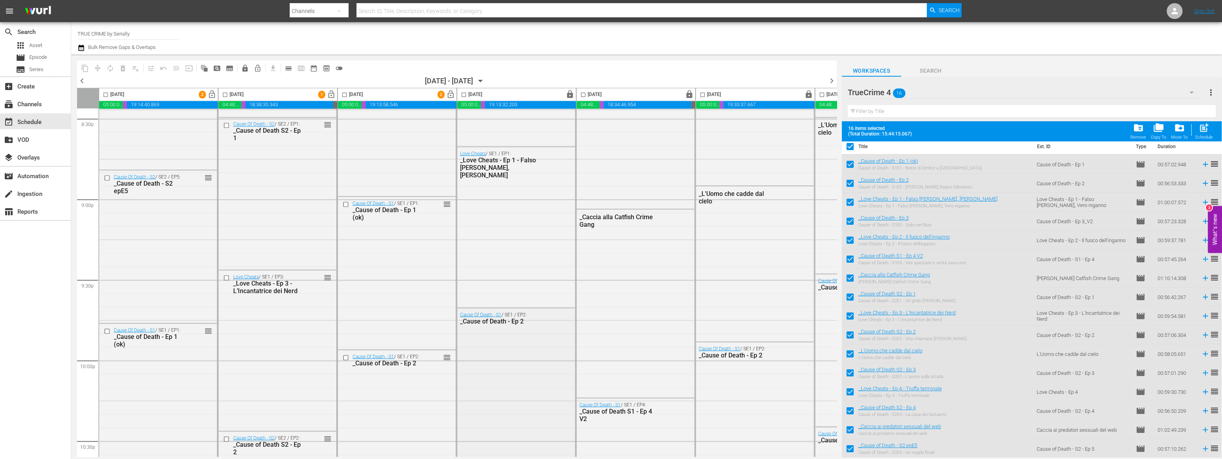
scroll to position [3526, 0]
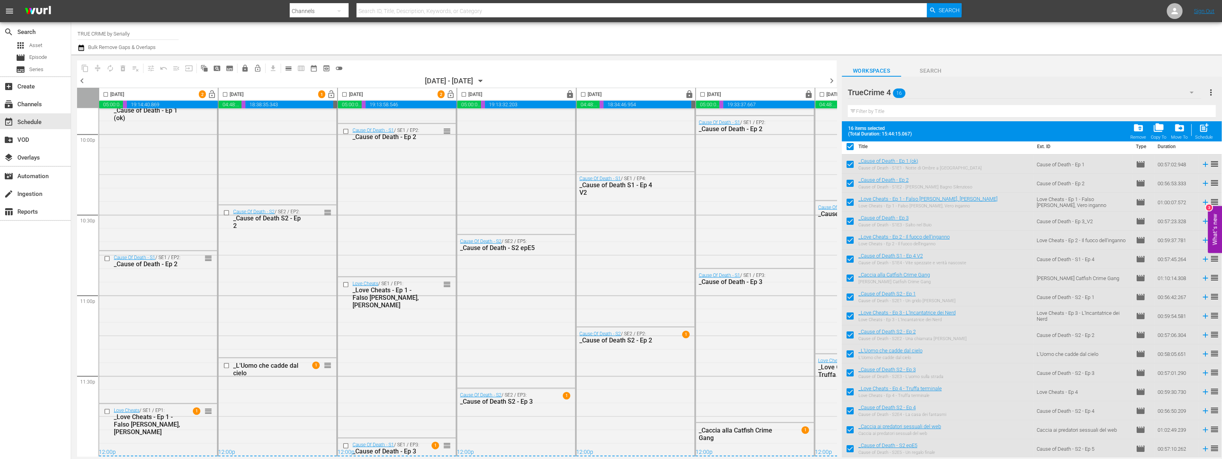
click at [79, 79] on span "chevron_left" at bounding box center [82, 81] width 10 height 10
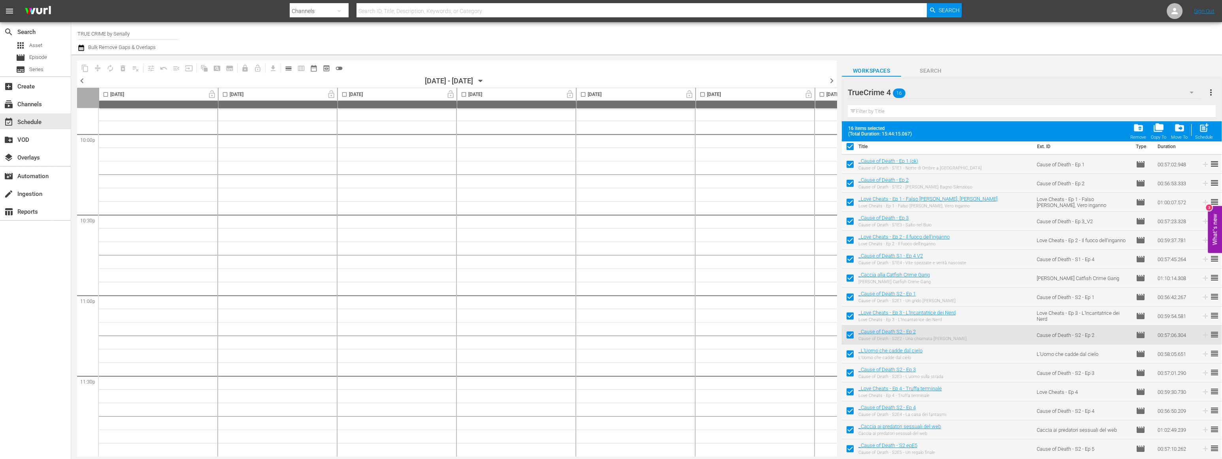
scroll to position [3526, 100]
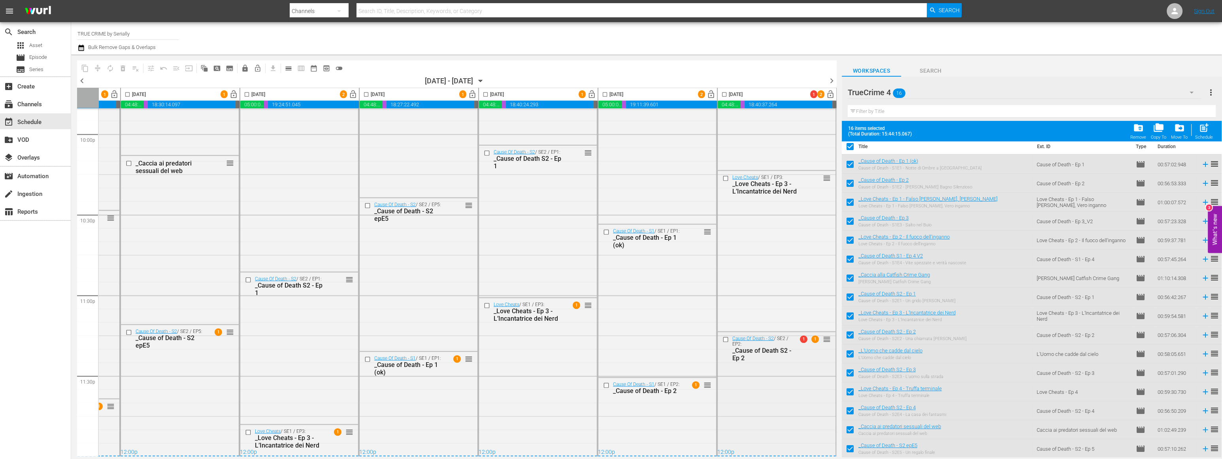
click at [800, 336] on span "1" at bounding box center [804, 340] width 8 height 8
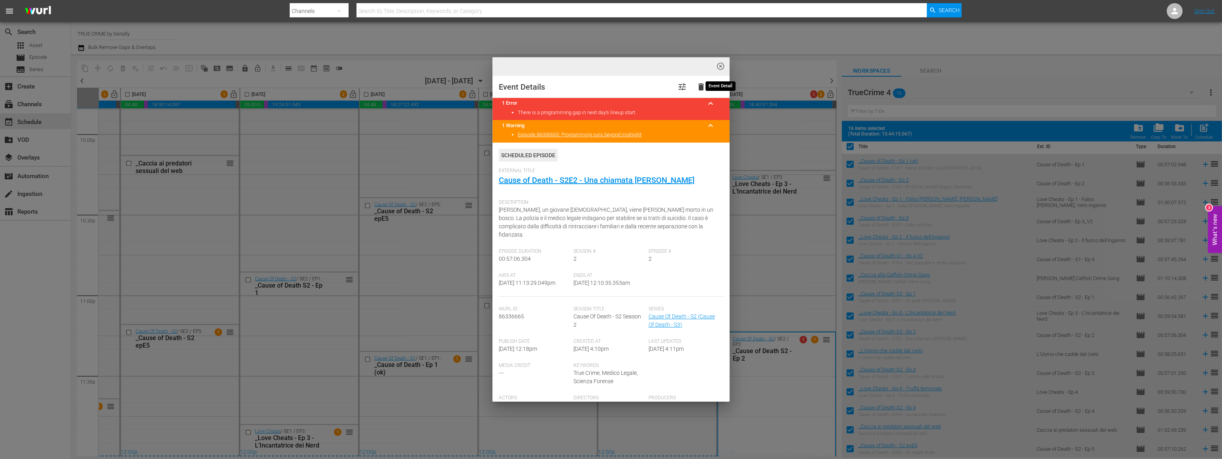
click at [718, 68] on span "highlight_off_icon" at bounding box center [720, 66] width 9 height 9
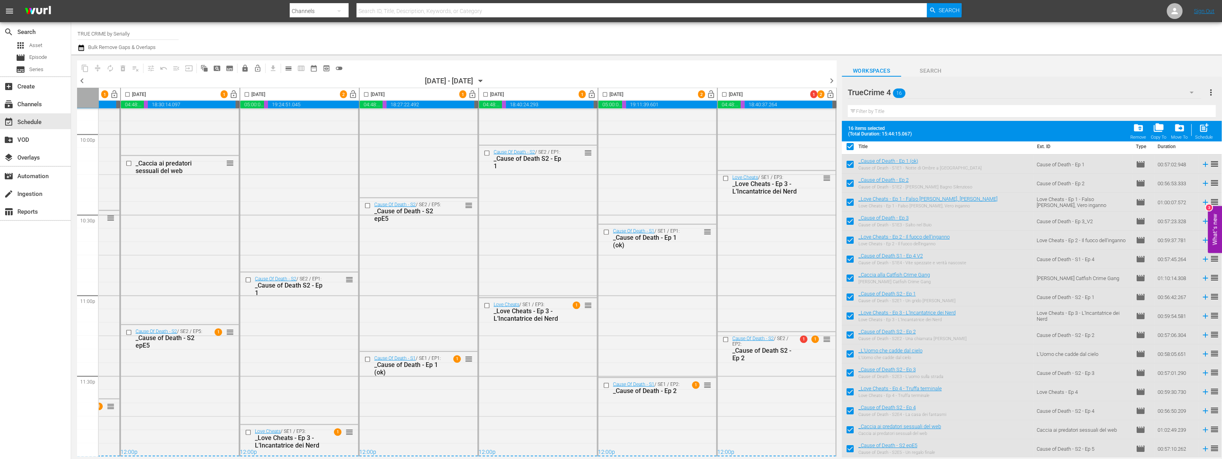
click at [829, 82] on span "chevron_right" at bounding box center [832, 81] width 10 height 10
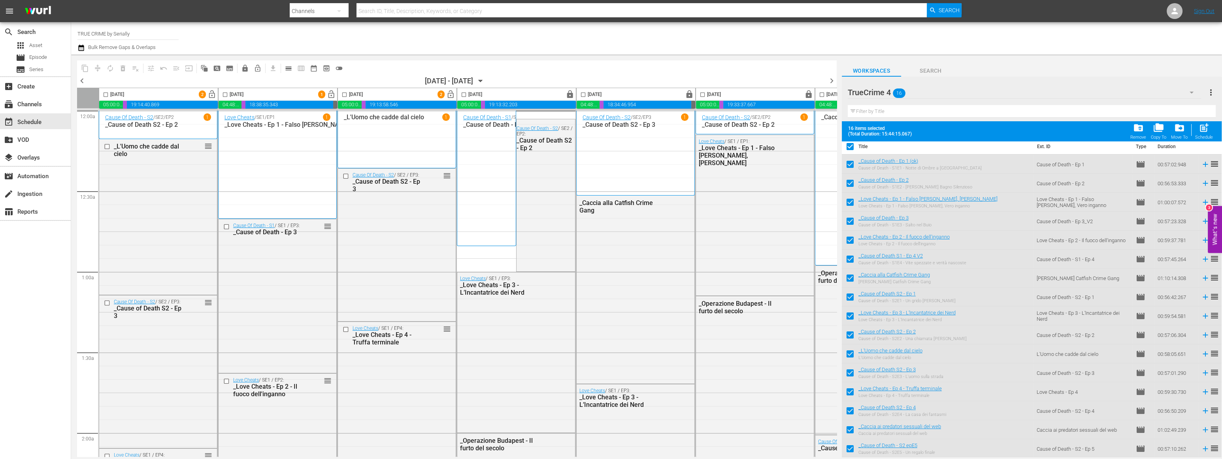
click at [106, 93] on input "checkbox" at bounding box center [105, 96] width 9 height 9
click at [96, 67] on span "compress" at bounding box center [98, 68] width 8 height 8
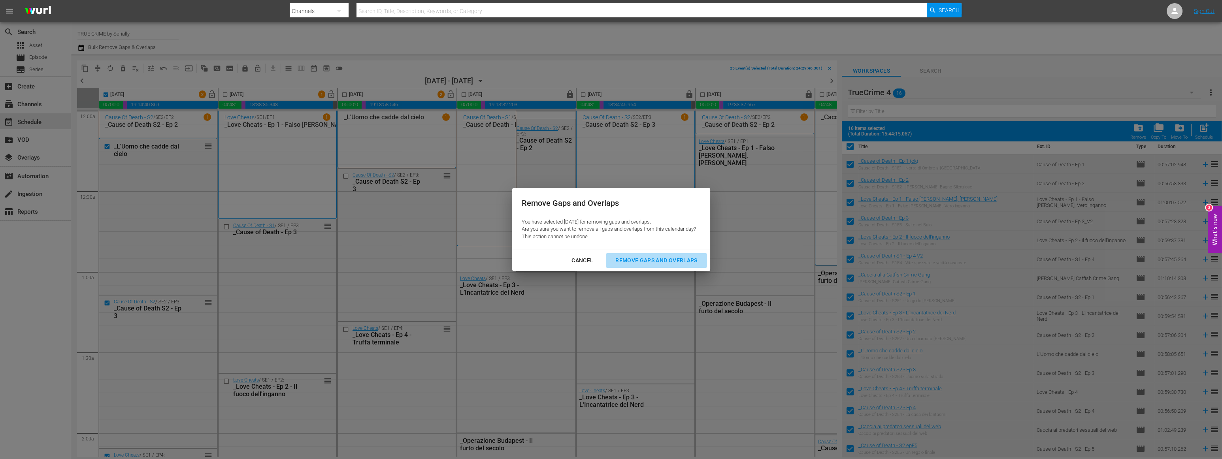
click at [638, 257] on div "Remove Gaps and Overlaps" at bounding box center [656, 261] width 94 height 10
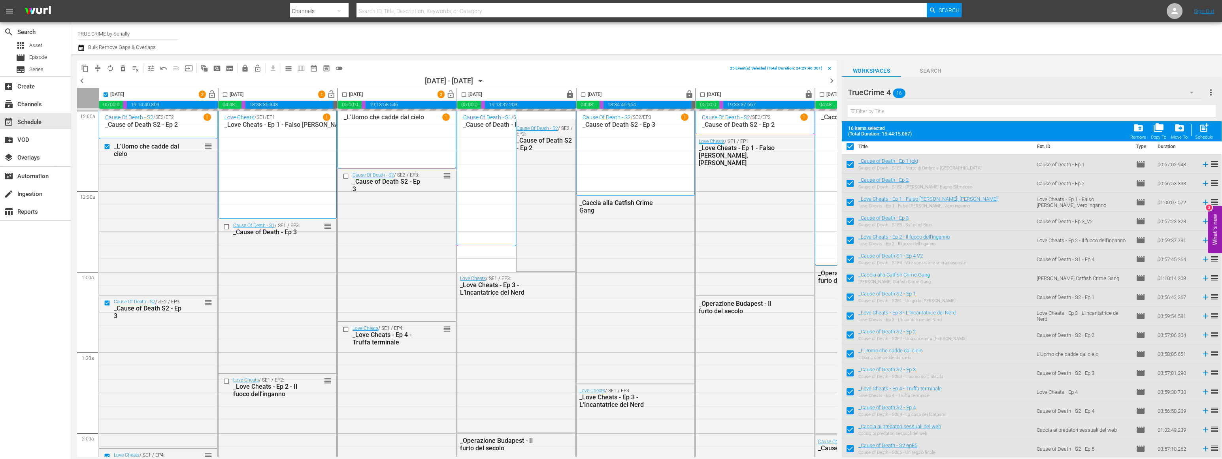
checkbox input "false"
click at [83, 81] on span "chevron_left" at bounding box center [82, 81] width 10 height 10
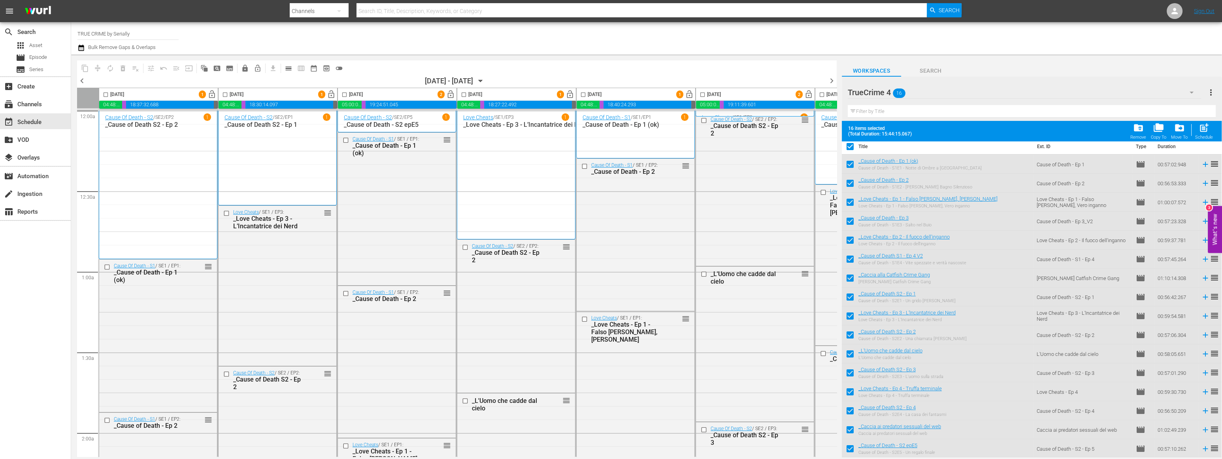
click at [83, 81] on span "chevron_left" at bounding box center [82, 81] width 10 height 10
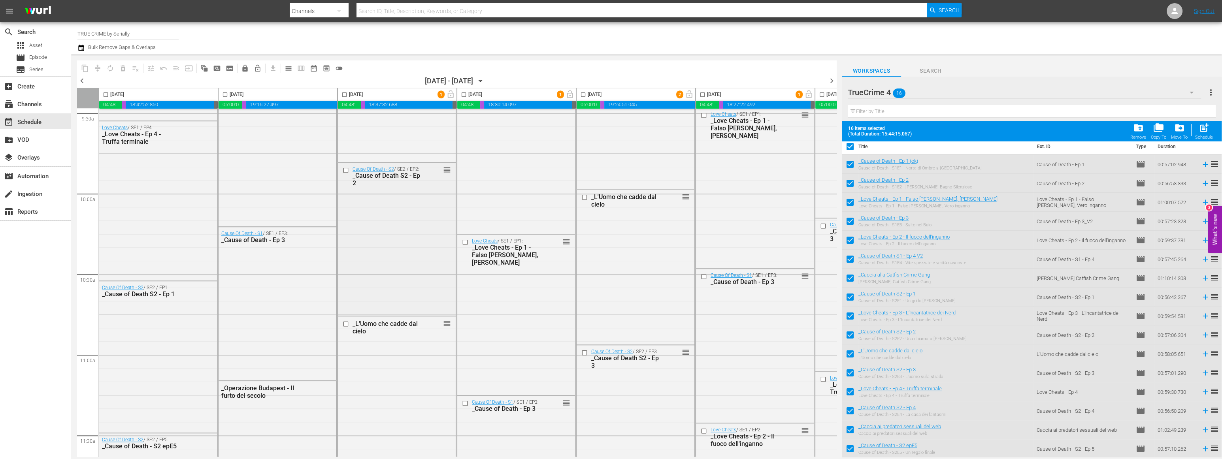
scroll to position [1497, 0]
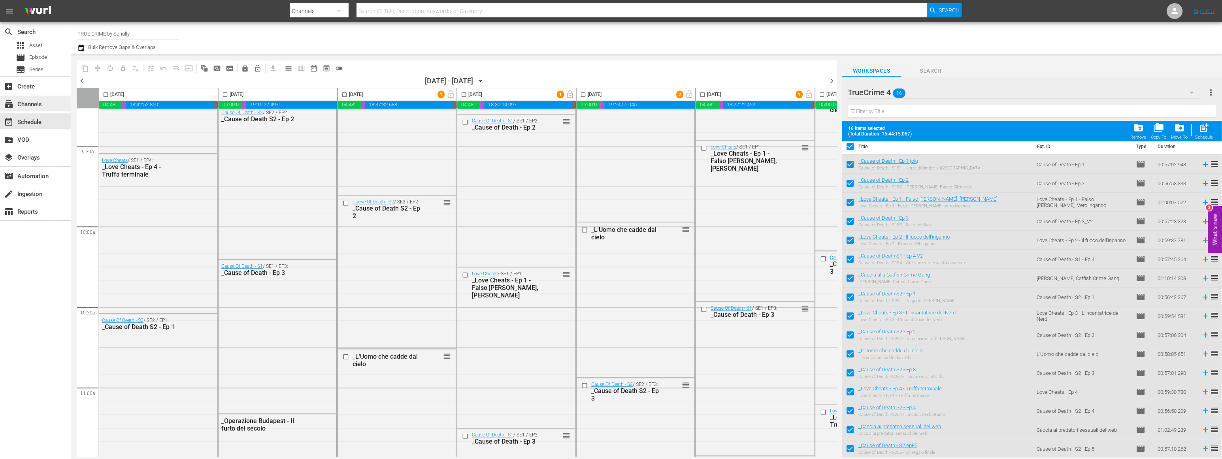
click at [37, 103] on div "subscriptions Channels" at bounding box center [22, 103] width 44 height 7
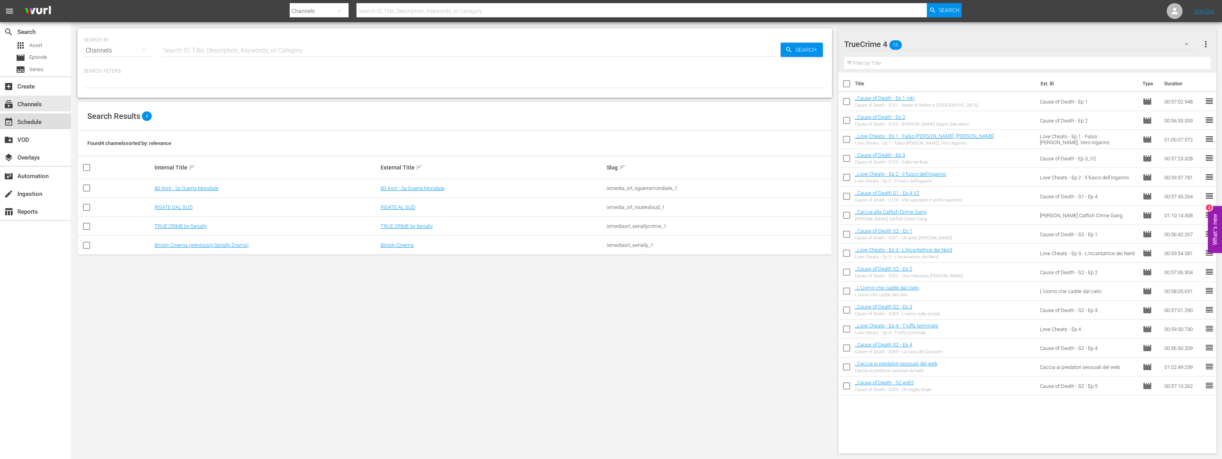
click at [29, 119] on div "event_available Schedule" at bounding box center [22, 120] width 44 height 7
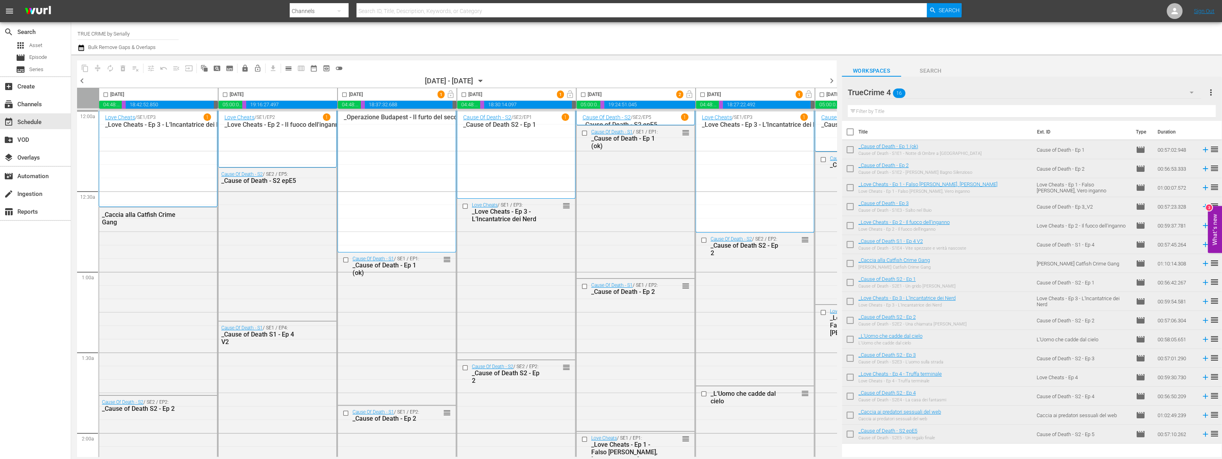
click at [831, 81] on span "chevron_right" at bounding box center [832, 81] width 10 height 10
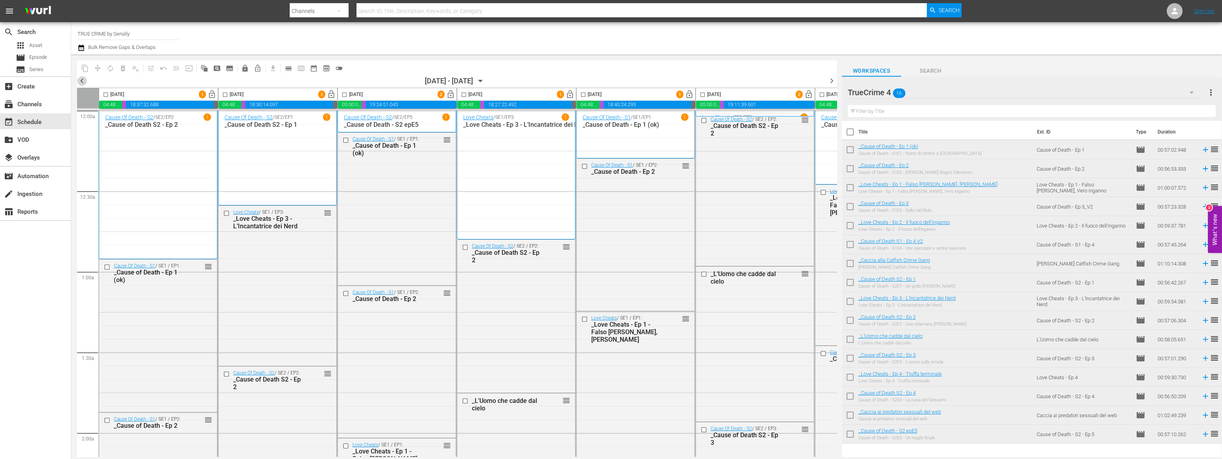
click at [83, 79] on span "chevron_left" at bounding box center [82, 81] width 10 height 10
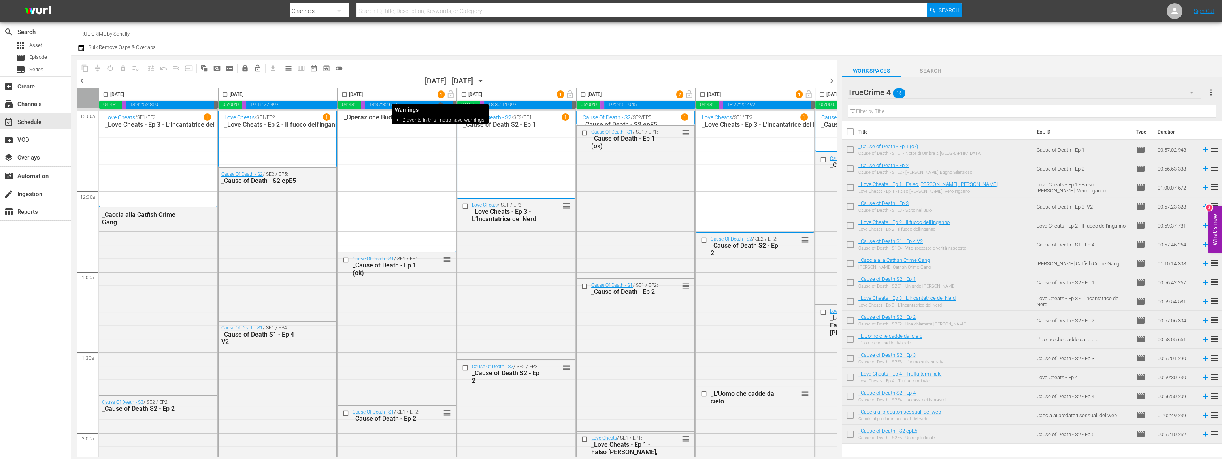
click at [441, 93] on span "1" at bounding box center [440, 94] width 7 height 5
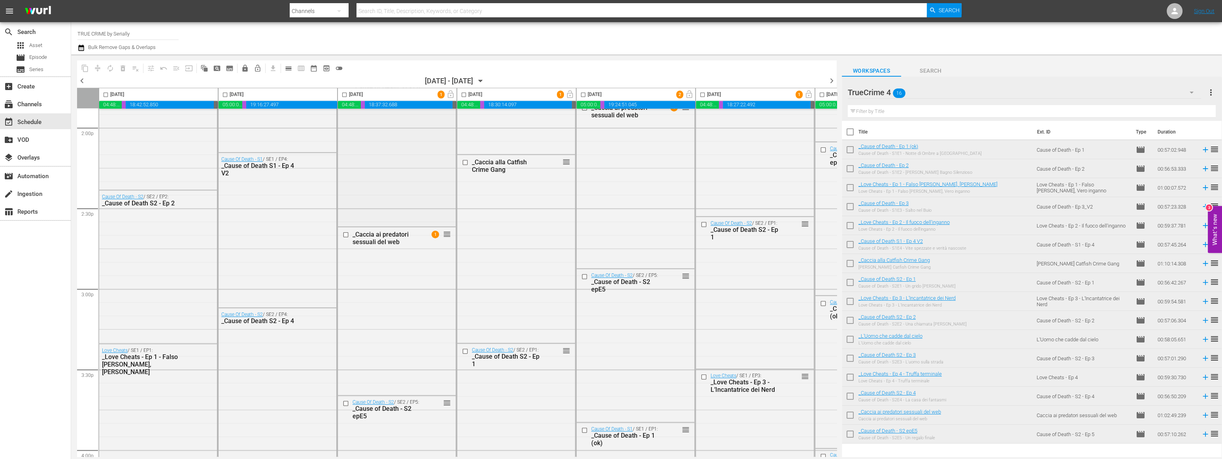
scroll to position [2244, 0]
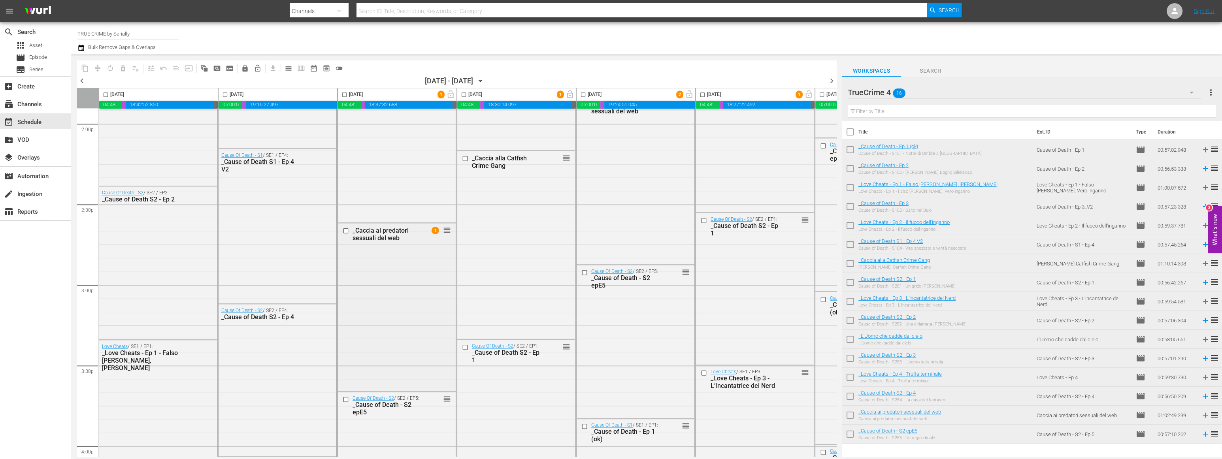
click at [434, 230] on span "1" at bounding box center [436, 231] width 8 height 8
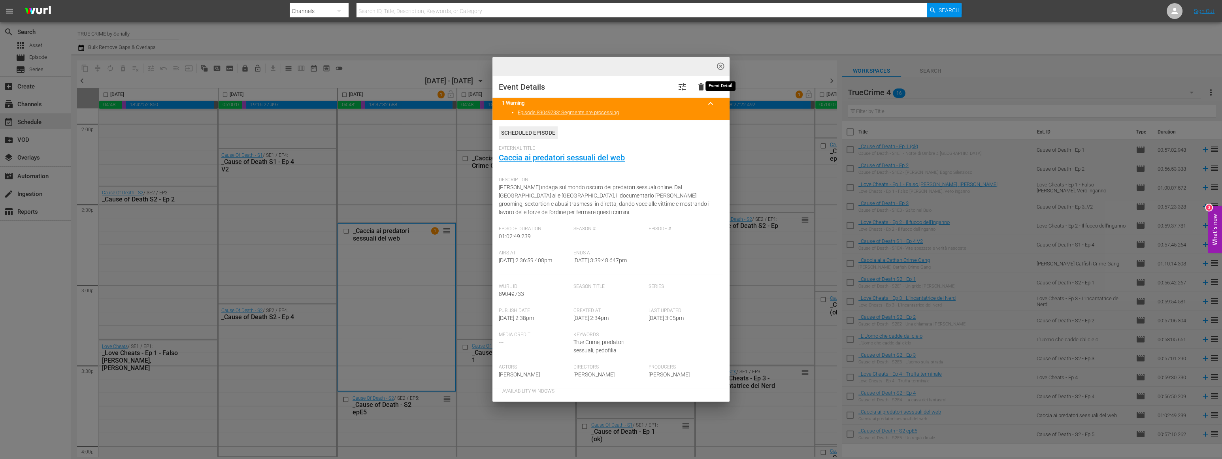
click at [720, 64] on span "highlight_off_icon" at bounding box center [720, 66] width 9 height 9
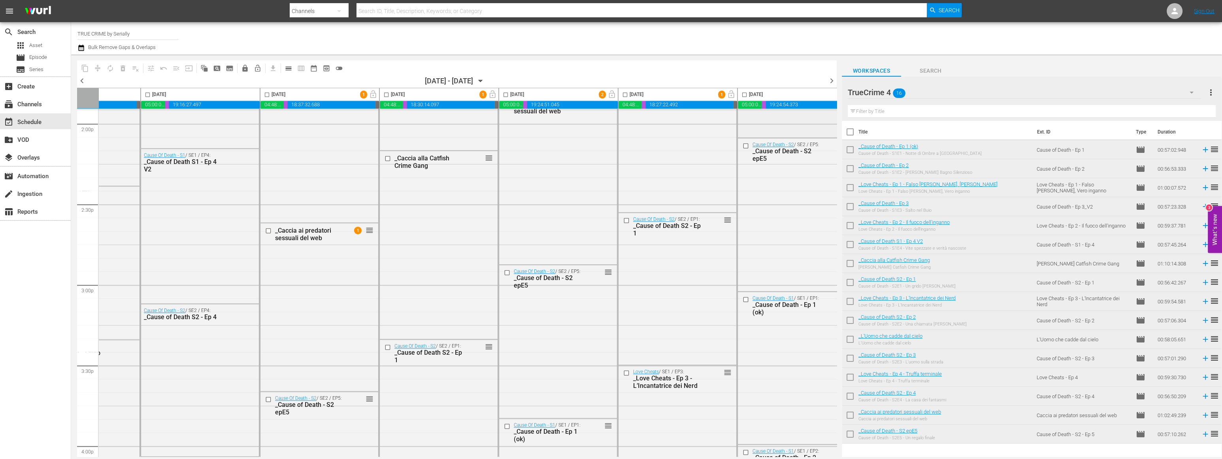
scroll to position [2244, 100]
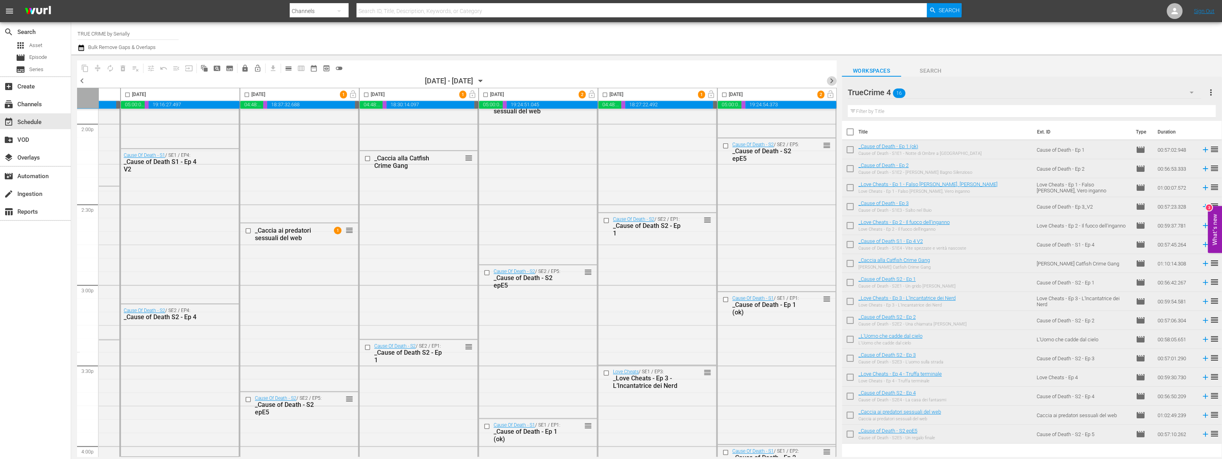
click at [833, 80] on span "chevron_right" at bounding box center [832, 81] width 10 height 10
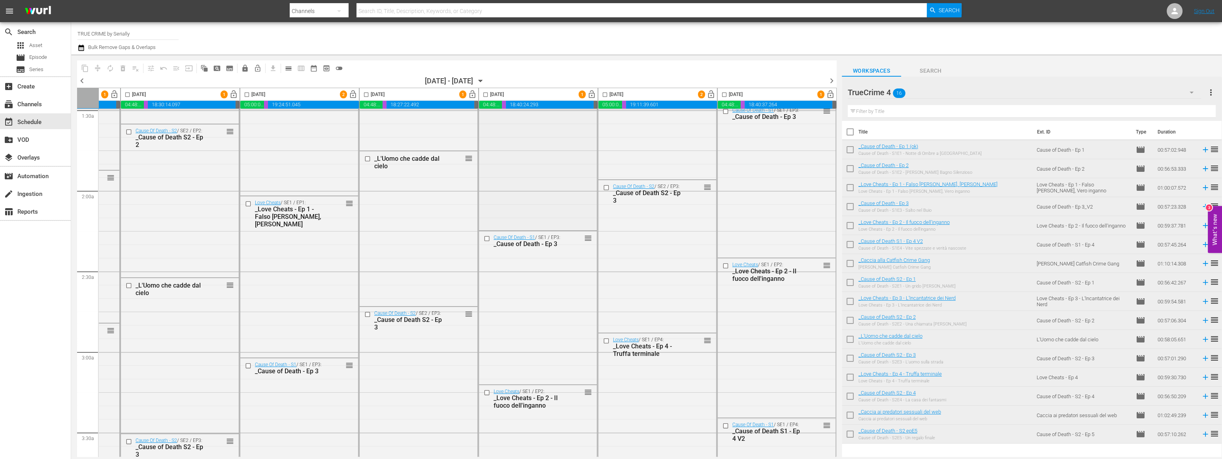
scroll to position [0, 100]
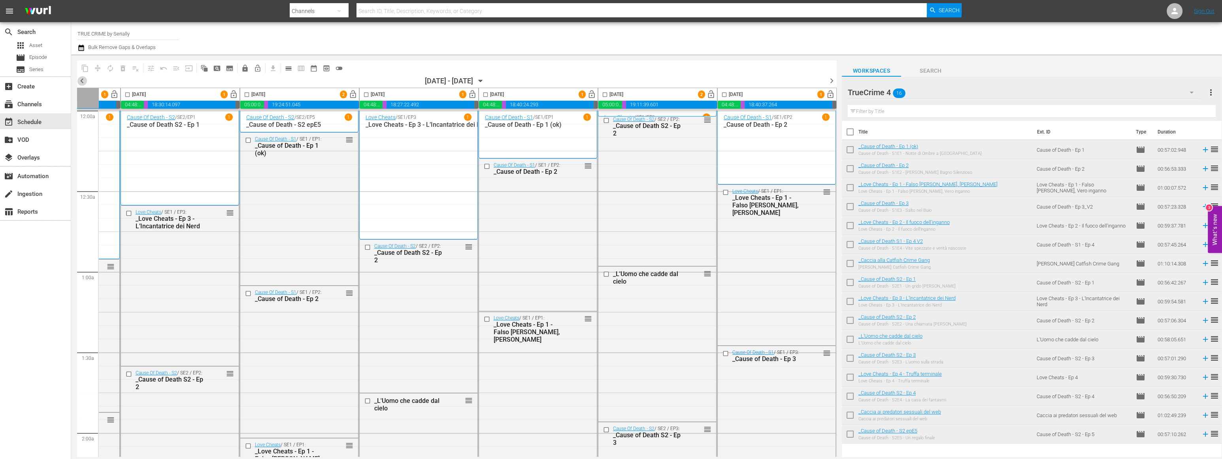
click at [82, 81] on span "chevron_left" at bounding box center [82, 81] width 10 height 10
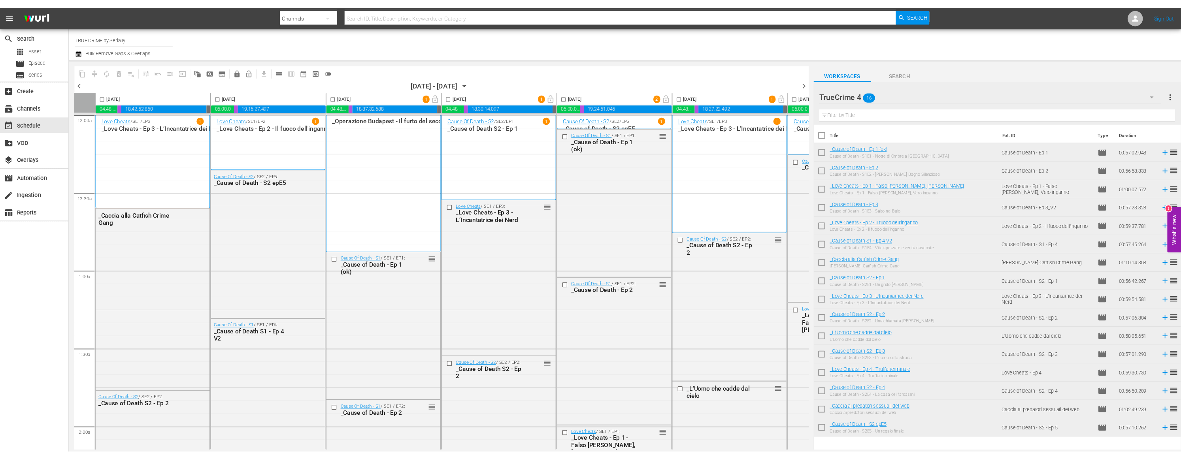
scroll to position [0, 100]
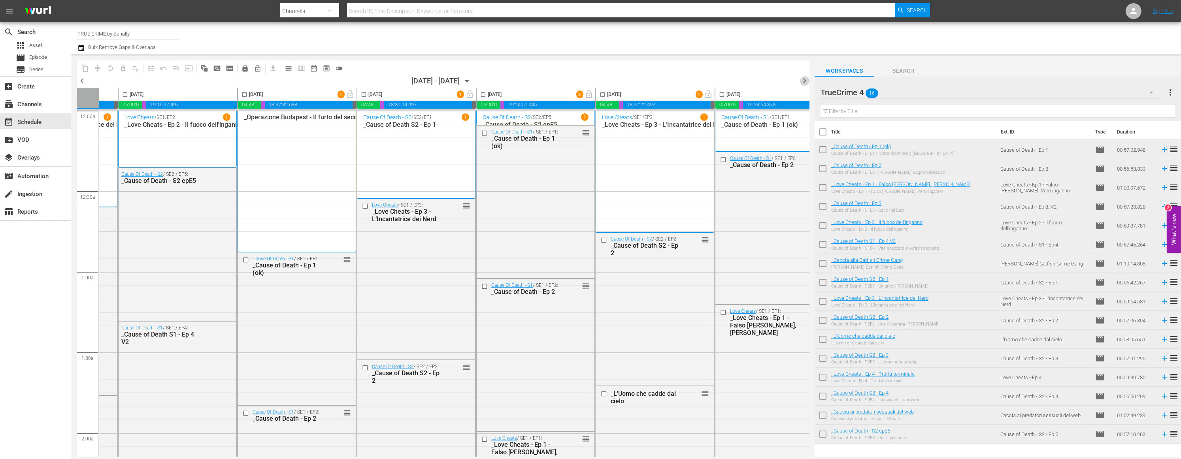
click at [805, 80] on span "chevron_right" at bounding box center [804, 81] width 10 height 10
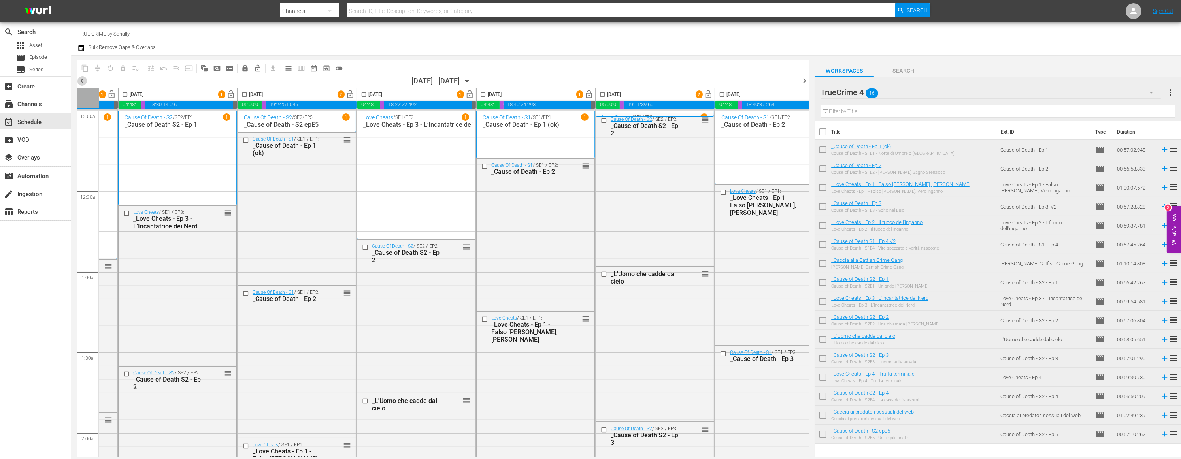
click at [82, 81] on span "chevron_left" at bounding box center [82, 81] width 10 height 10
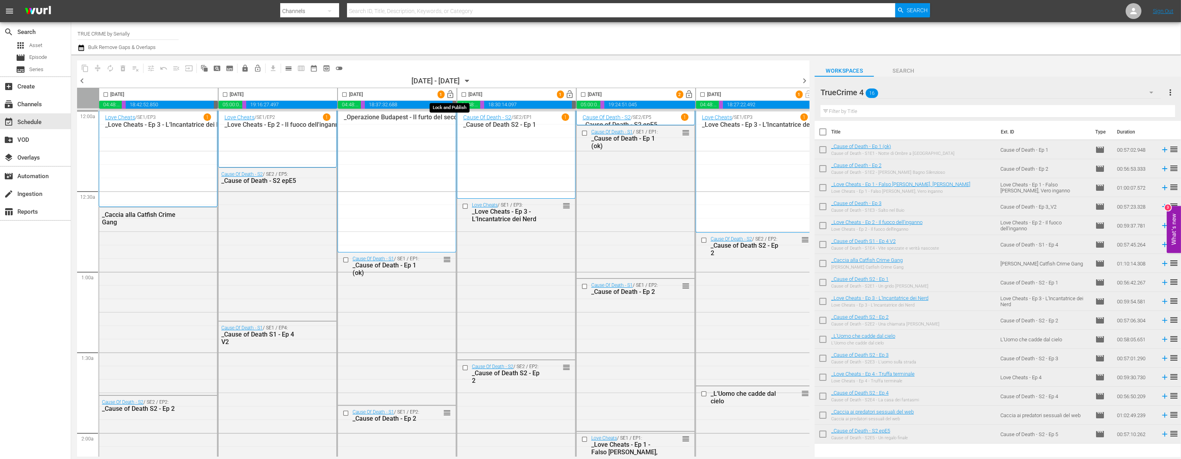
click at [451, 94] on span "lock_open" at bounding box center [450, 94] width 9 height 9
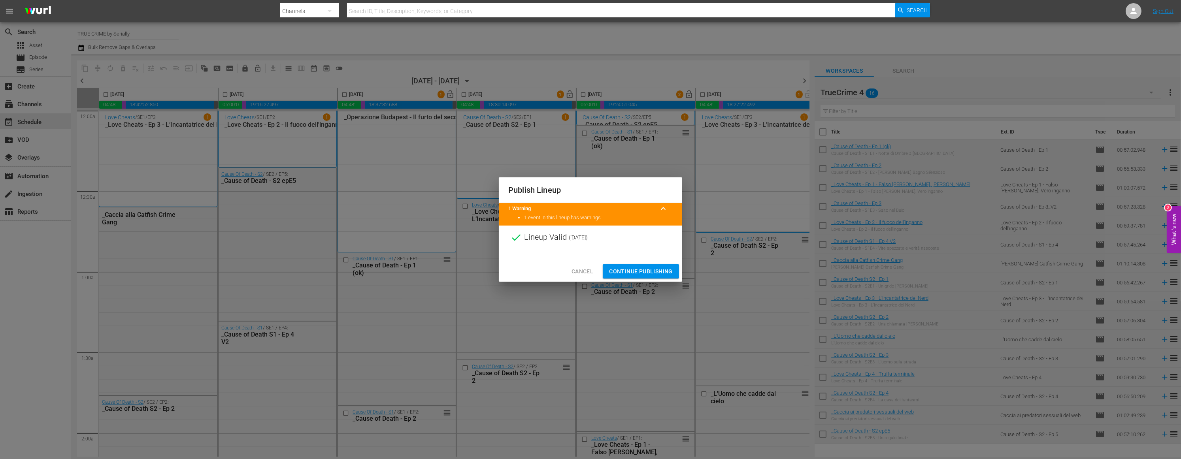
click at [619, 270] on span "Continue Publishing" at bounding box center [641, 272] width 64 height 10
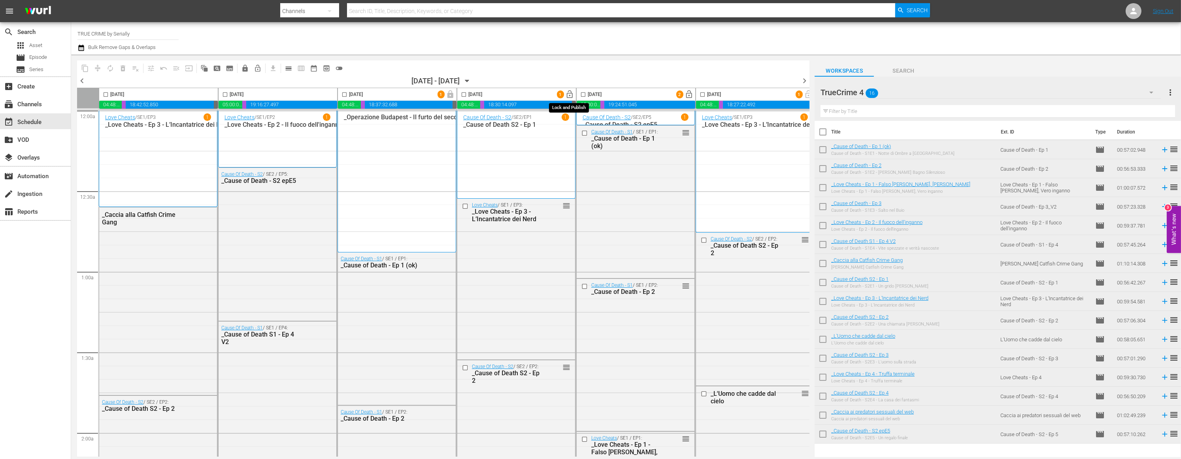
click at [570, 94] on span "lock_open" at bounding box center [570, 94] width 9 height 9
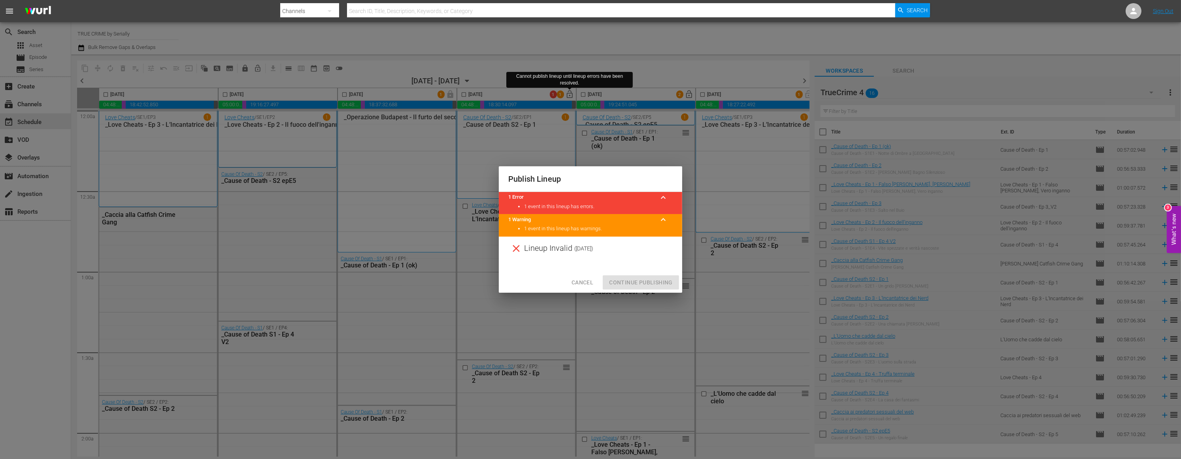
click at [580, 283] on span "Cancel" at bounding box center [582, 283] width 22 height 10
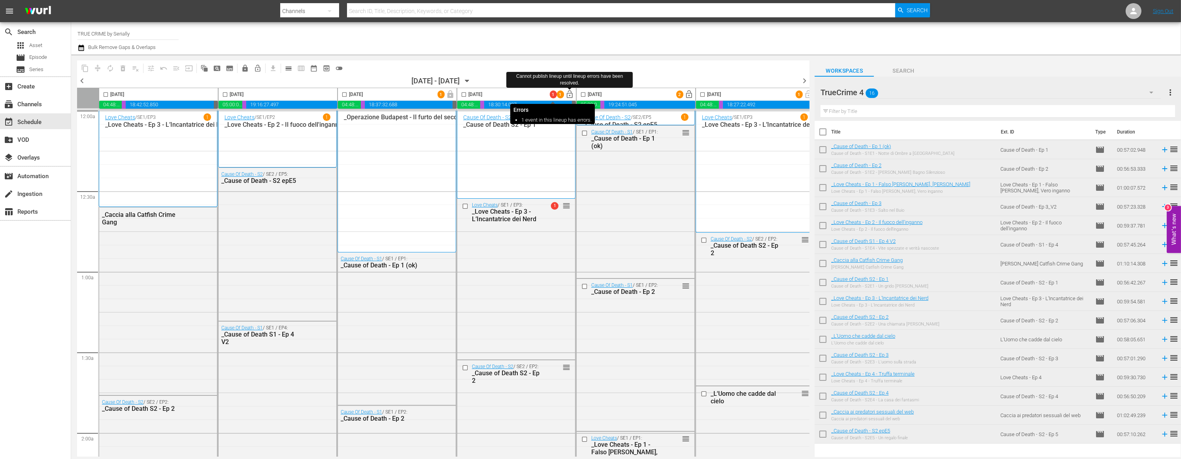
click at [552, 94] on span "1" at bounding box center [553, 94] width 7 height 5
click at [554, 207] on span "1" at bounding box center [555, 206] width 8 height 8
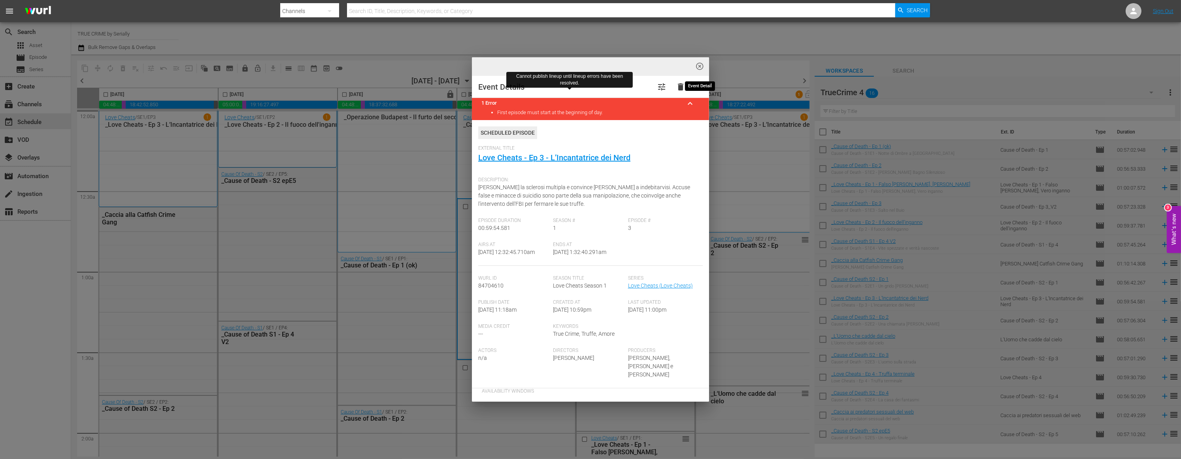
click at [700, 67] on span "highlight_off_icon" at bounding box center [700, 66] width 9 height 9
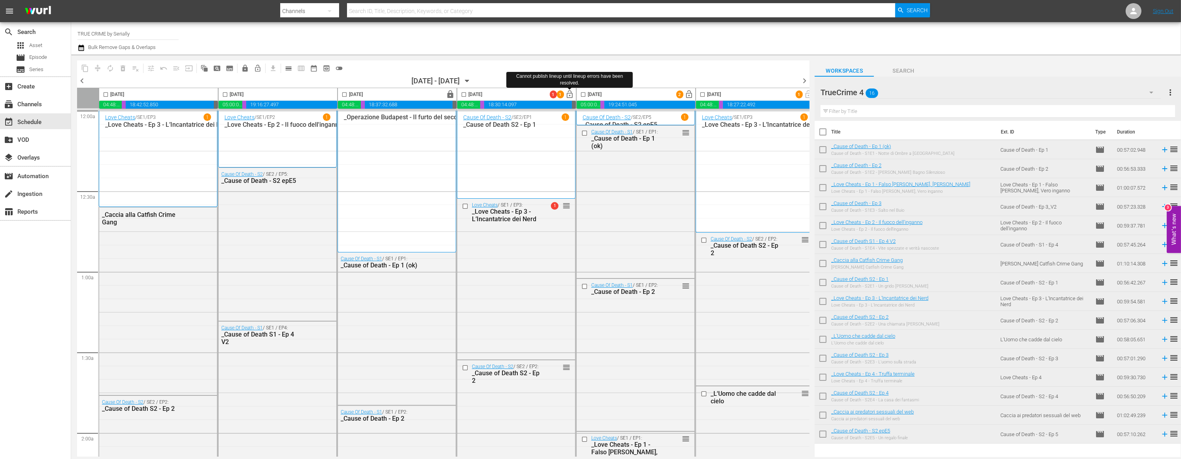
click at [465, 96] on input "checkbox" at bounding box center [463, 96] width 9 height 9
click at [100, 68] on span "compress" at bounding box center [98, 68] width 8 height 8
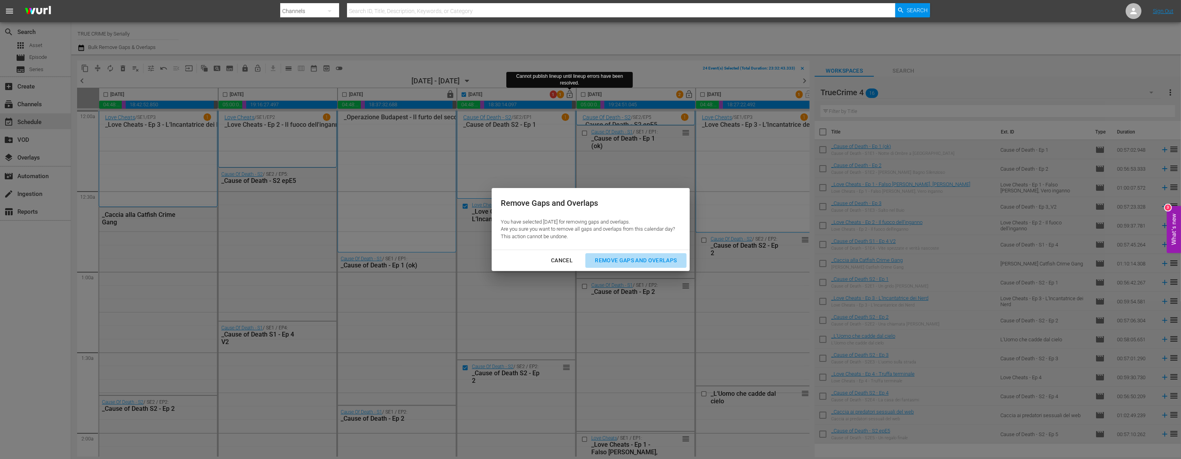
click at [618, 261] on div "Remove Gaps and Overlaps" at bounding box center [635, 261] width 94 height 10
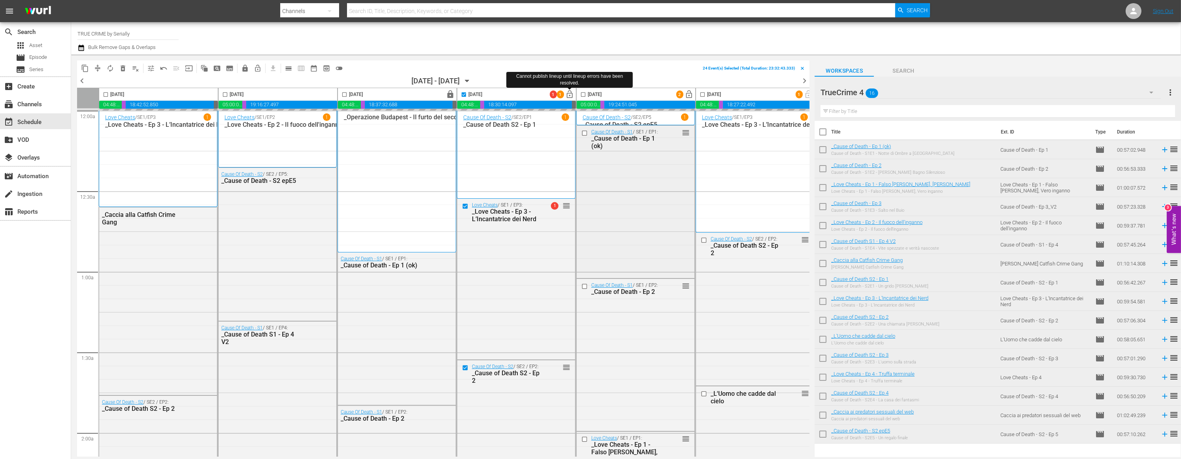
checkbox input "false"
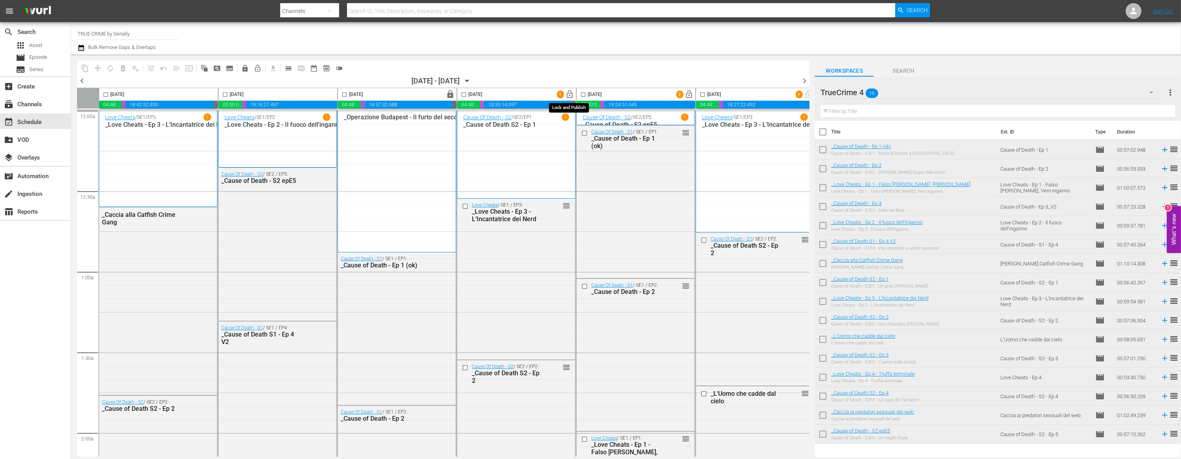
click at [569, 92] on span "lock_open" at bounding box center [570, 94] width 9 height 9
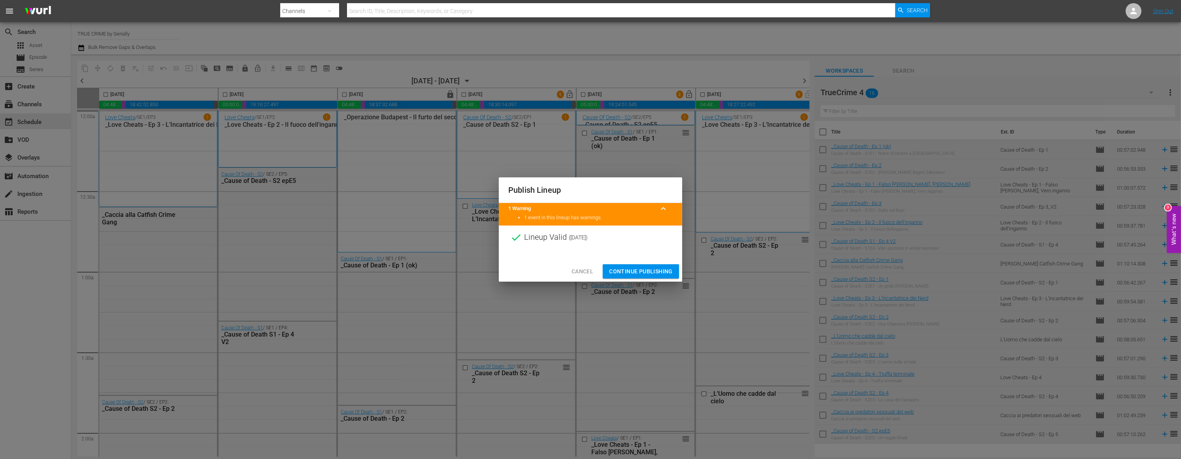
click at [640, 272] on span "Continue Publishing" at bounding box center [641, 272] width 64 height 10
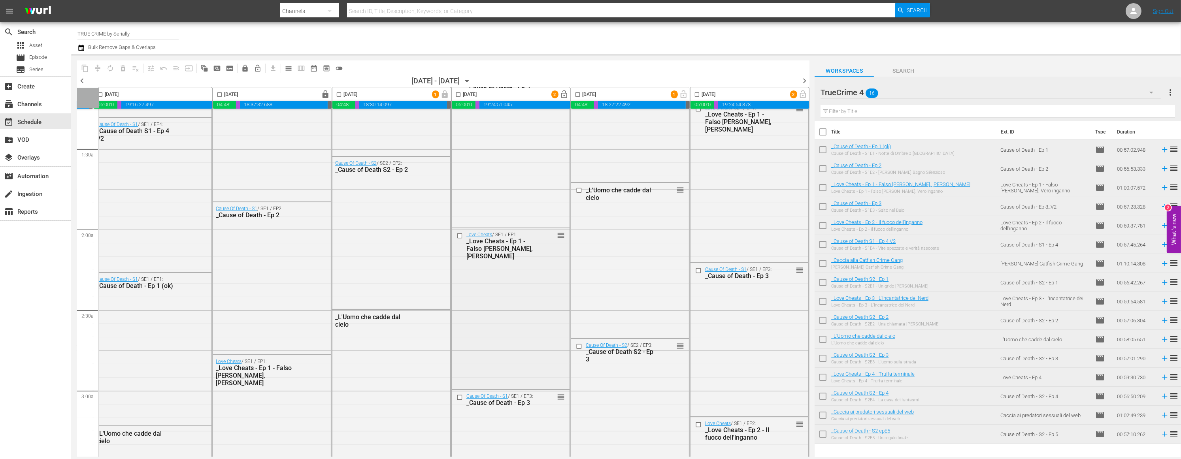
scroll to position [0, 127]
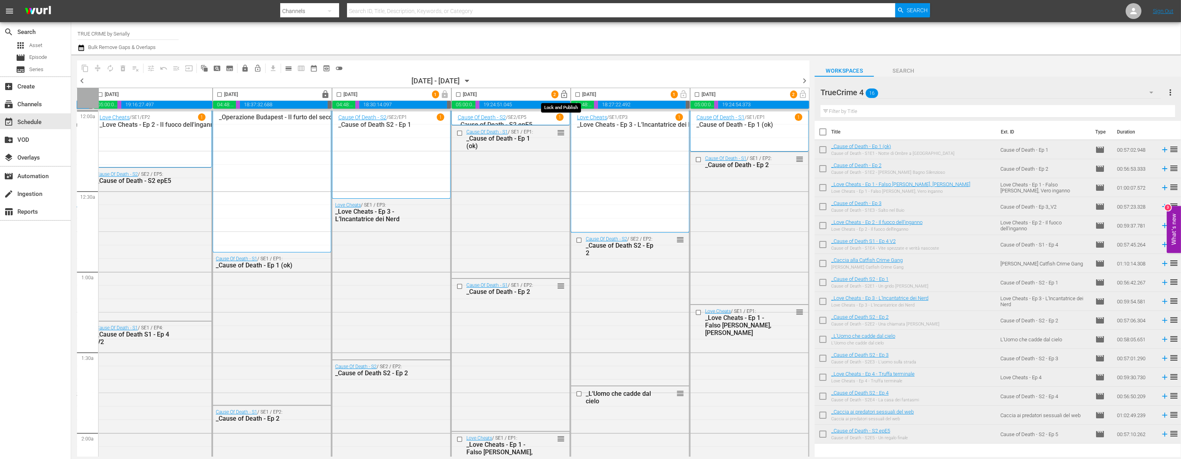
click at [562, 94] on span "lock_open" at bounding box center [564, 94] width 9 height 9
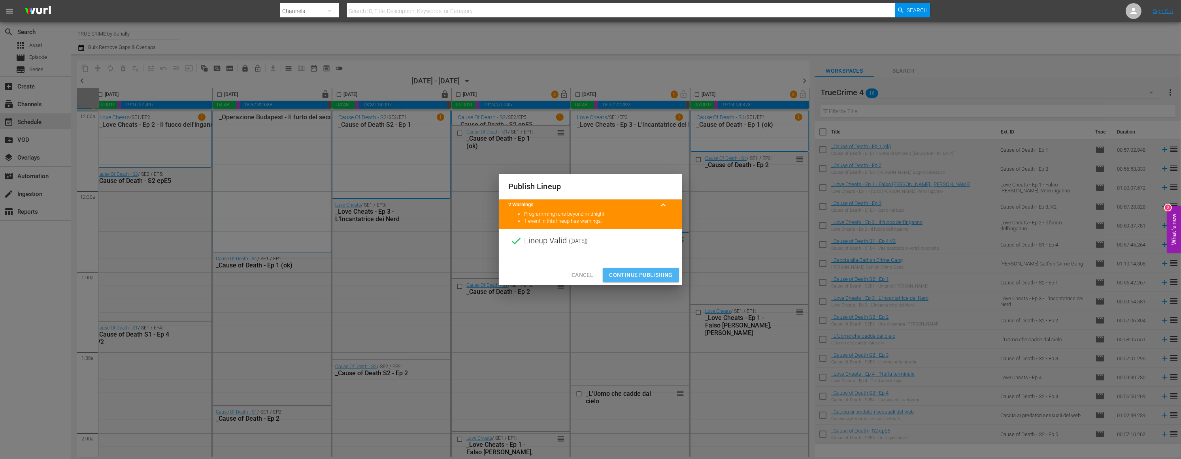
click at [625, 269] on button "Continue Publishing" at bounding box center [641, 275] width 76 height 15
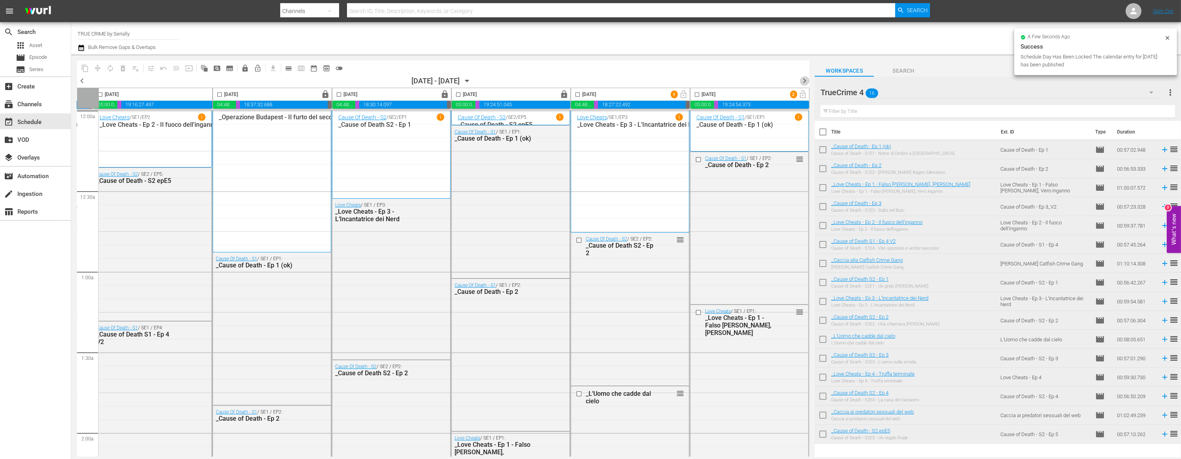
click at [804, 82] on span "chevron_right" at bounding box center [804, 81] width 10 height 10
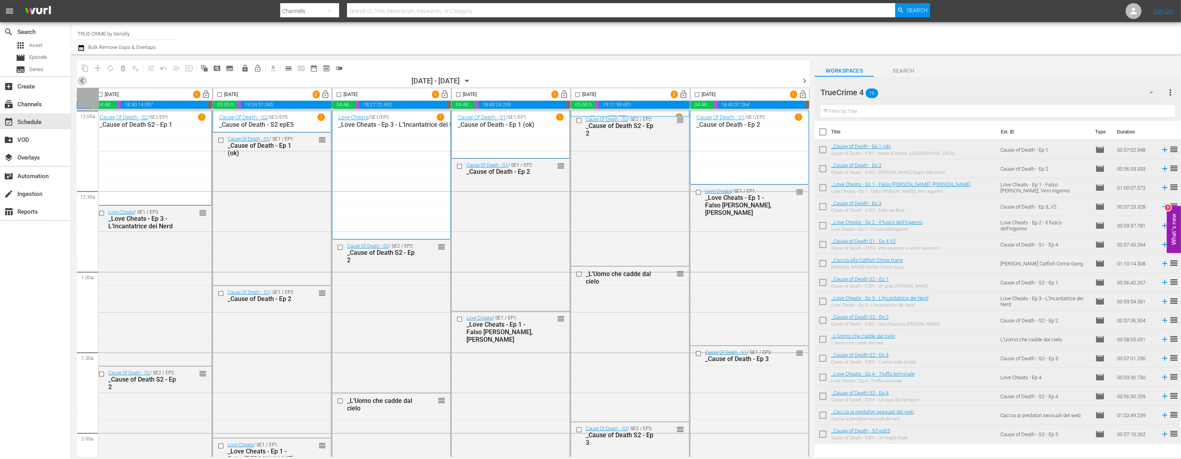
click at [81, 81] on span "chevron_left" at bounding box center [82, 81] width 10 height 10
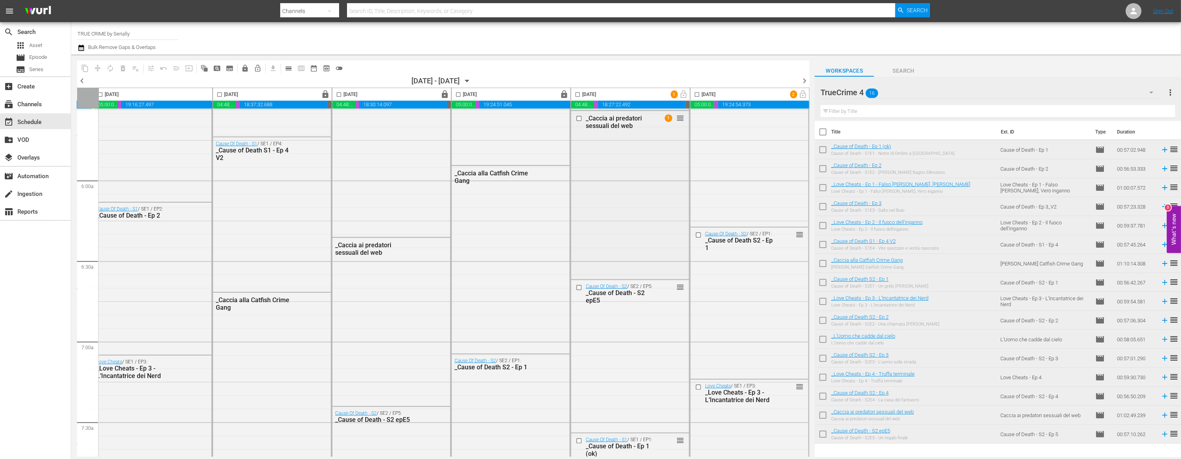
scroll to position [903, 127]
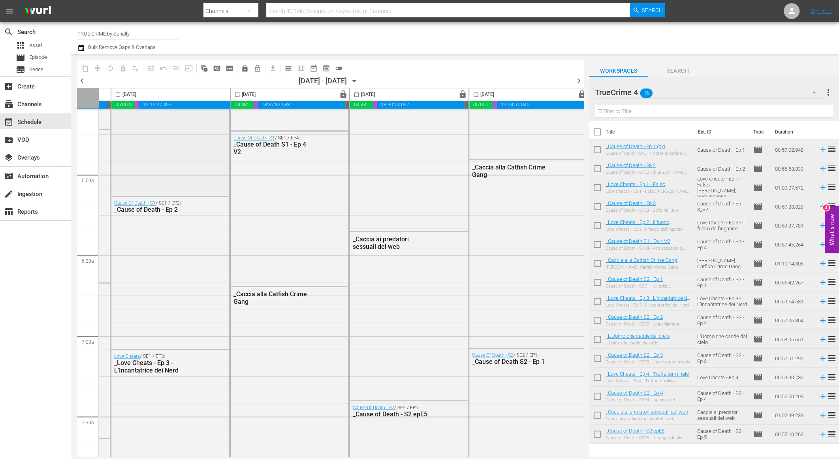
scroll to position [903, 352]
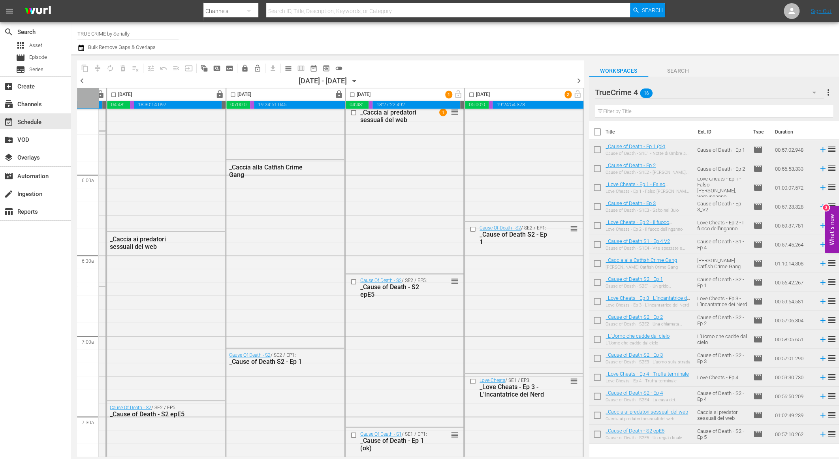
click at [573, 79] on div "chevron_left [DATE] - 09/02/[DATE] chevron_right" at bounding box center [330, 82] width 507 height 12
click at [576, 79] on span "chevron_right" at bounding box center [579, 81] width 10 height 10
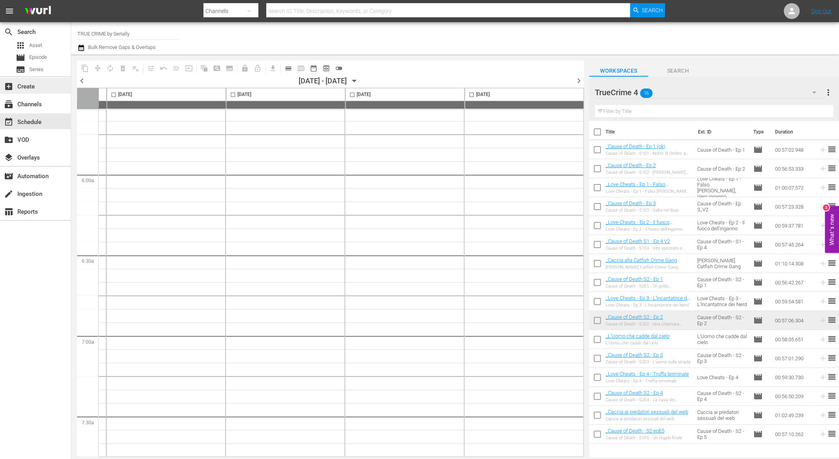
scroll to position [3526, 352]
click at [82, 80] on span "chevron_left" at bounding box center [82, 81] width 10 height 10
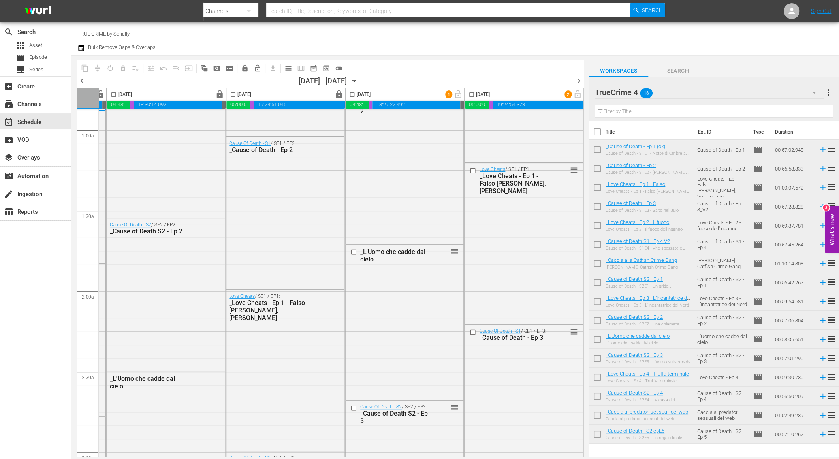
scroll to position [0, 352]
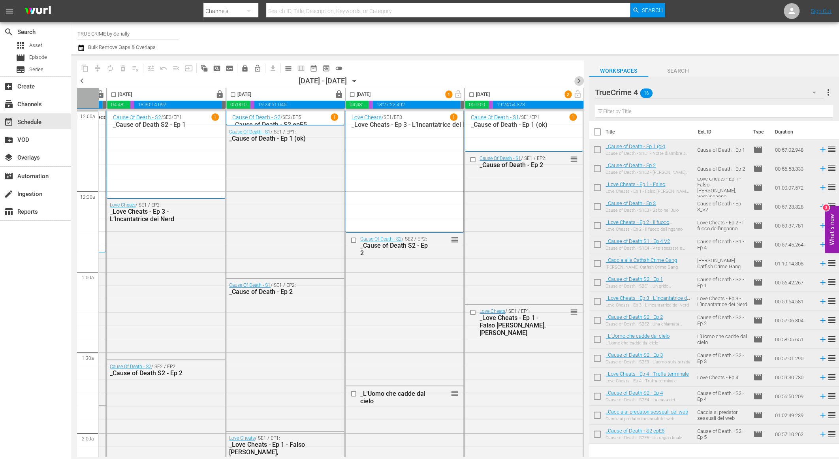
click at [574, 80] on span "chevron_right" at bounding box center [579, 81] width 10 height 10
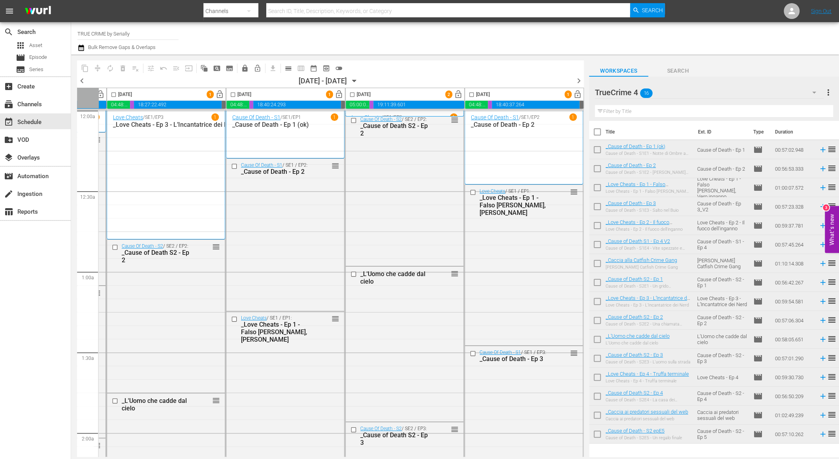
click at [81, 81] on span "chevron_left" at bounding box center [82, 81] width 10 height 10
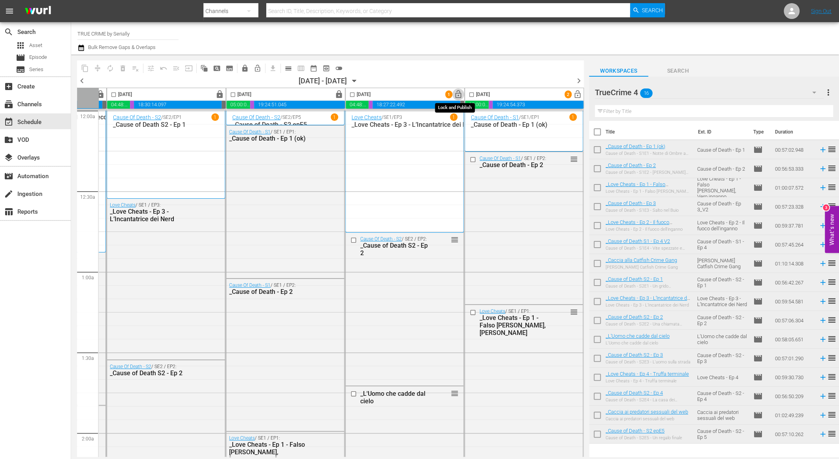
click at [456, 93] on span "lock_open" at bounding box center [458, 94] width 9 height 9
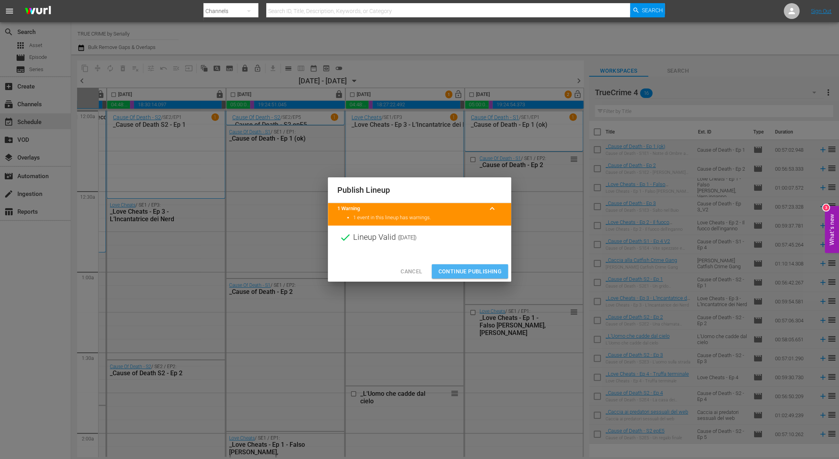
click at [460, 271] on span "Continue Publishing" at bounding box center [470, 272] width 64 height 10
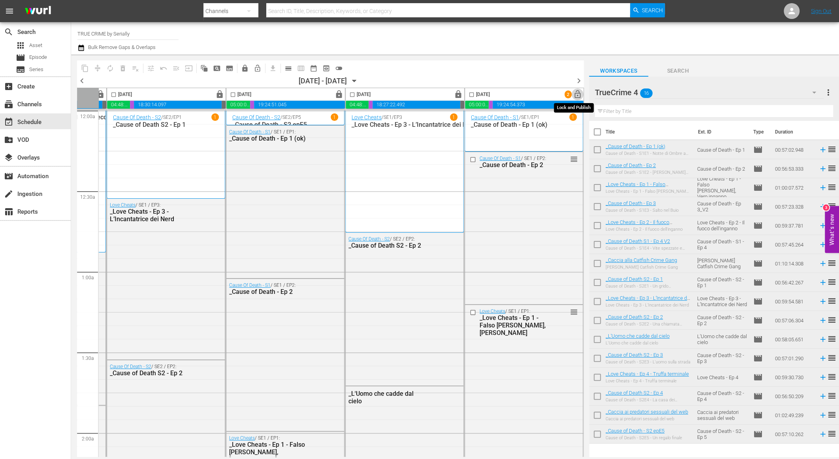
click at [577, 94] on span "lock_open" at bounding box center [577, 94] width 9 height 9
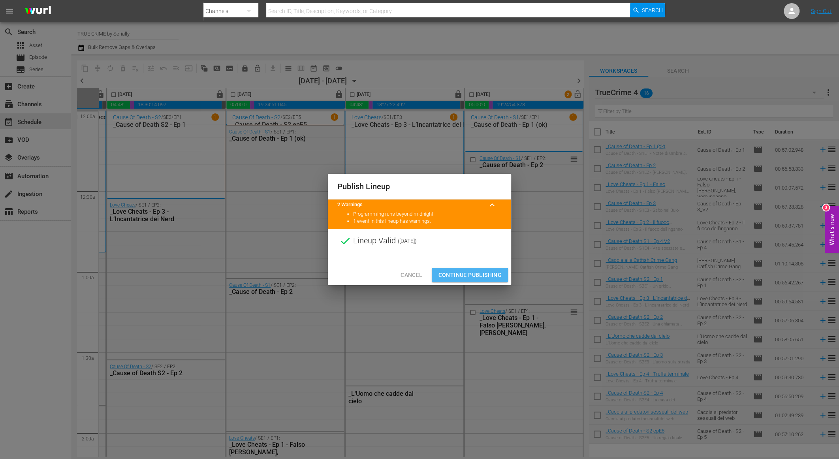
click at [445, 277] on span "Continue Publishing" at bounding box center [470, 275] width 64 height 10
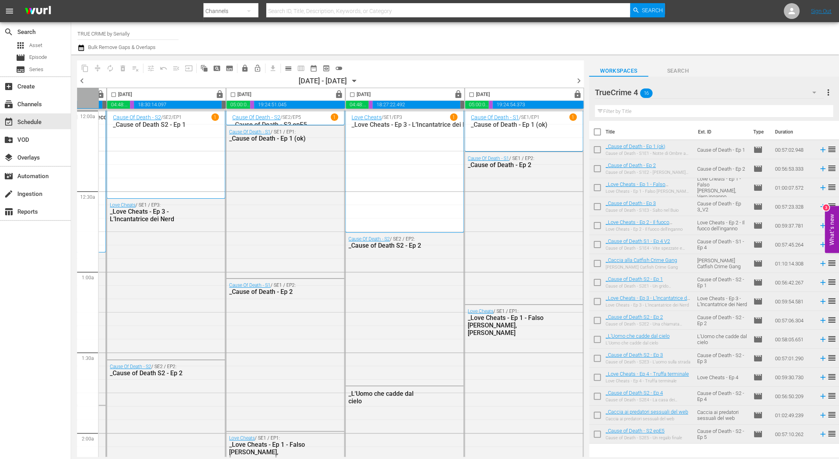
drag, startPoint x: 577, startPoint y: 80, endPoint x: 536, endPoint y: 49, distance: 51.0
click at [577, 80] on span "chevron_right" at bounding box center [579, 81] width 10 height 10
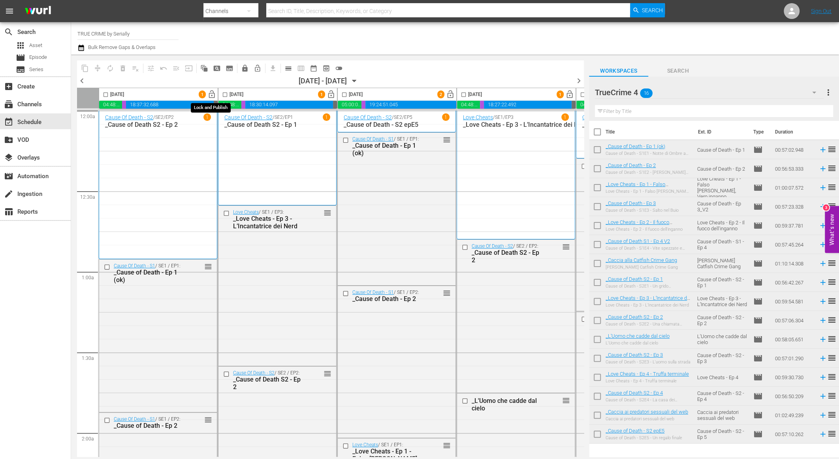
click at [214, 93] on span "lock_open" at bounding box center [211, 94] width 9 height 9
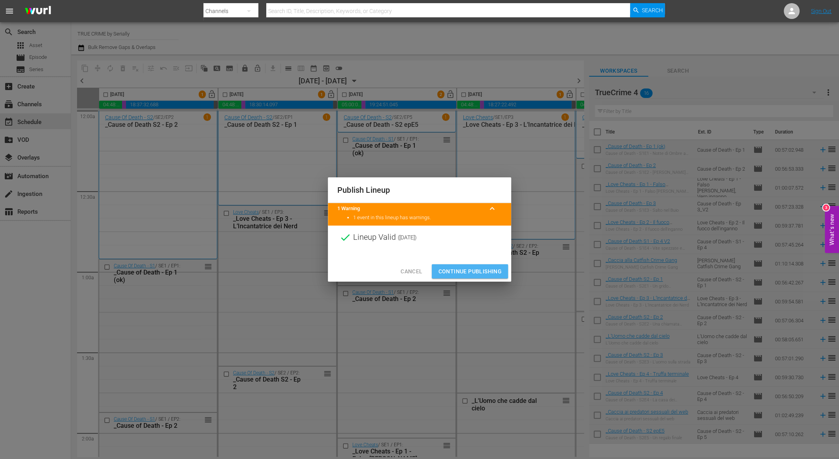
click at [448, 271] on span "Continue Publishing" at bounding box center [470, 272] width 64 height 10
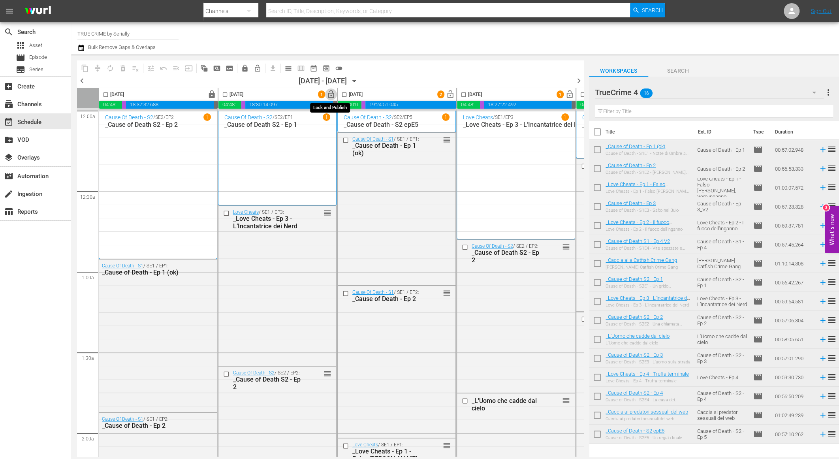
click at [331, 94] on span "lock_open" at bounding box center [331, 94] width 9 height 9
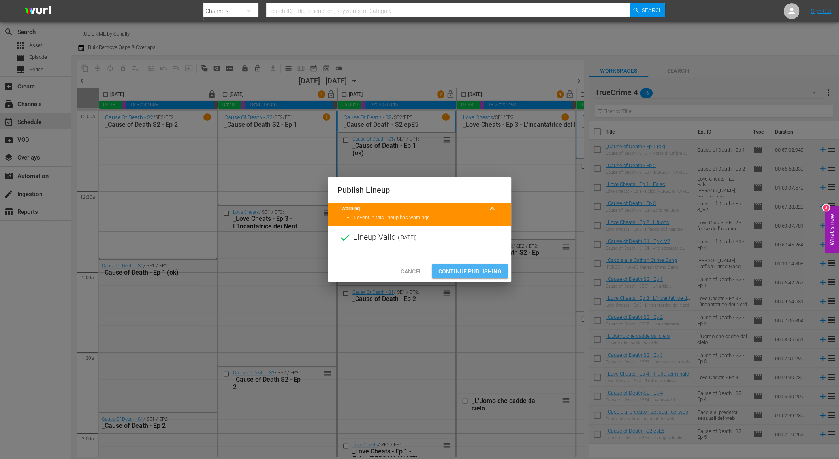
click at [456, 267] on span "Continue Publishing" at bounding box center [470, 272] width 64 height 10
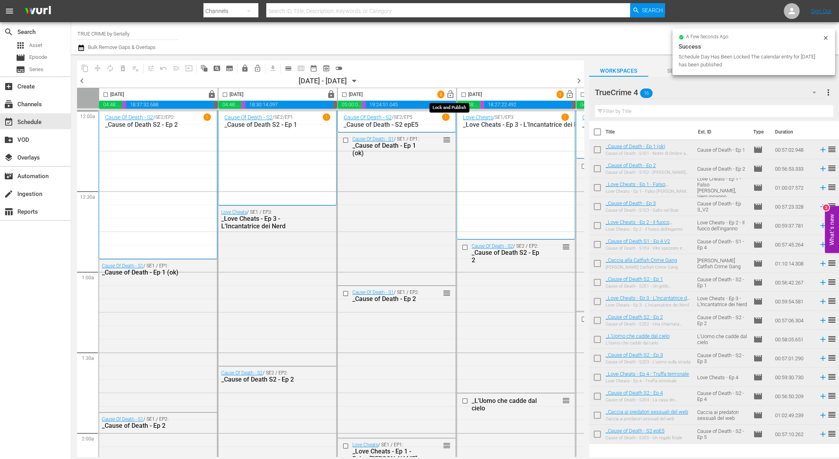
click at [451, 95] on span "lock_open" at bounding box center [450, 94] width 9 height 9
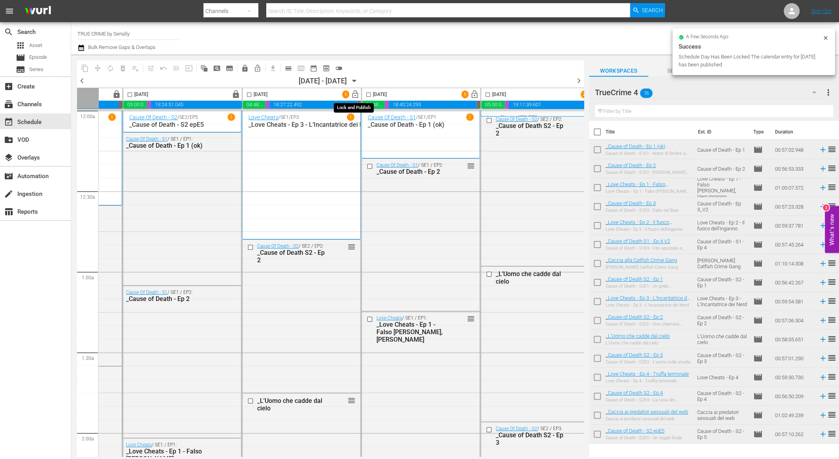
click at [354, 93] on span "lock_open" at bounding box center [355, 94] width 9 height 9
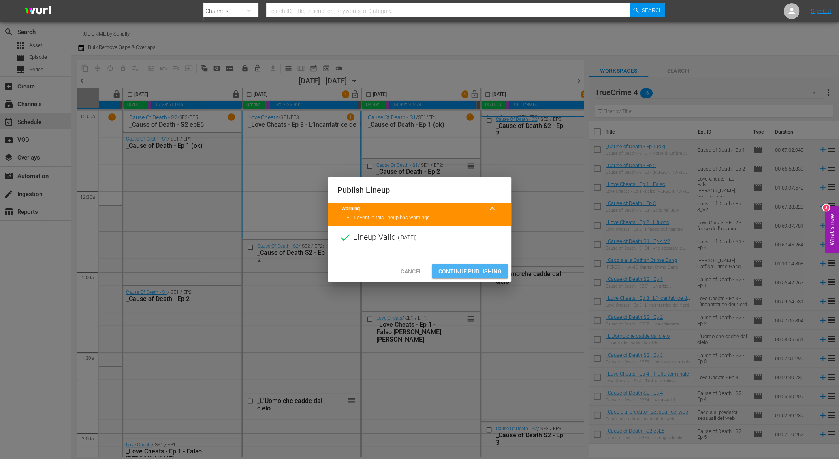
click at [459, 269] on span "Continue Publishing" at bounding box center [470, 272] width 64 height 10
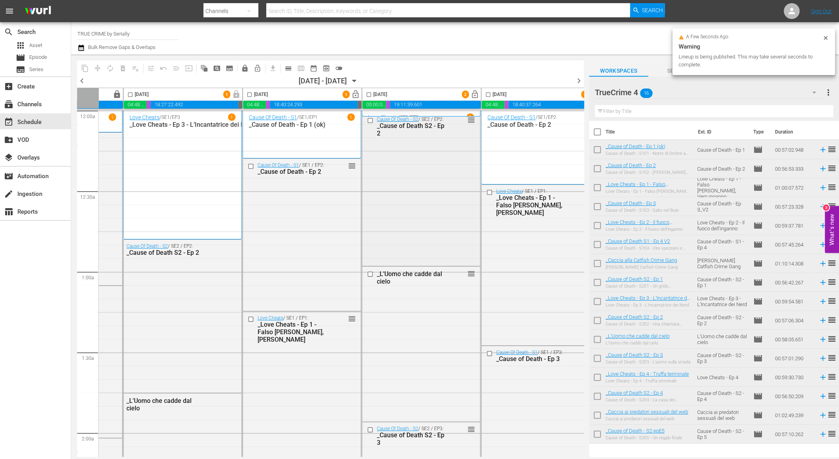
scroll to position [0, 352]
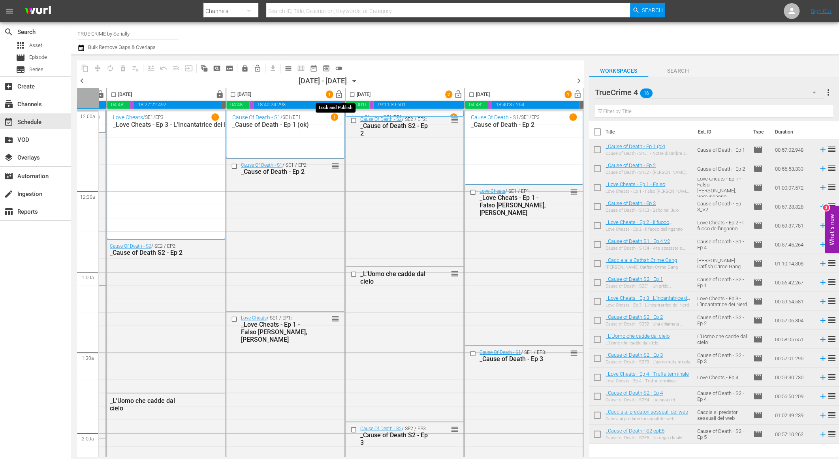
click at [336, 94] on span "lock_open" at bounding box center [339, 94] width 9 height 9
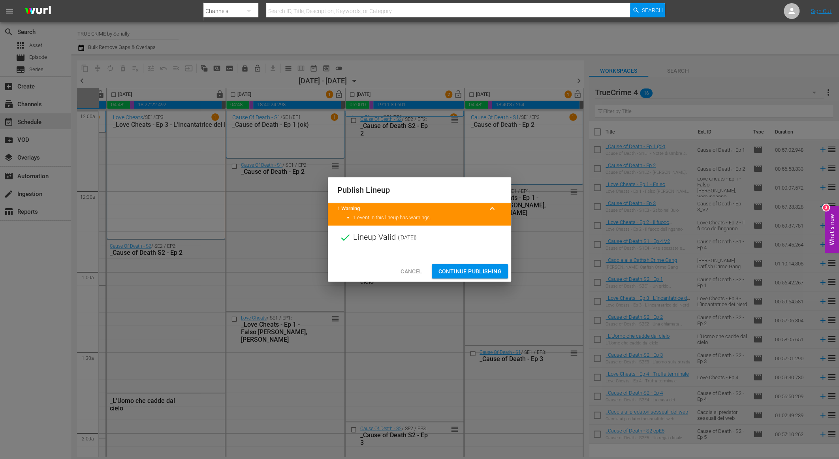
click at [455, 270] on span "Continue Publishing" at bounding box center [470, 272] width 64 height 10
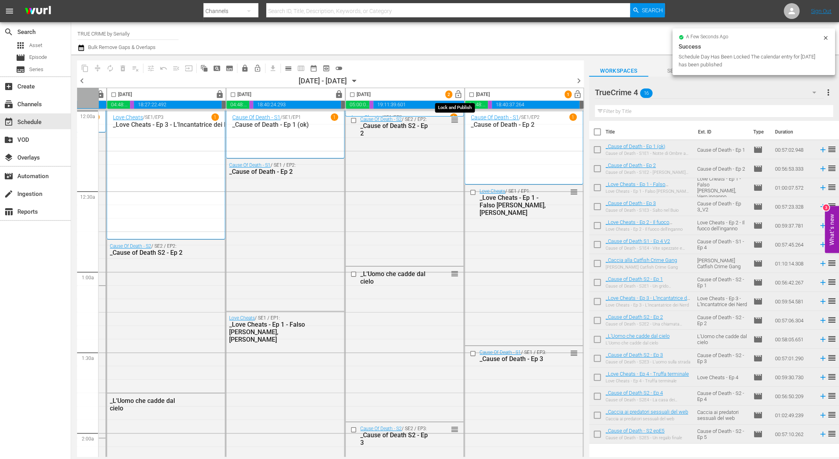
click at [456, 95] on span "lock_open" at bounding box center [458, 94] width 9 height 9
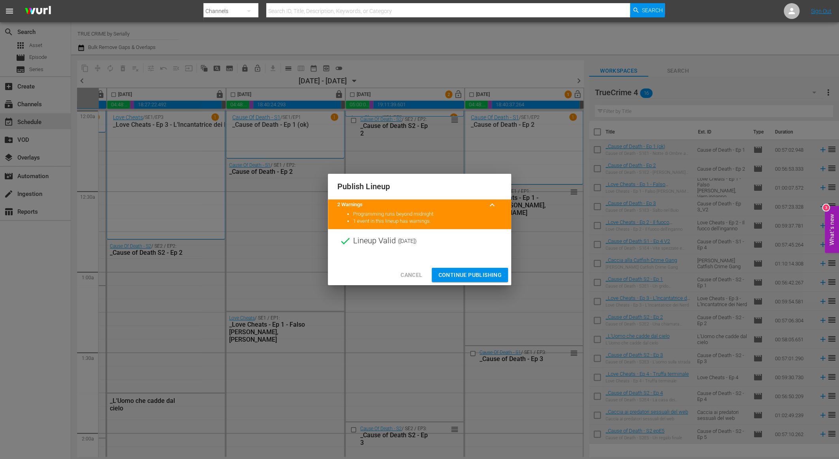
click at [473, 272] on span "Continue Publishing" at bounding box center [470, 275] width 64 height 10
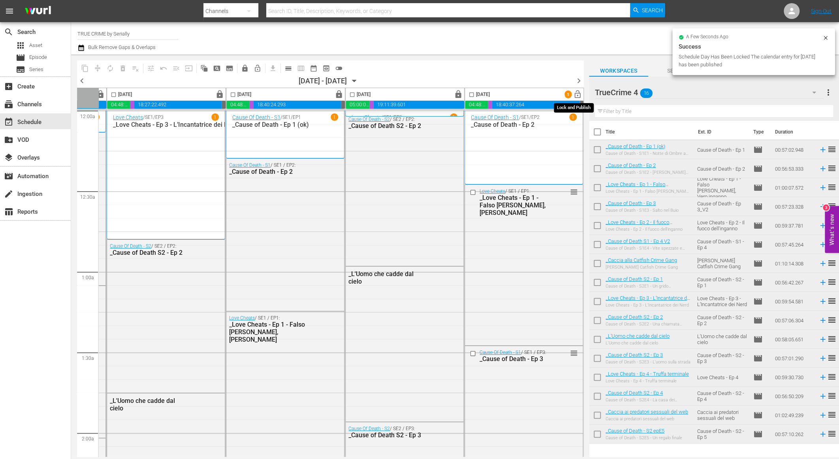
click at [575, 96] on span "lock_open" at bounding box center [577, 94] width 9 height 9
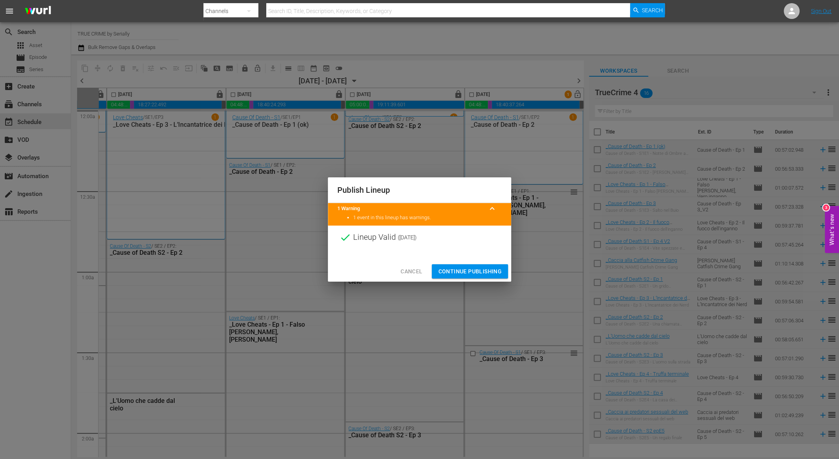
click at [456, 271] on span "Continue Publishing" at bounding box center [470, 272] width 64 height 10
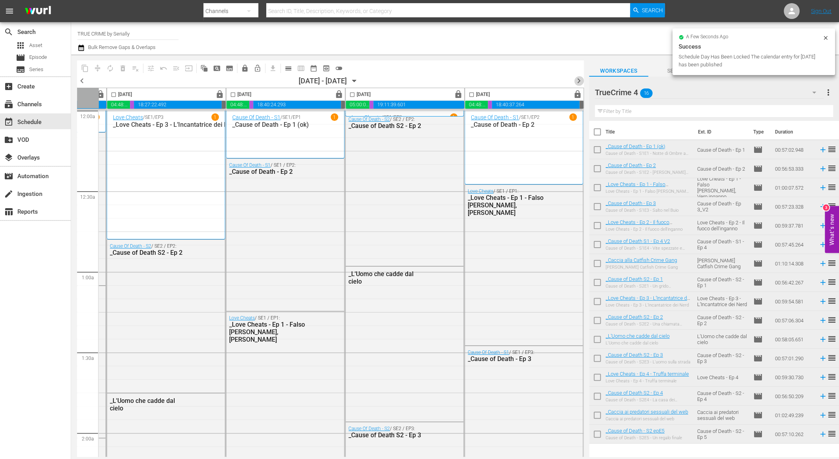
click at [579, 79] on span "chevron_right" at bounding box center [579, 81] width 10 height 10
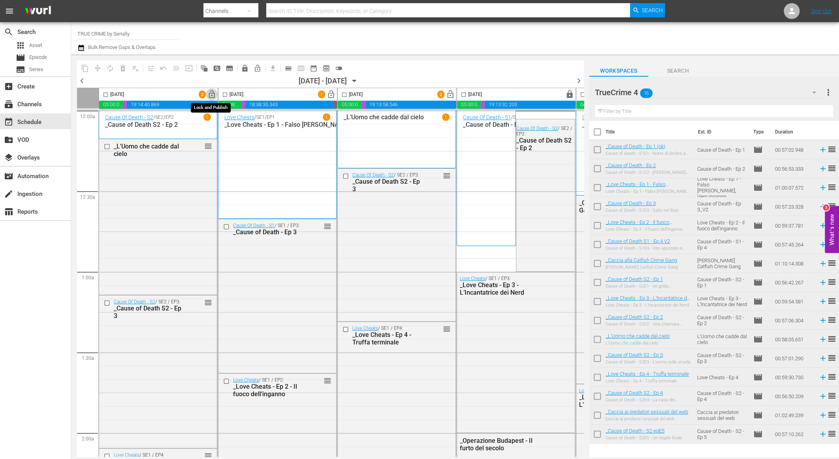
click at [212, 94] on span "lock_open" at bounding box center [211, 94] width 9 height 9
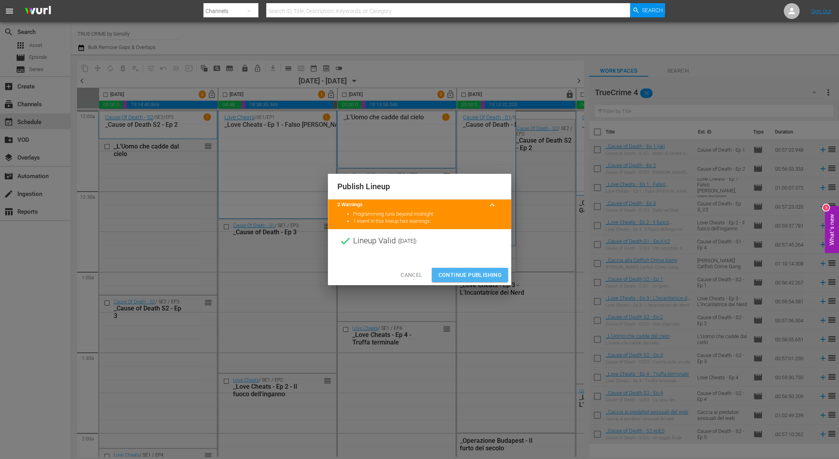
click at [449, 272] on span "Continue Publishing" at bounding box center [470, 275] width 64 height 10
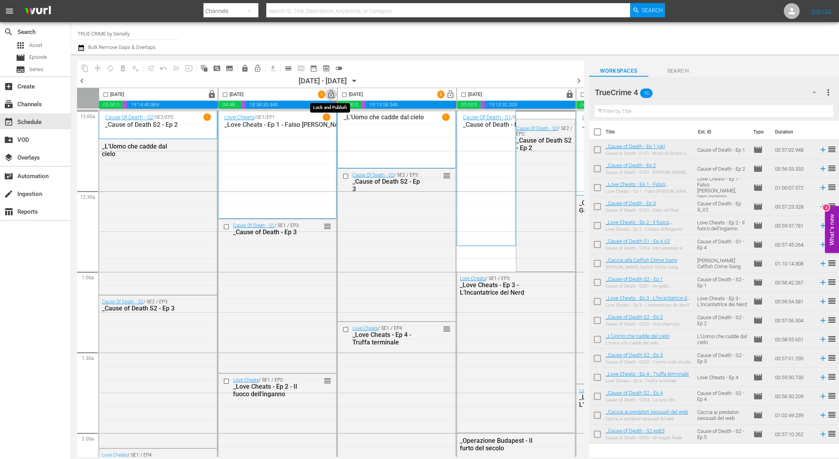
click at [333, 93] on span "lock_open" at bounding box center [331, 94] width 9 height 9
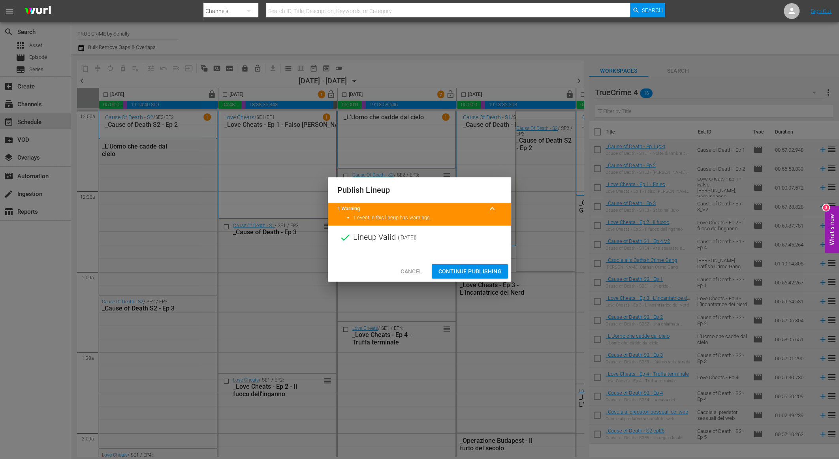
click at [451, 272] on span "Continue Publishing" at bounding box center [470, 272] width 64 height 10
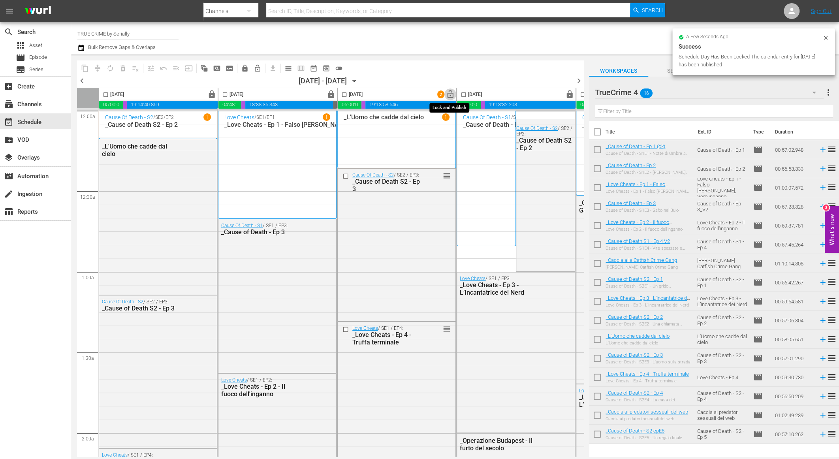
click at [448, 94] on span "lock_open" at bounding box center [450, 94] width 9 height 9
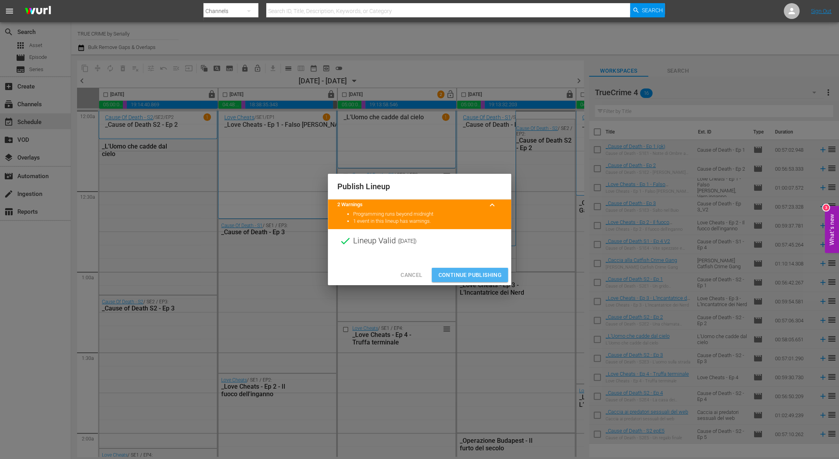
click at [463, 278] on span "Continue Publishing" at bounding box center [470, 275] width 64 height 10
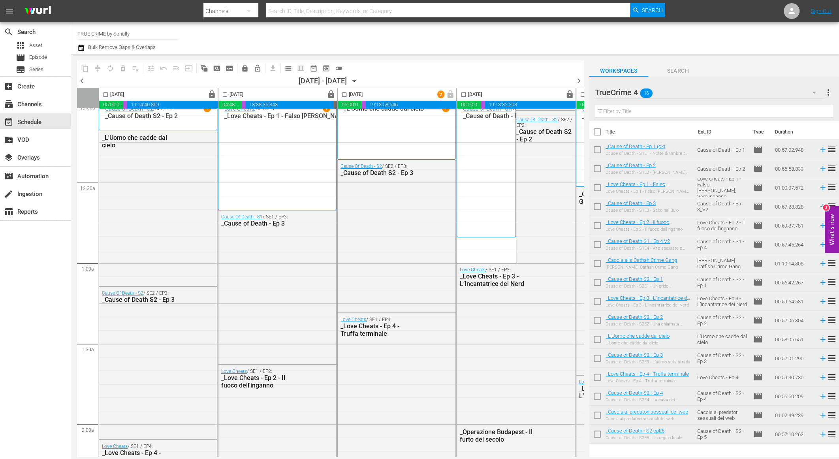
scroll to position [9, 1]
click at [519, 68] on div "content_copy compress autorenew_outlined delete_forever_outlined playlist_remov…" at bounding box center [330, 67] width 507 height 15
